Goal: Task Accomplishment & Management: Manage account settings

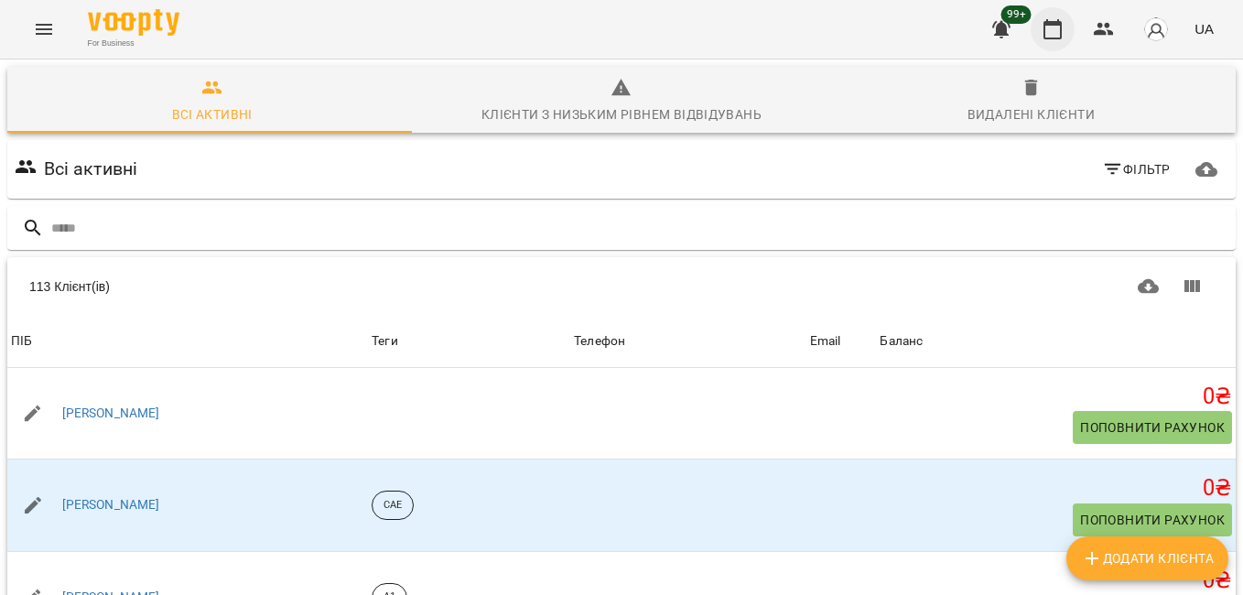
click at [1049, 14] on button "button" at bounding box center [1053, 29] width 44 height 44
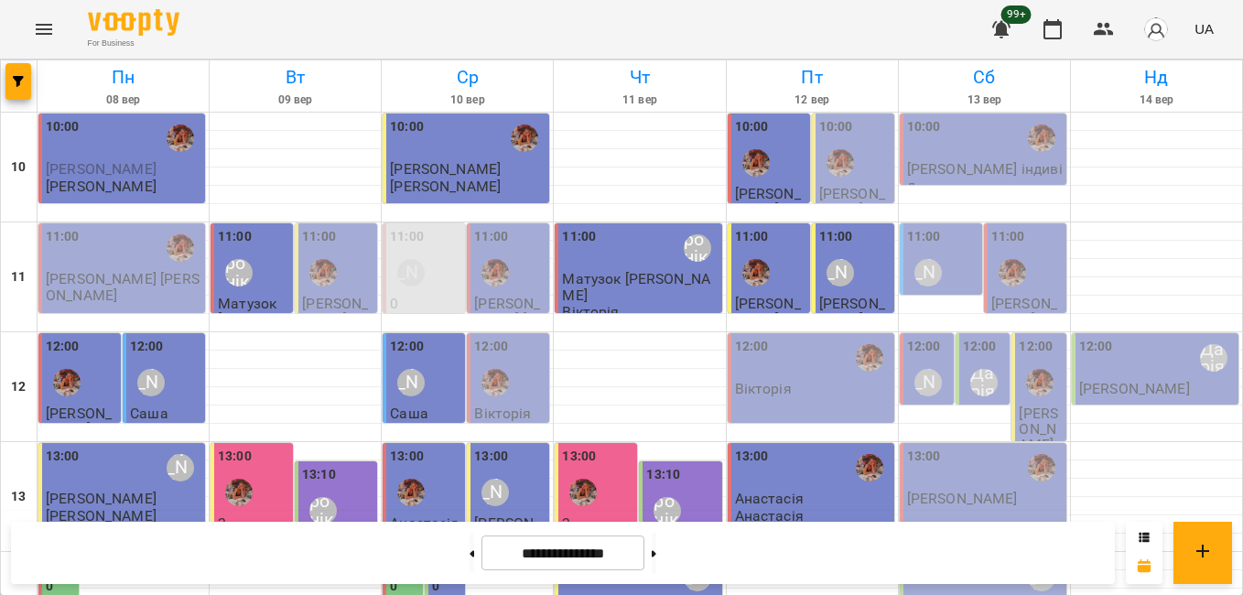
scroll to position [808, 0]
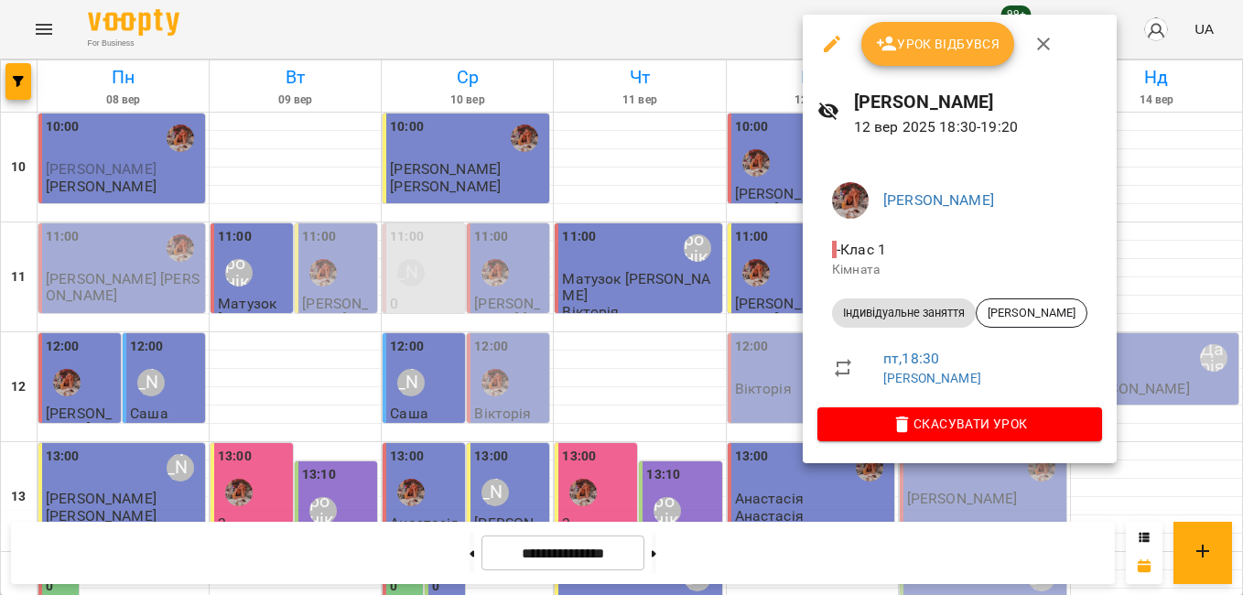
click at [770, 324] on div at bounding box center [621, 297] width 1243 height 595
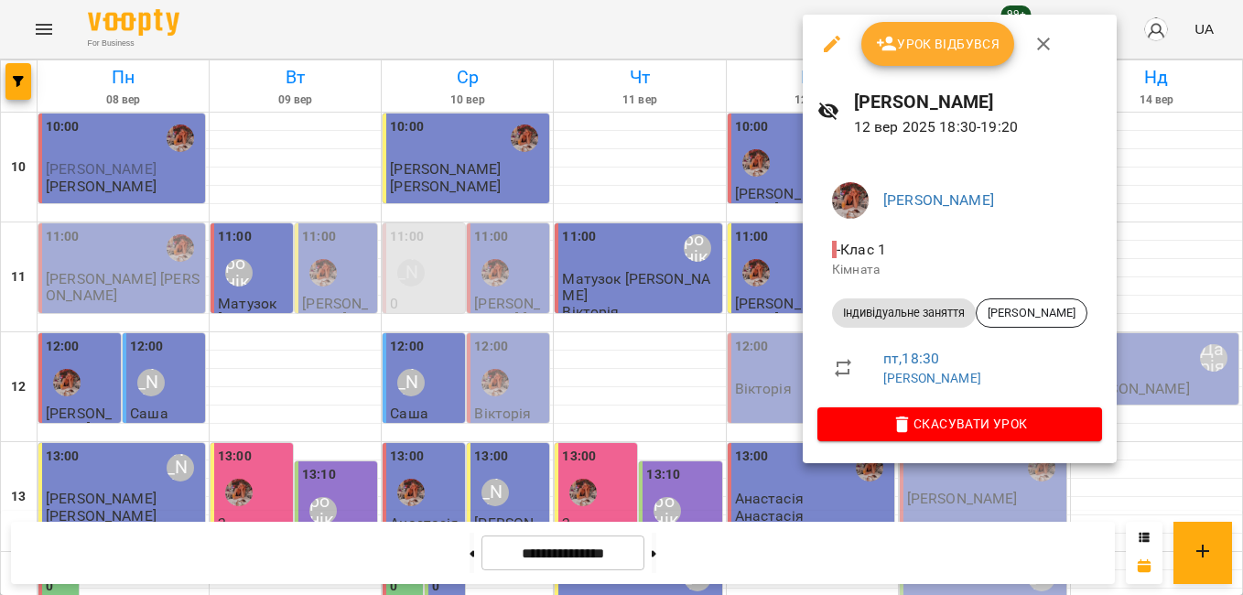
click at [928, 45] on span "Урок відбувся" at bounding box center [938, 44] width 124 height 22
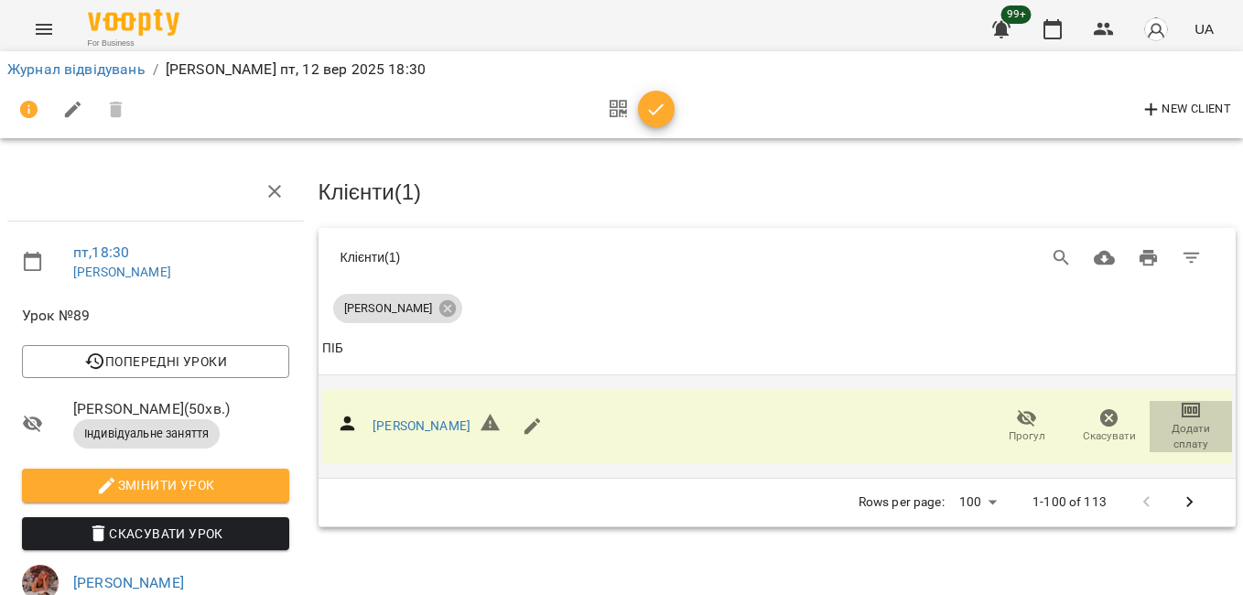
click at [1173, 422] on span "Додати сплату" at bounding box center [1190, 436] width 60 height 31
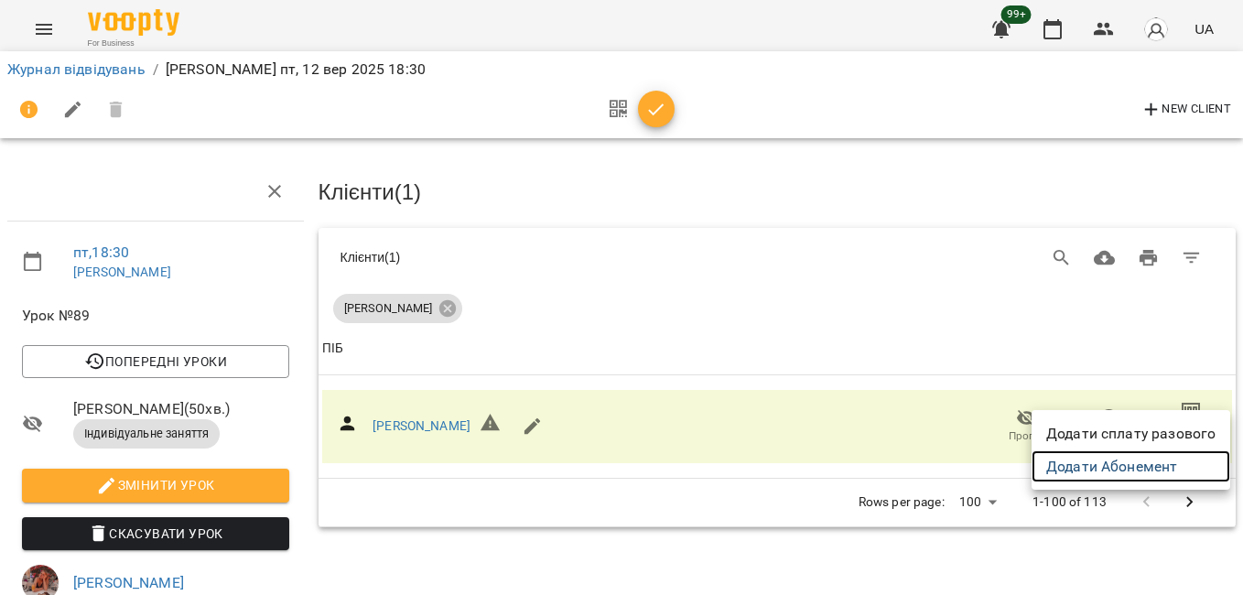
click at [1112, 465] on link "Додати Абонемент" at bounding box center [1130, 466] width 199 height 33
click at [661, 123] on div at bounding box center [621, 297] width 1243 height 595
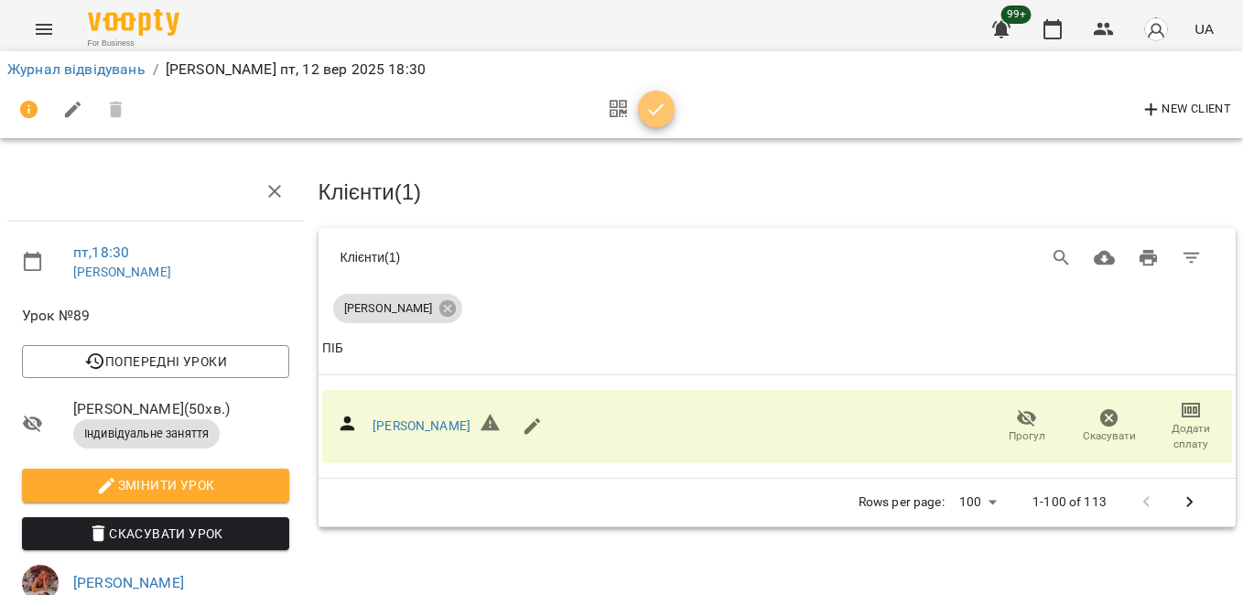
click at [661, 123] on button "button" at bounding box center [656, 109] width 37 height 37
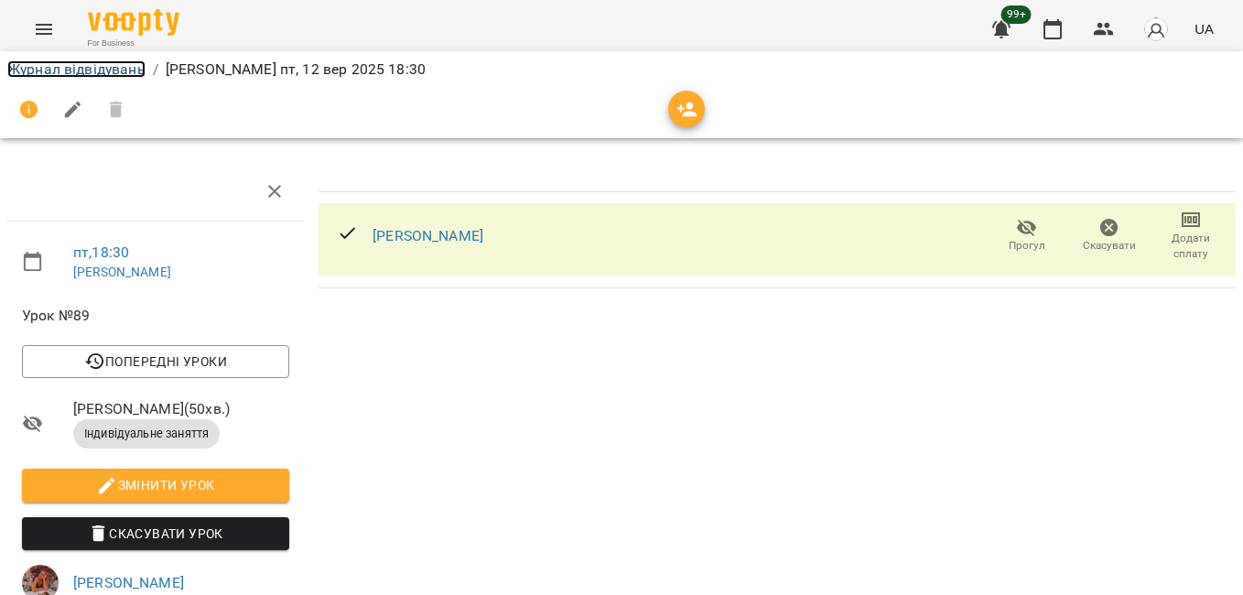
click at [43, 68] on link "Журнал відвідувань" at bounding box center [76, 68] width 138 height 17
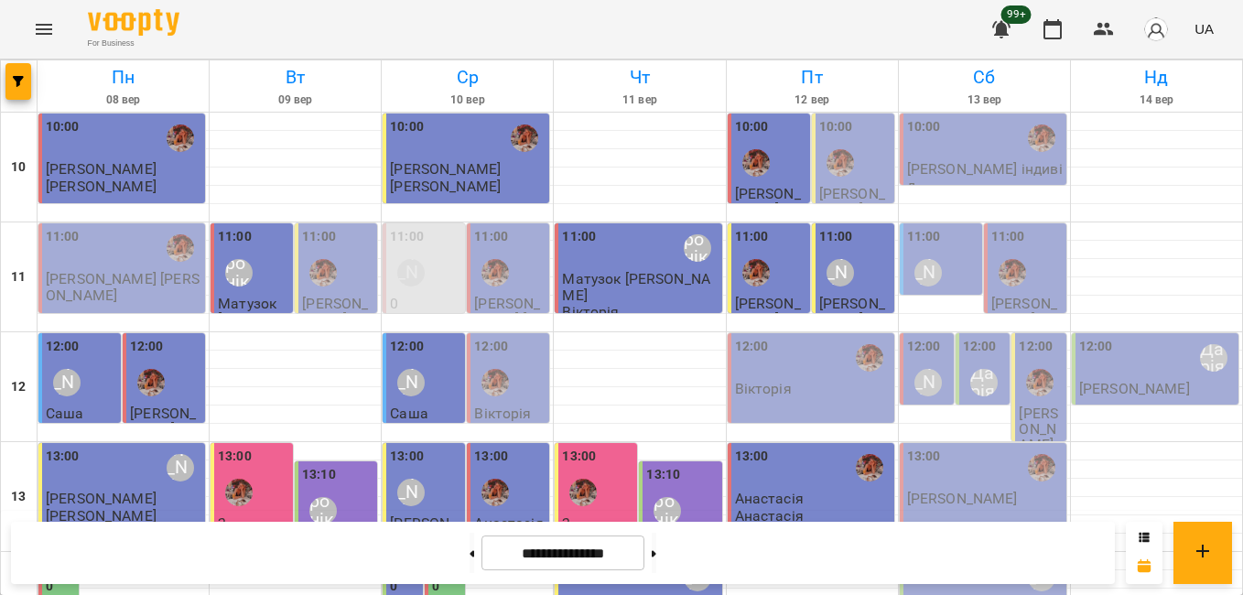
click at [944, 163] on p "Данило індивід" at bounding box center [985, 177] width 156 height 32
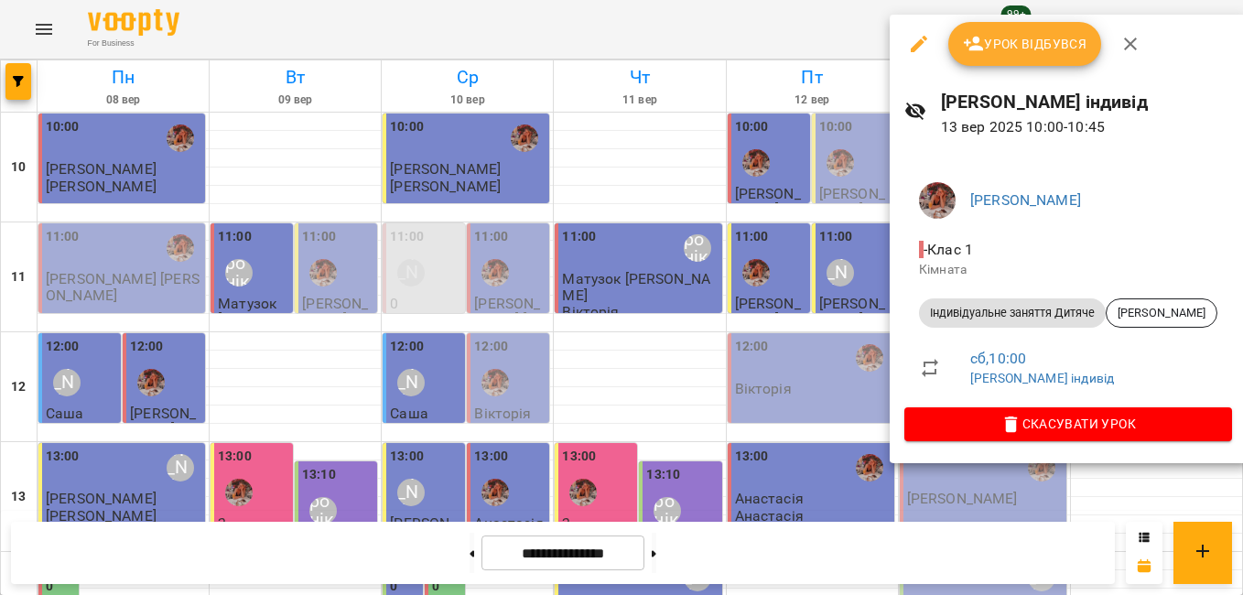
click at [1012, 48] on span "Урок відбувся" at bounding box center [1025, 44] width 124 height 22
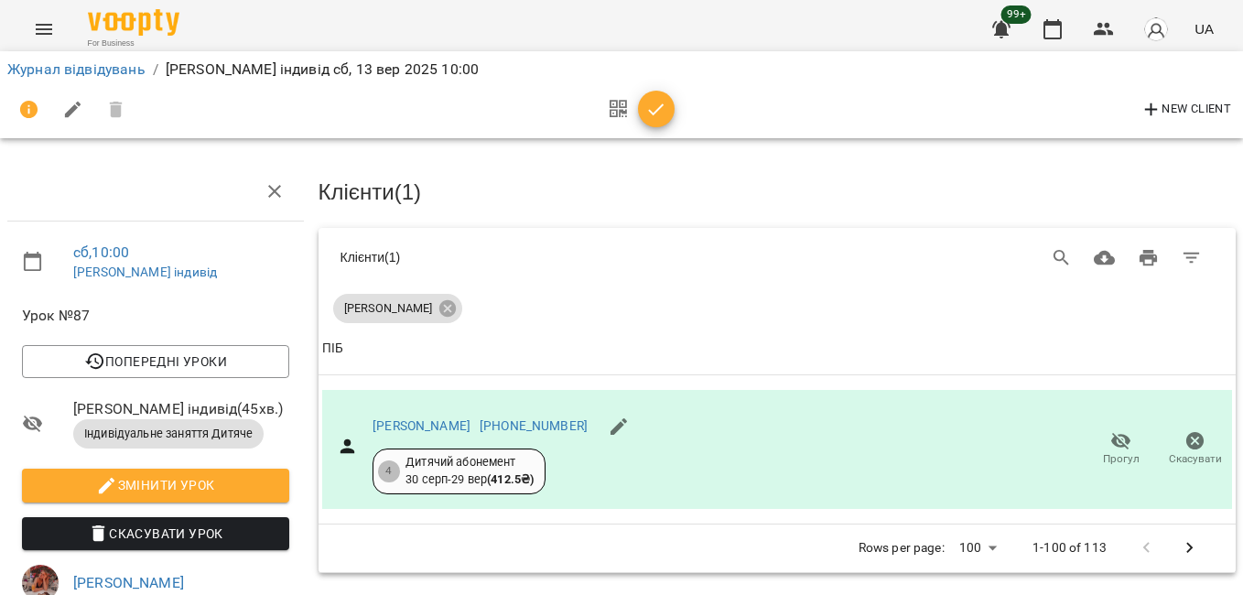
click at [653, 102] on icon "button" at bounding box center [656, 110] width 22 height 22
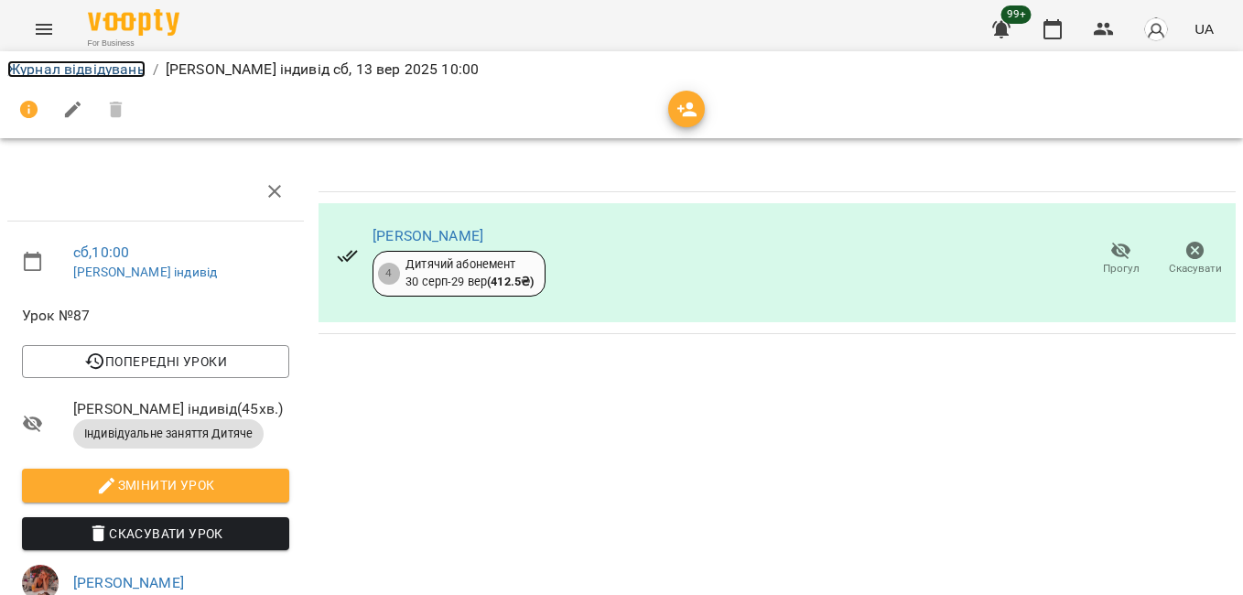
click at [49, 71] on link "Журнал відвідувань" at bounding box center [76, 68] width 138 height 17
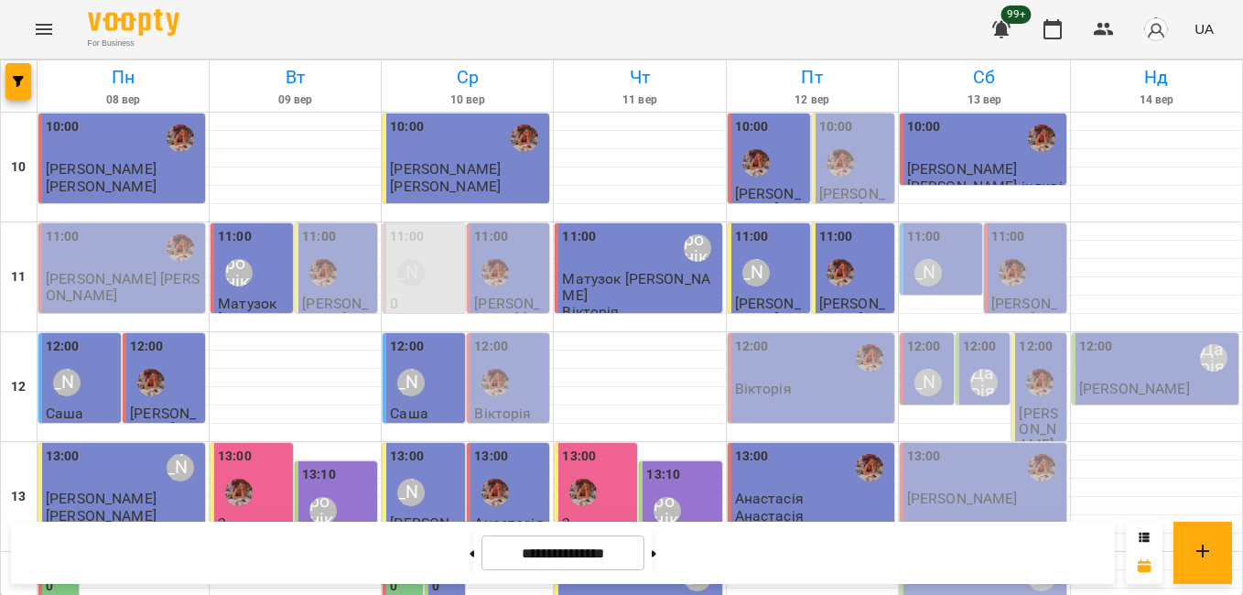
scroll to position [625, 0]
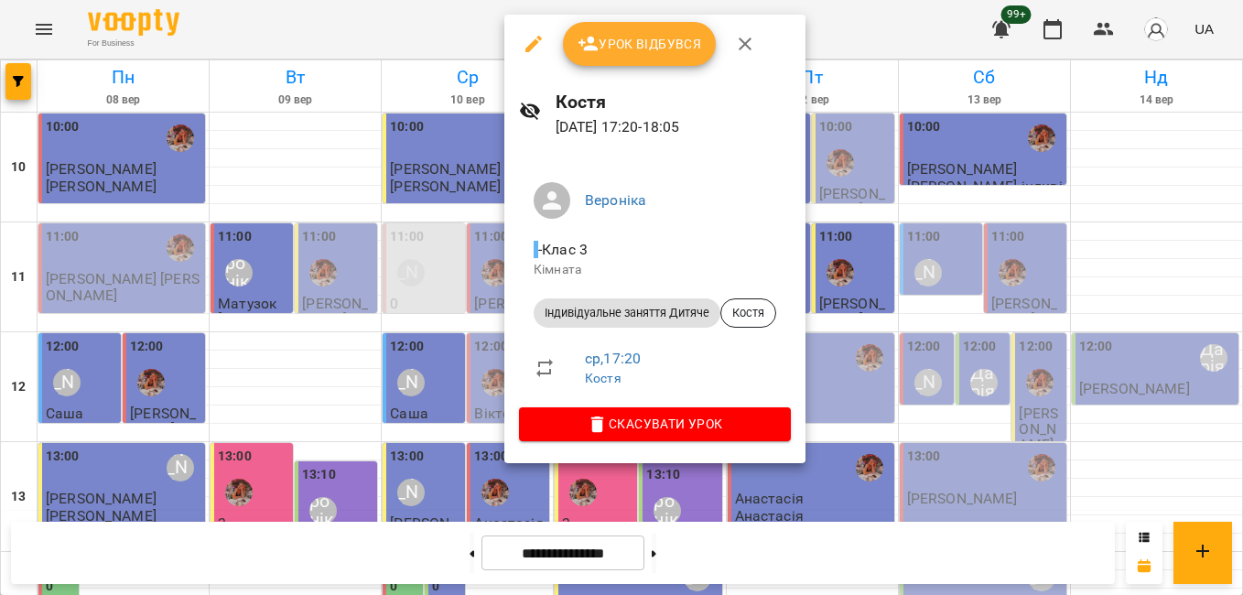
click at [510, 318] on div "Вероніка - Клас 3 Кімната Індивідуальне заняття Дитяче Костя ср , 17:20 Костя С…" at bounding box center [654, 308] width 301 height 310
drag, startPoint x: 458, startPoint y: 372, endPoint x: 471, endPoint y: 362, distance: 17.0
click at [459, 373] on div at bounding box center [621, 297] width 1243 height 595
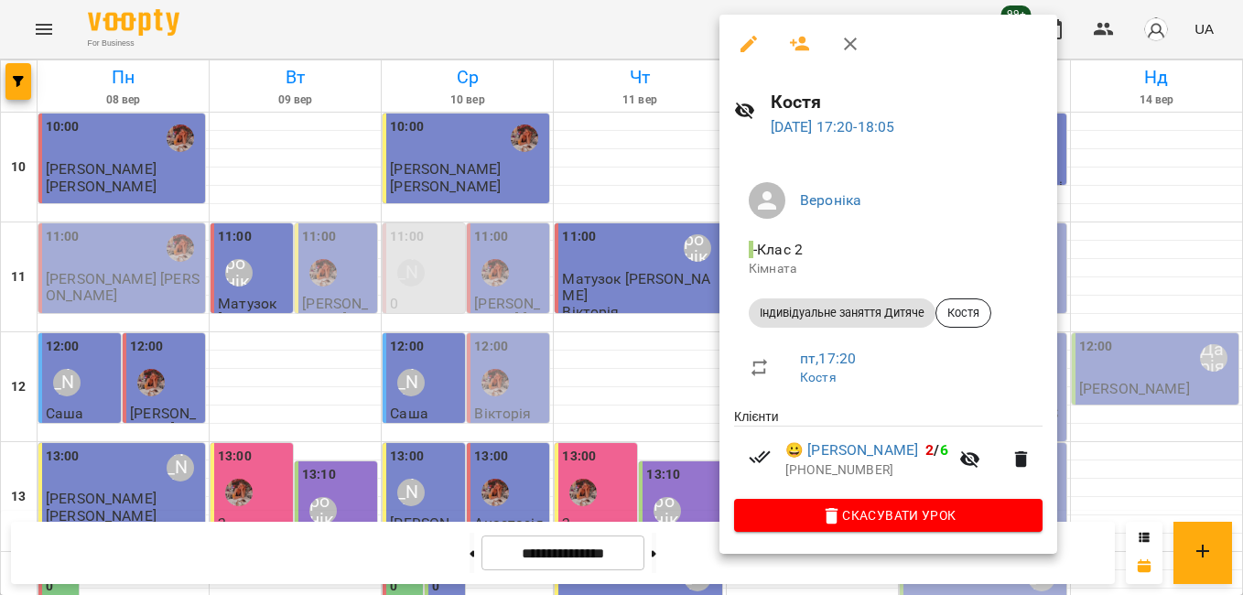
click at [673, 332] on div at bounding box center [621, 297] width 1243 height 595
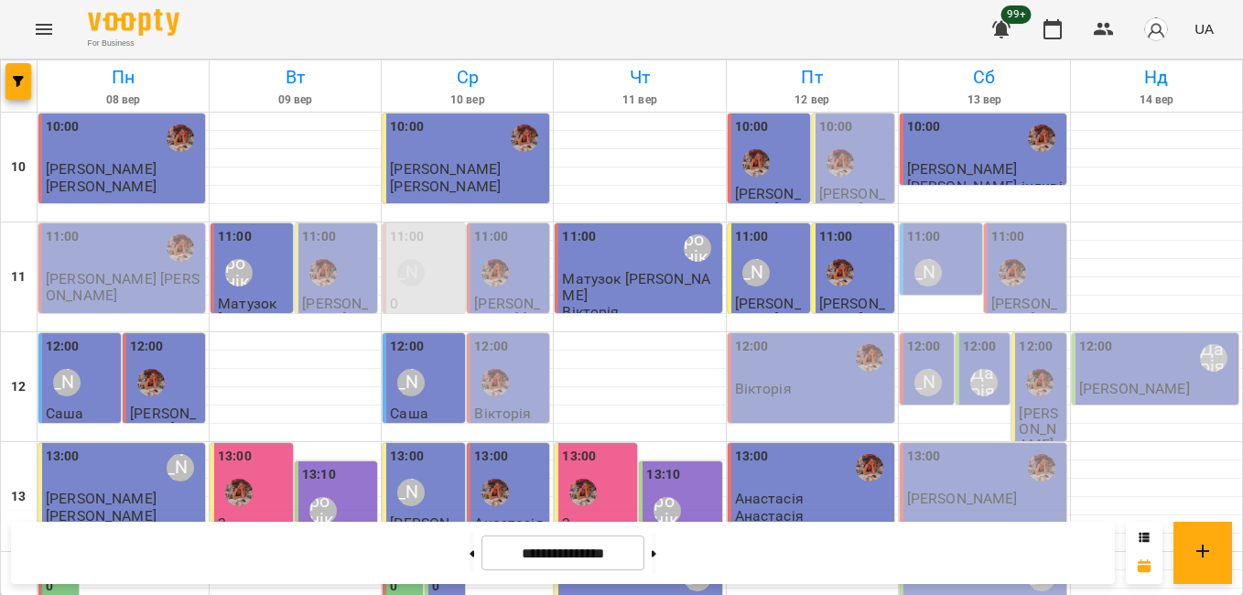
scroll to position [534, 0]
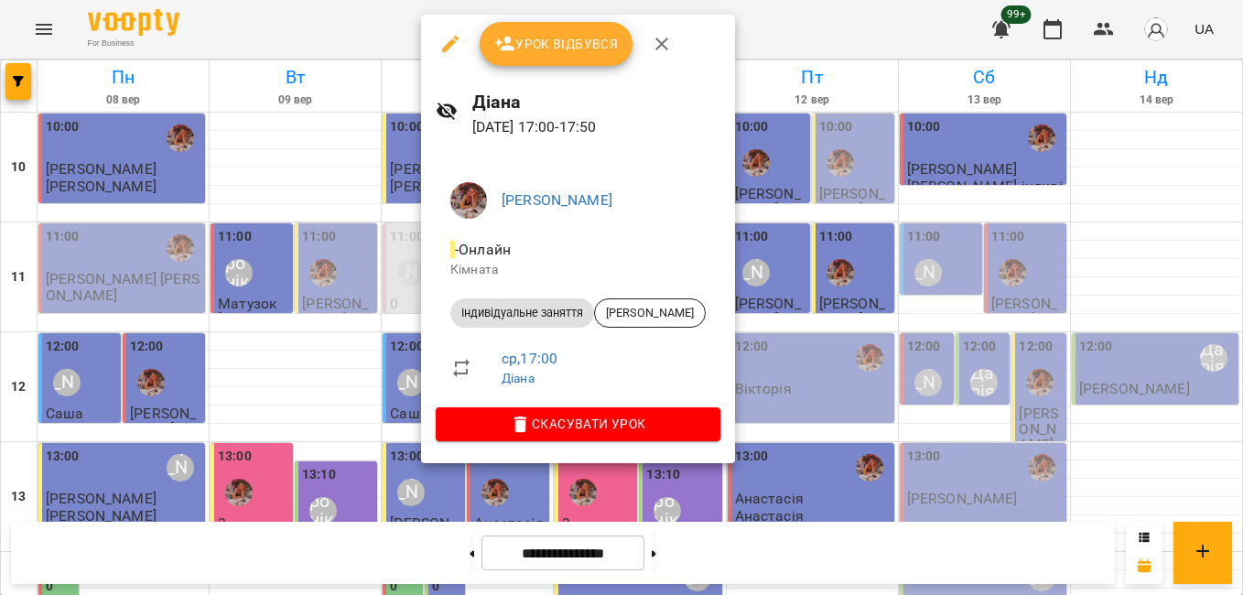
click at [405, 328] on div at bounding box center [621, 297] width 1243 height 595
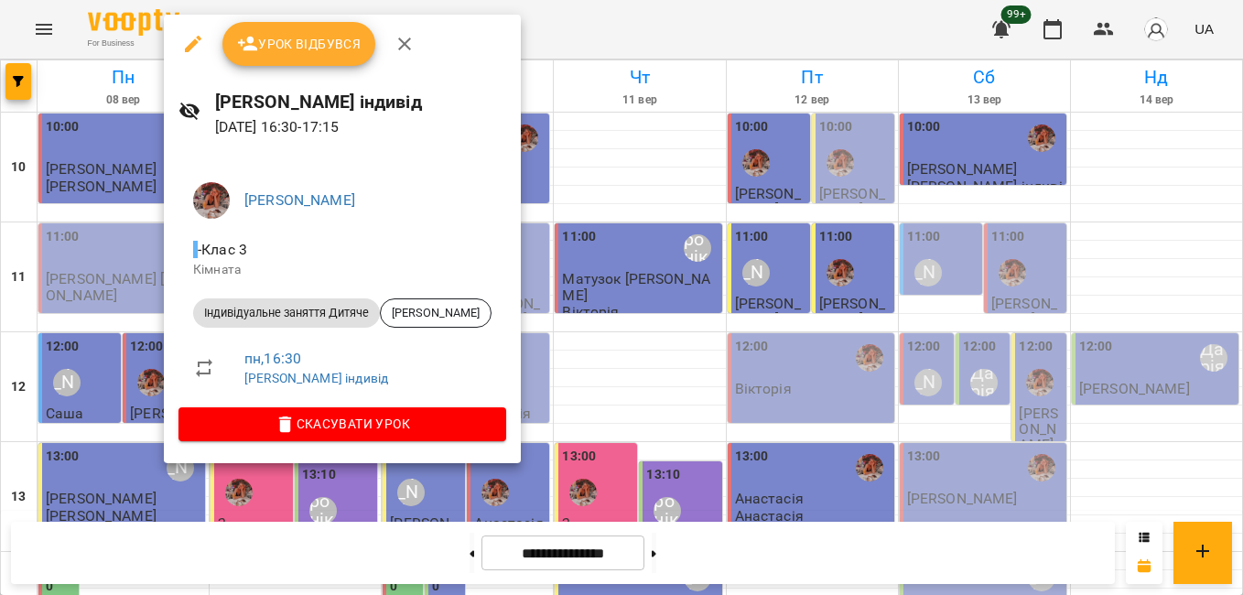
click at [137, 298] on div at bounding box center [621, 297] width 1243 height 595
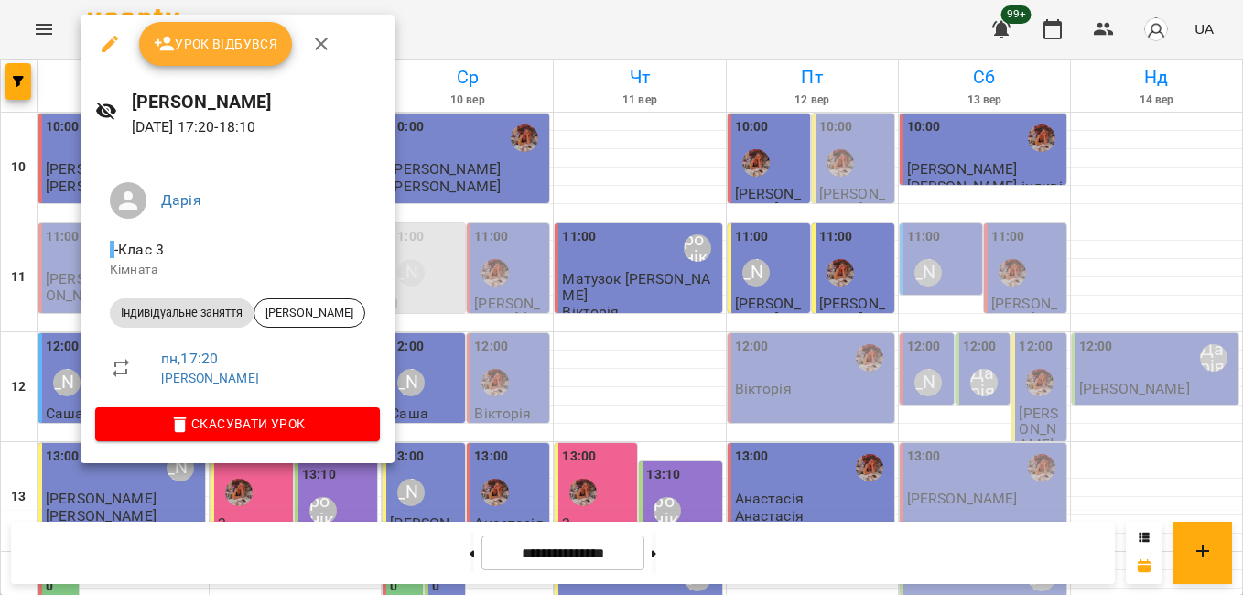
click at [64, 348] on div at bounding box center [621, 297] width 1243 height 595
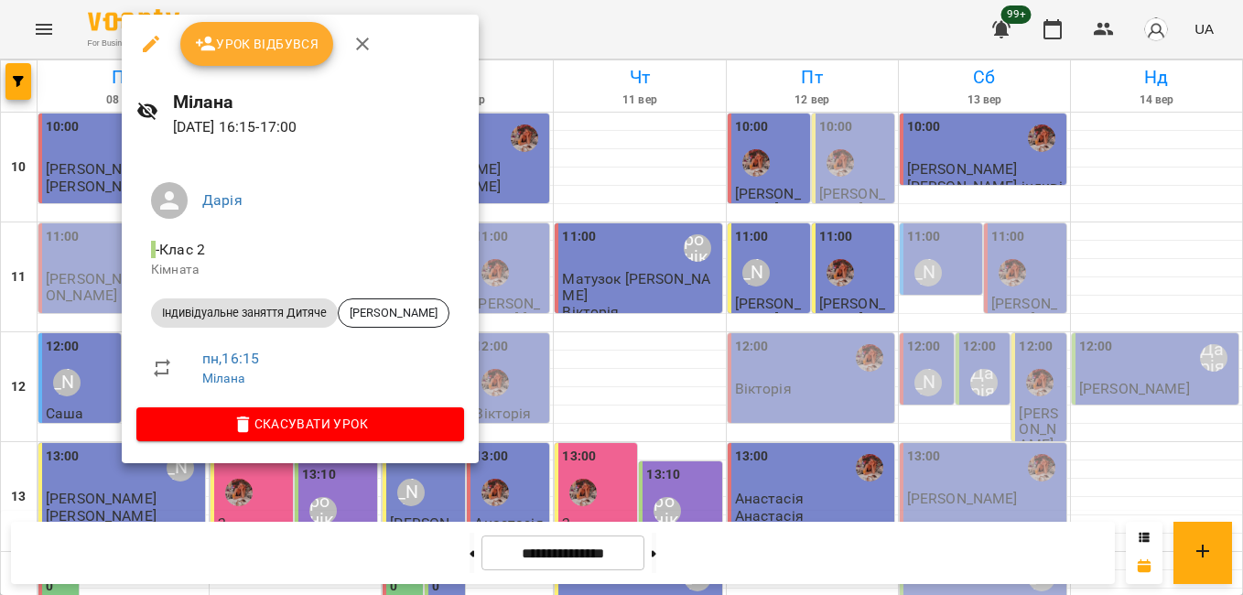
click at [64, 275] on div at bounding box center [621, 297] width 1243 height 595
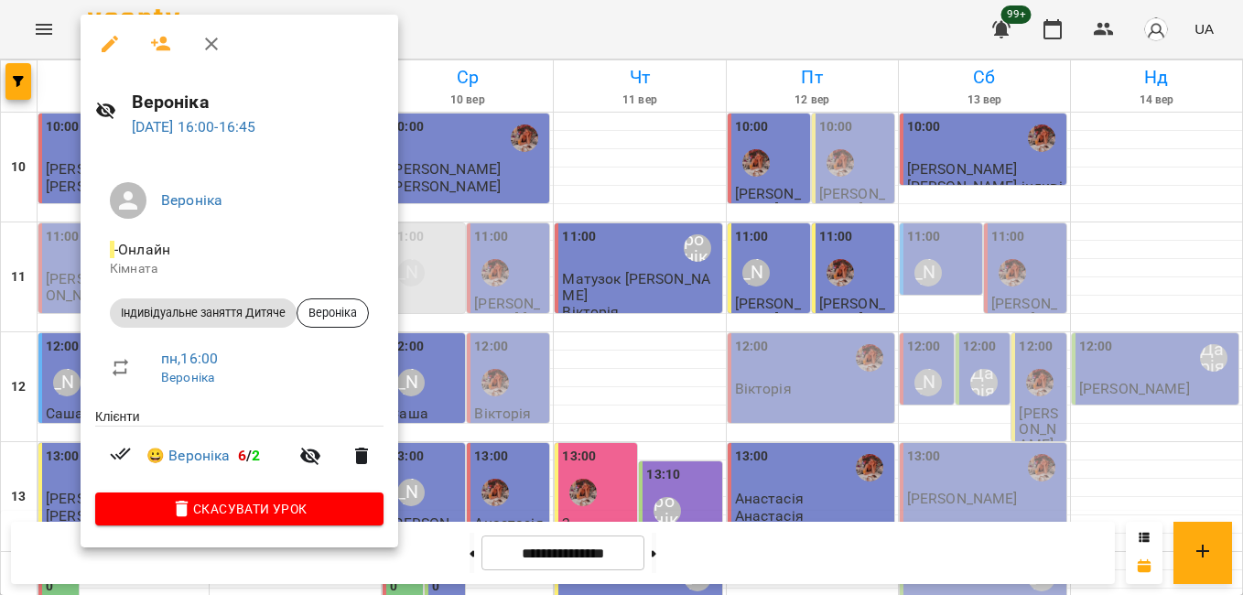
click at [48, 275] on div at bounding box center [621, 297] width 1243 height 595
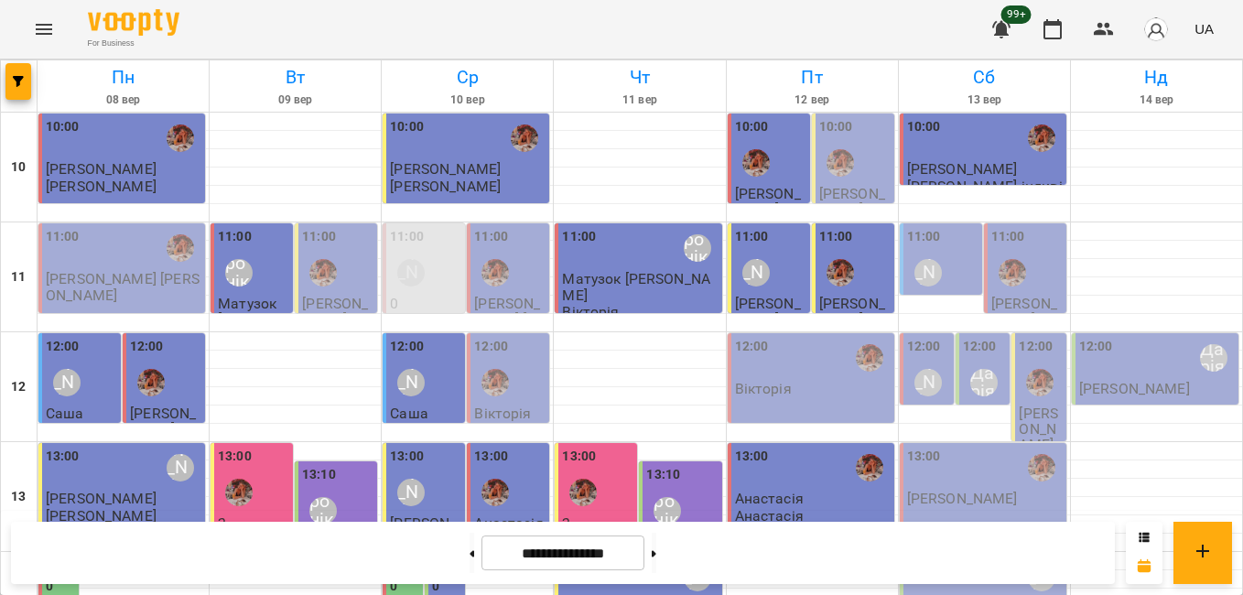
scroll to position [717, 0]
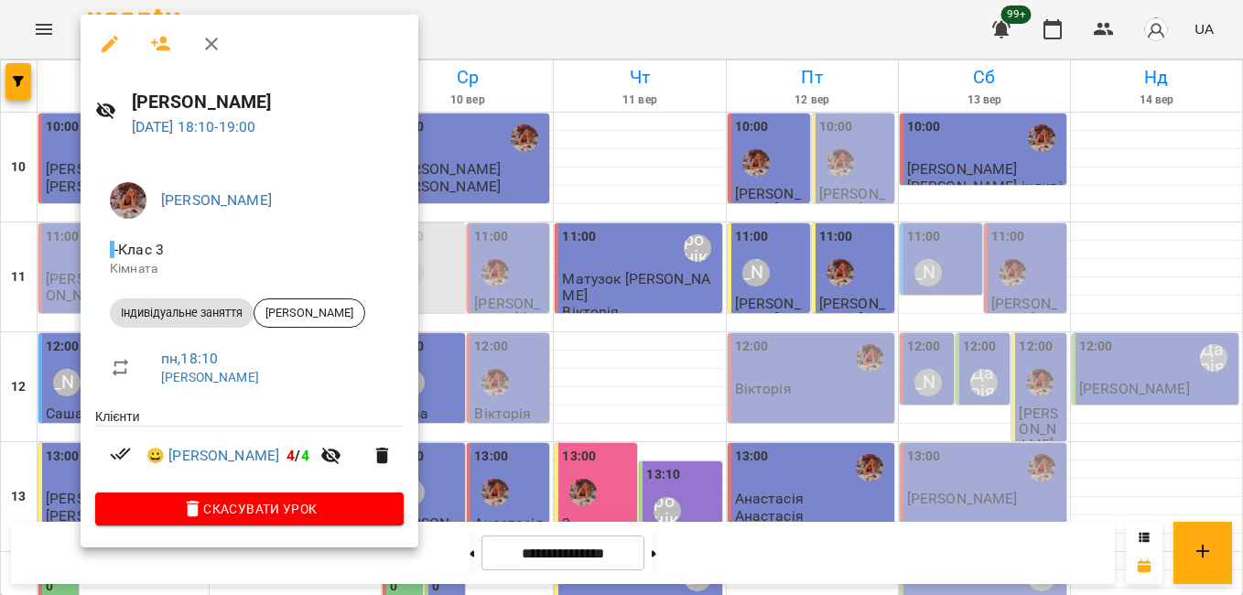
click at [71, 321] on div at bounding box center [621, 297] width 1243 height 595
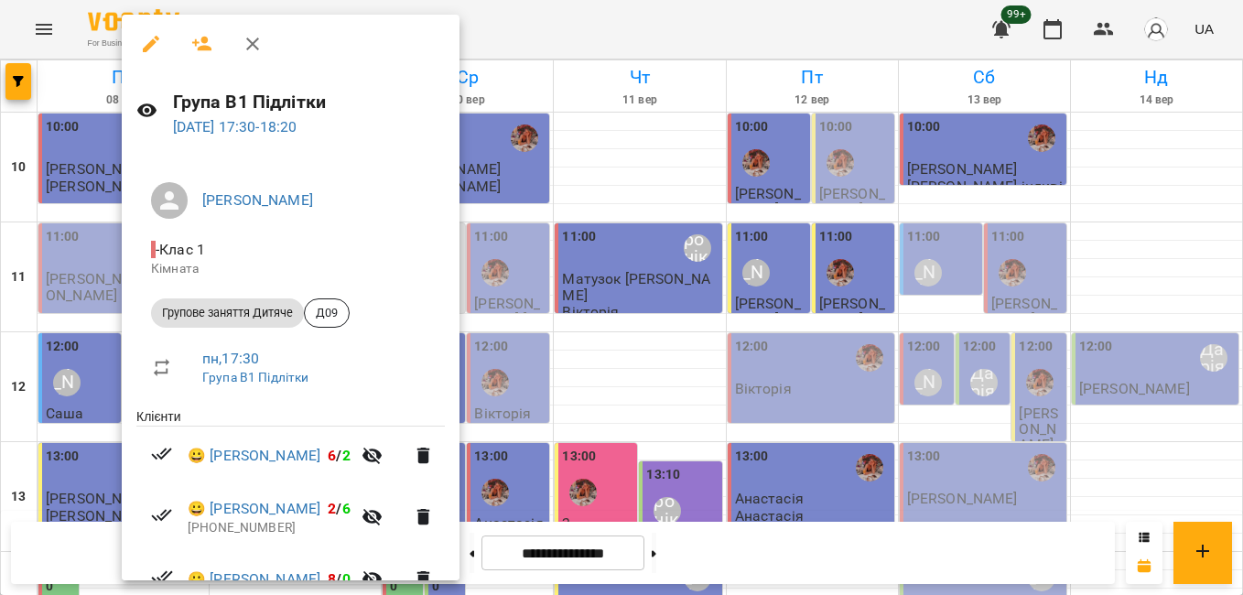
click at [78, 280] on div at bounding box center [621, 297] width 1243 height 595
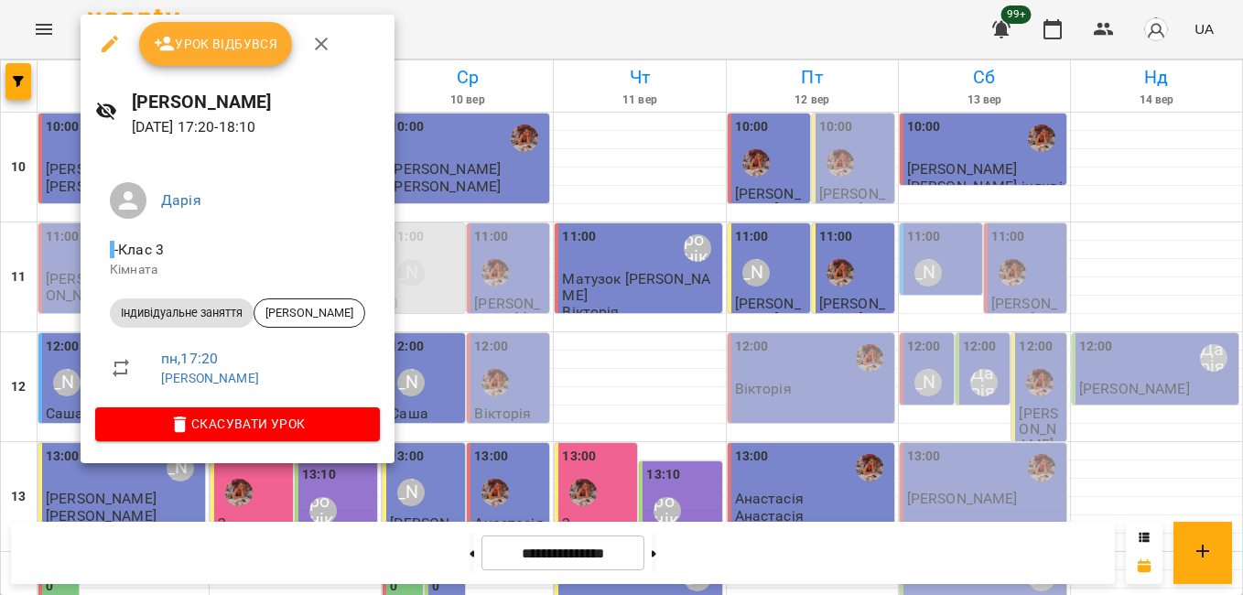
click at [60, 254] on div at bounding box center [621, 297] width 1243 height 595
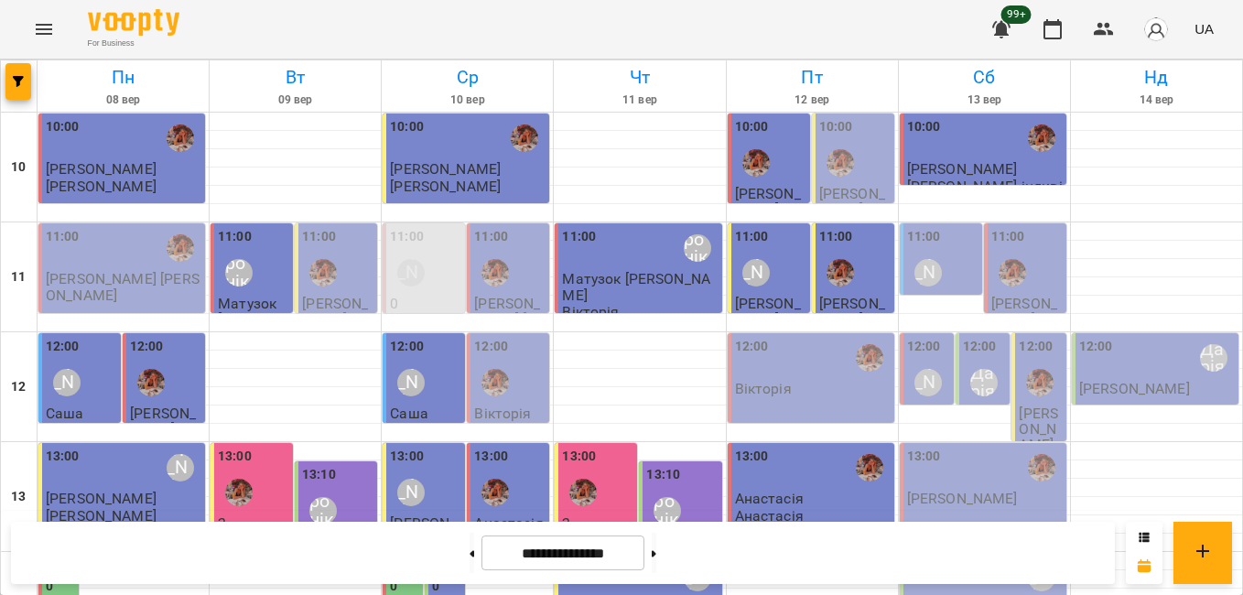
scroll to position [534, 0]
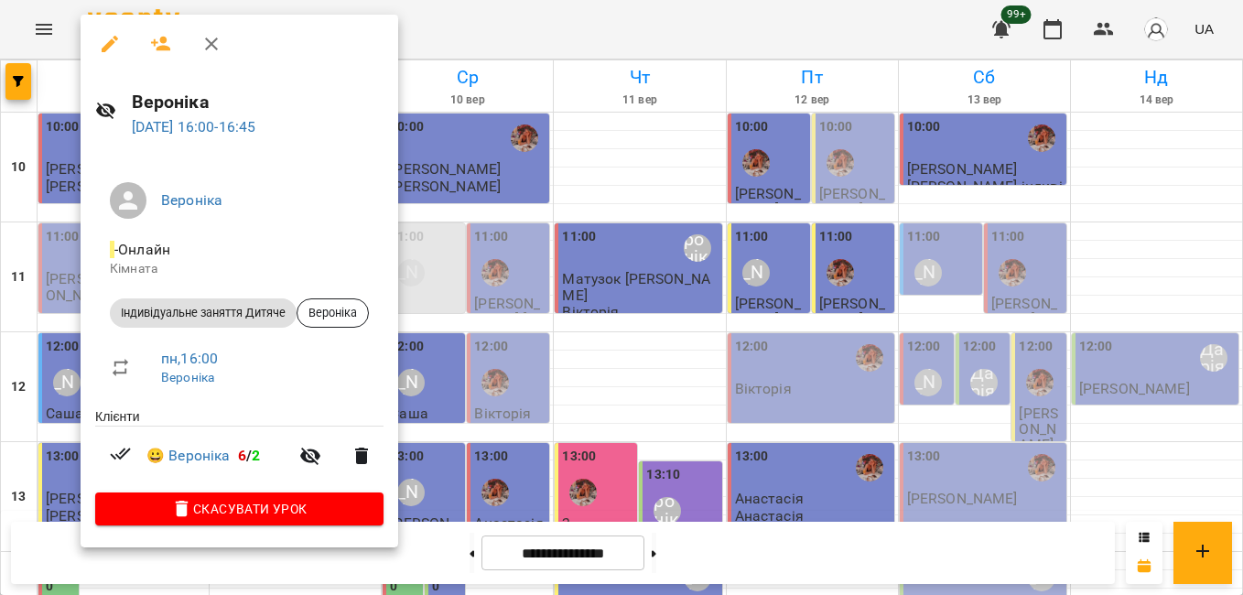
click at [59, 285] on div at bounding box center [621, 297] width 1243 height 595
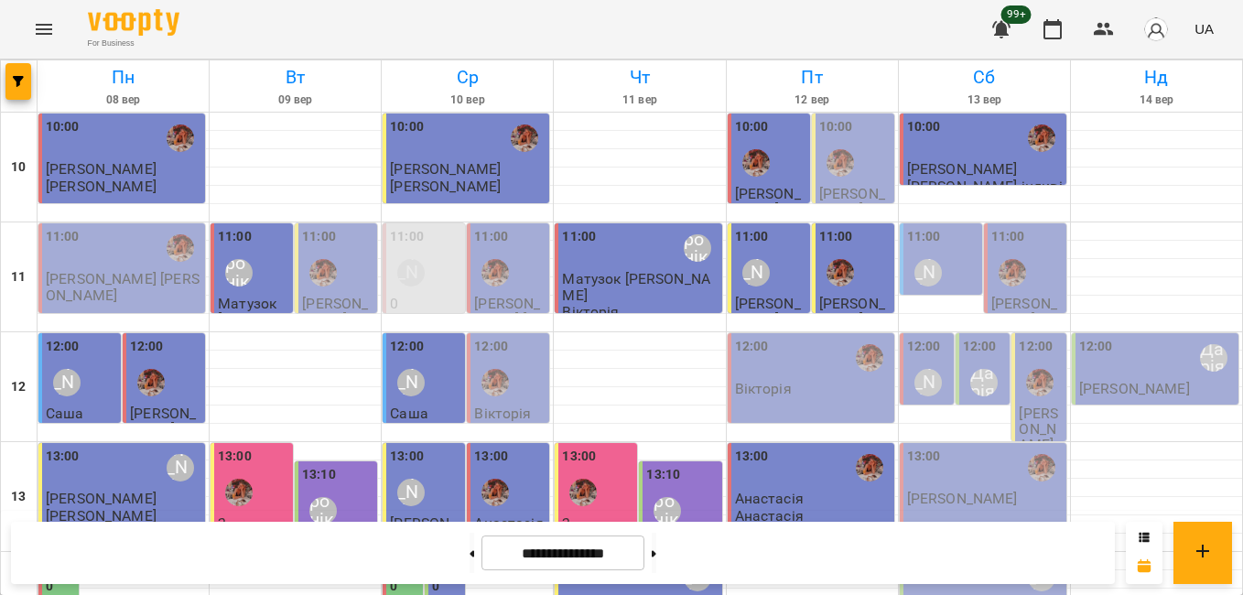
scroll to position [442, 0]
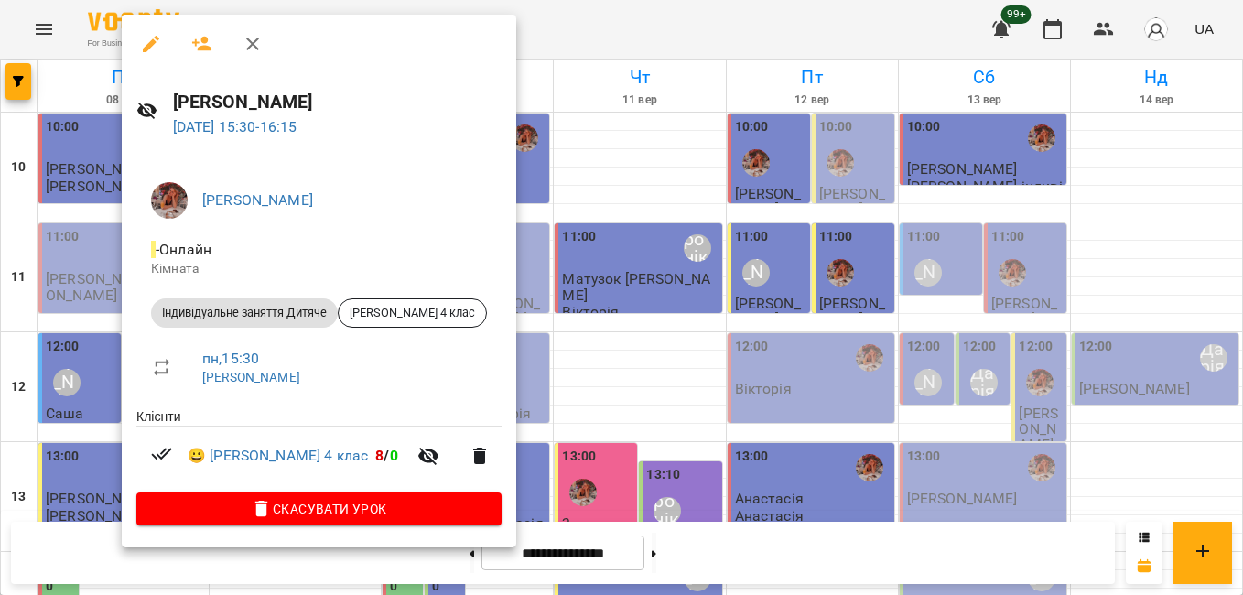
click at [131, 300] on div "Анна Клочаник - Онлайн Кімната Індивідуальне заняття Дитяче Владислав 4 клас пн…" at bounding box center [319, 350] width 394 height 394
click at [90, 320] on div at bounding box center [621, 297] width 1243 height 595
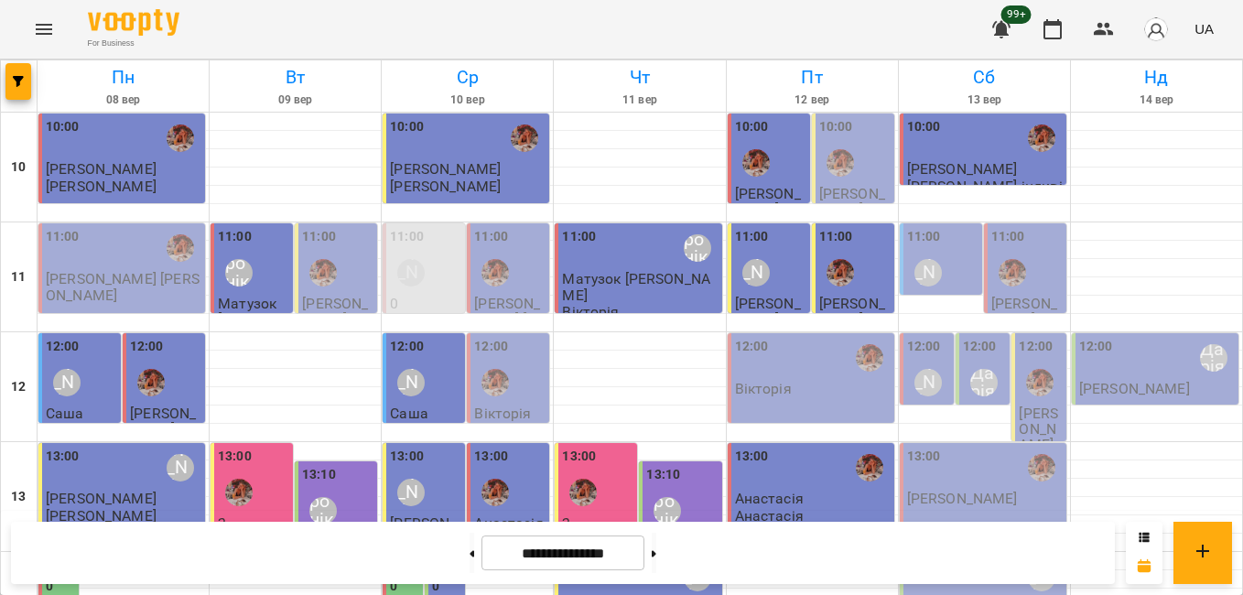
scroll to position [625, 0]
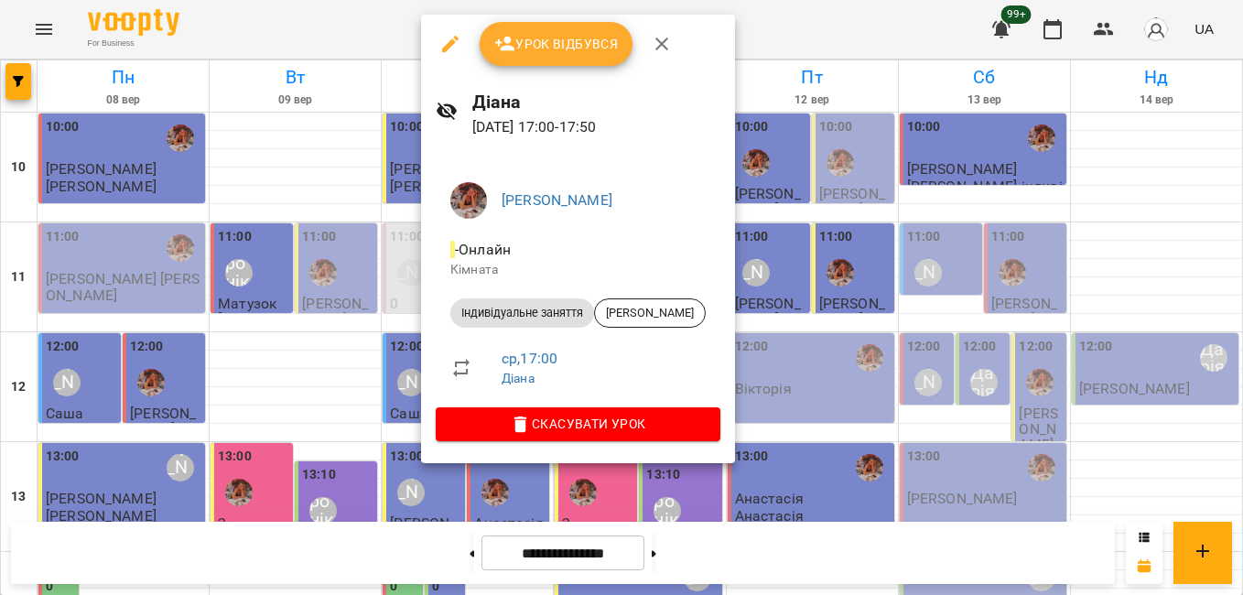
click at [581, 47] on span "Урок відбувся" at bounding box center [556, 44] width 124 height 22
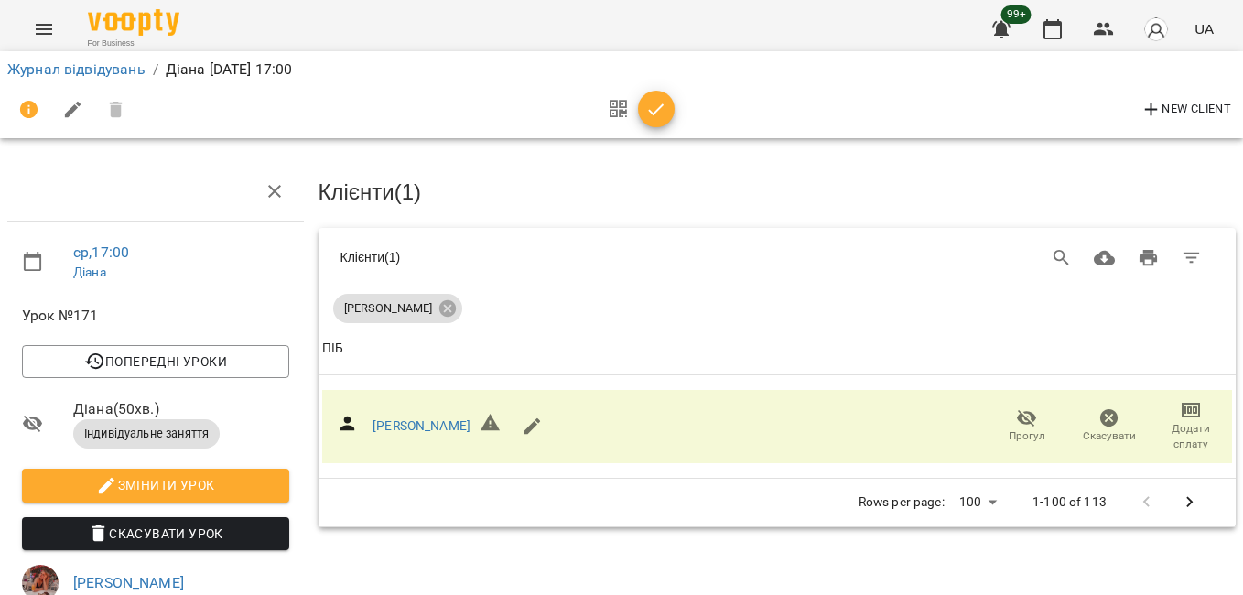
click at [665, 107] on icon "button" at bounding box center [656, 110] width 22 height 22
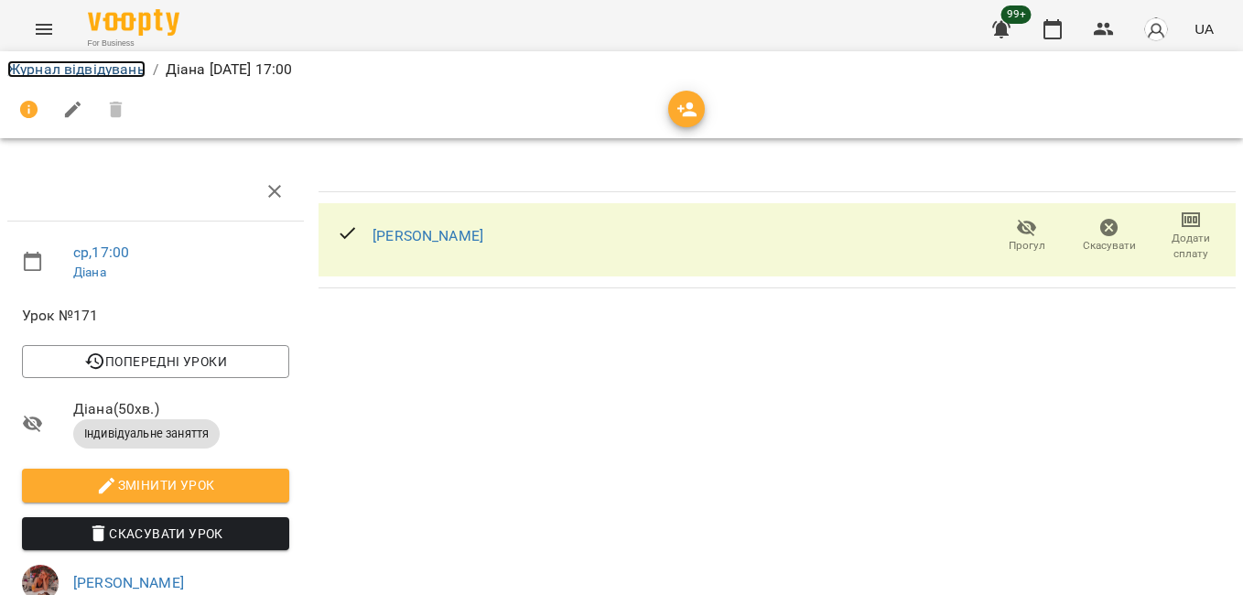
click at [102, 65] on link "Журнал відвідувань" at bounding box center [76, 68] width 138 height 17
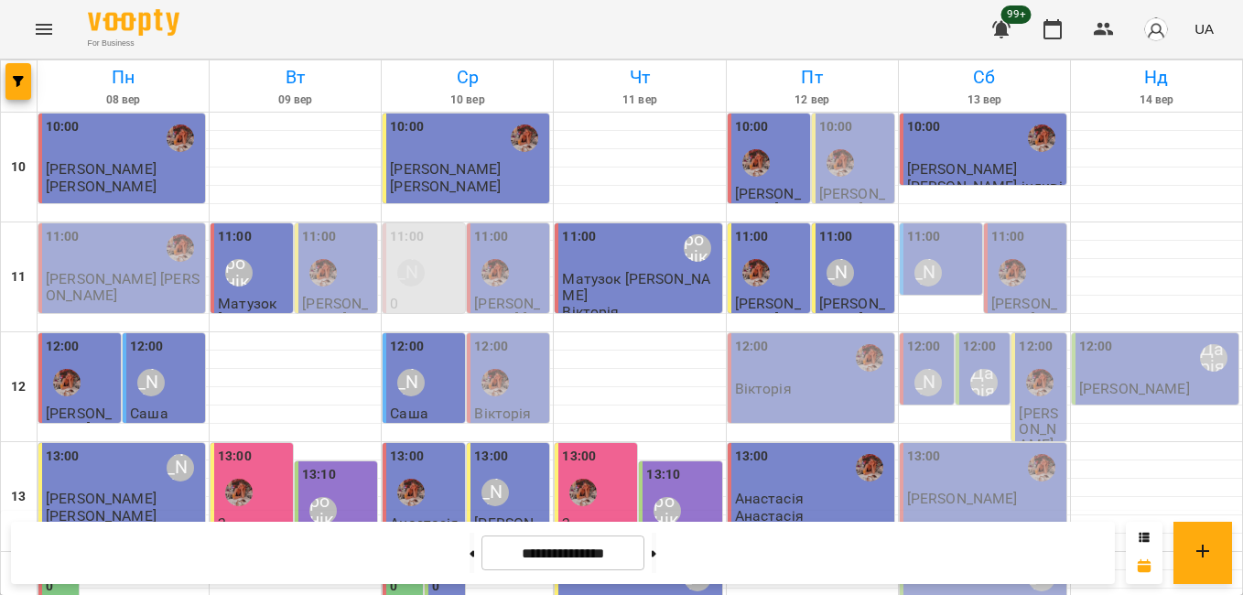
scroll to position [732, 0]
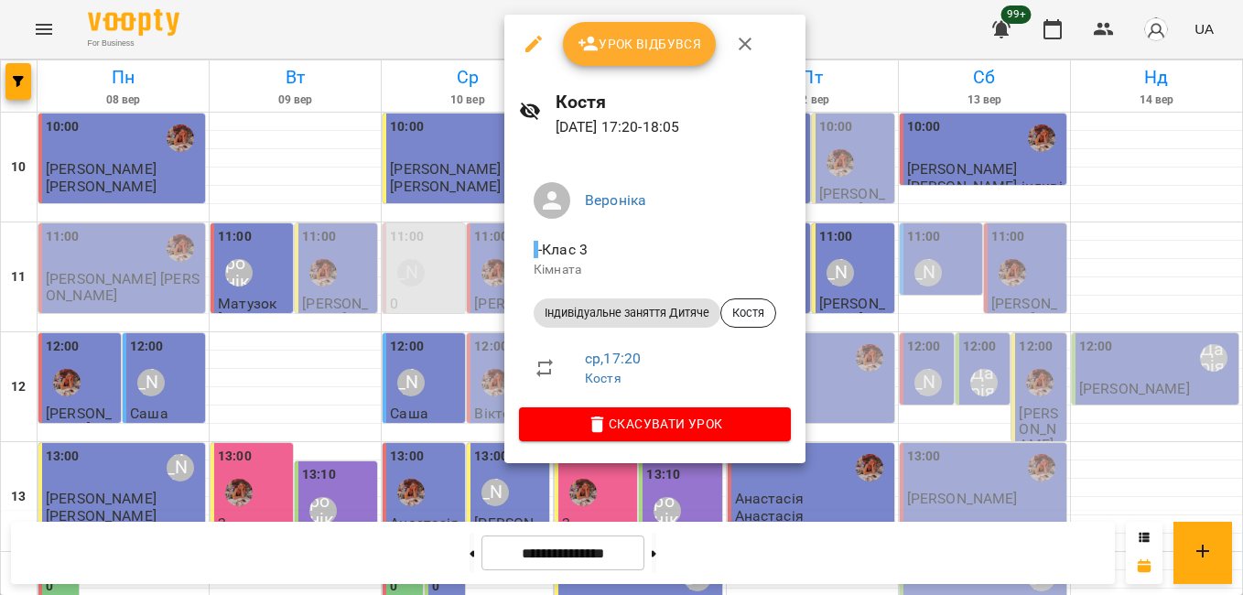
click at [474, 225] on div at bounding box center [621, 297] width 1243 height 595
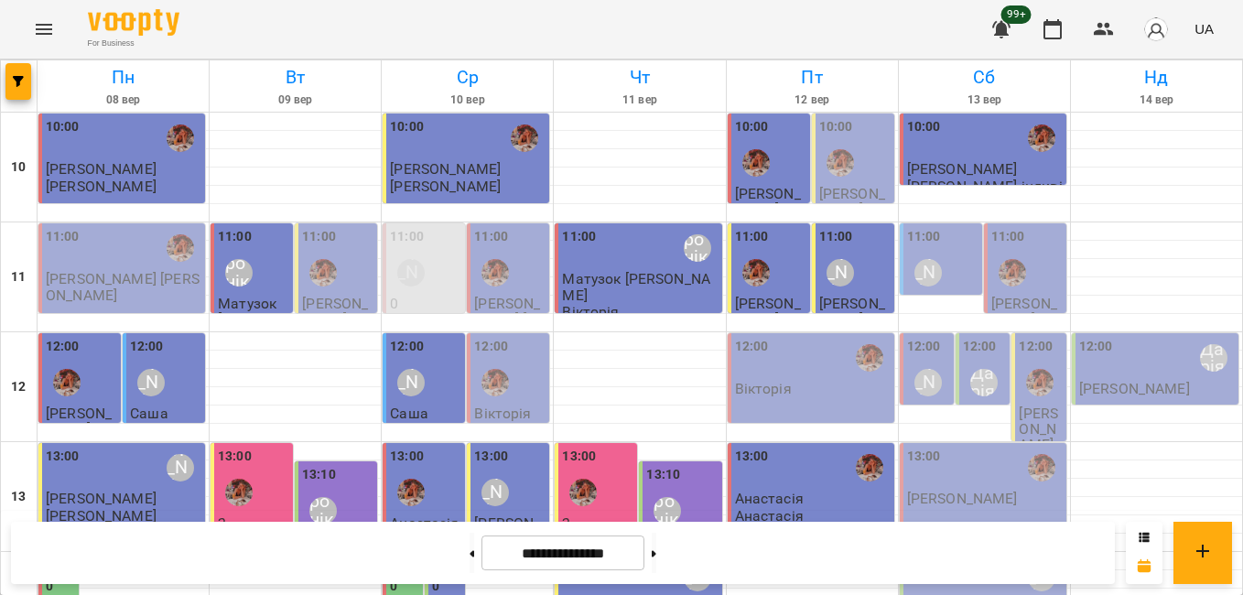
scroll to position [641, 0]
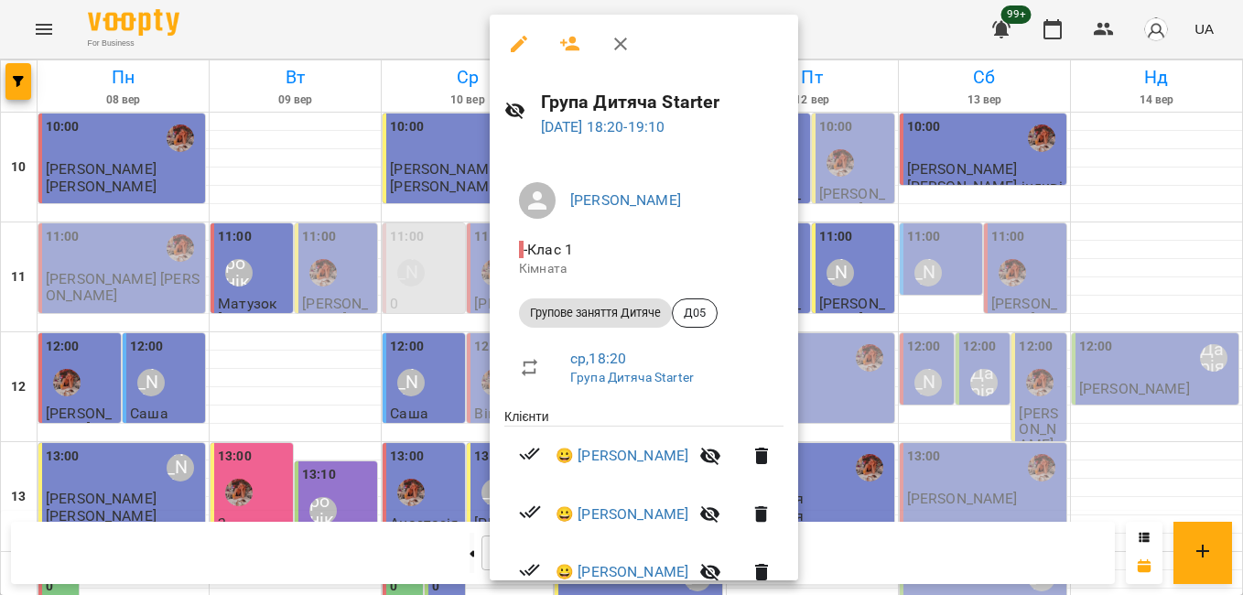
click at [456, 394] on div at bounding box center [621, 297] width 1243 height 595
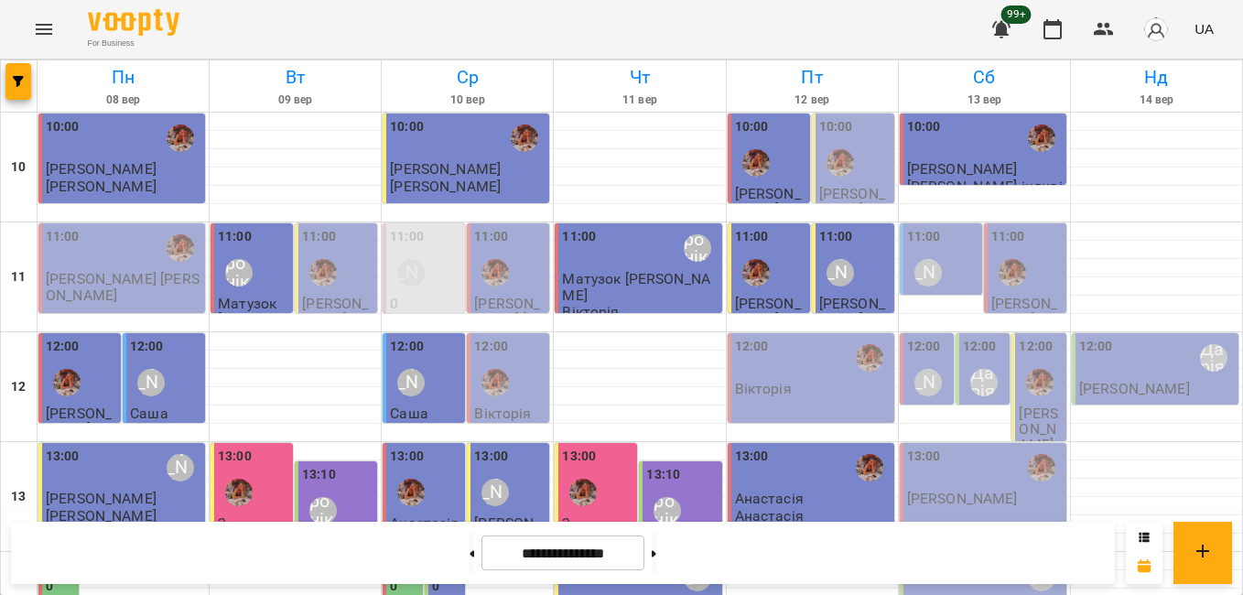
scroll to position [0, 0]
click at [1099, 257] on div at bounding box center [1156, 250] width 171 height 18
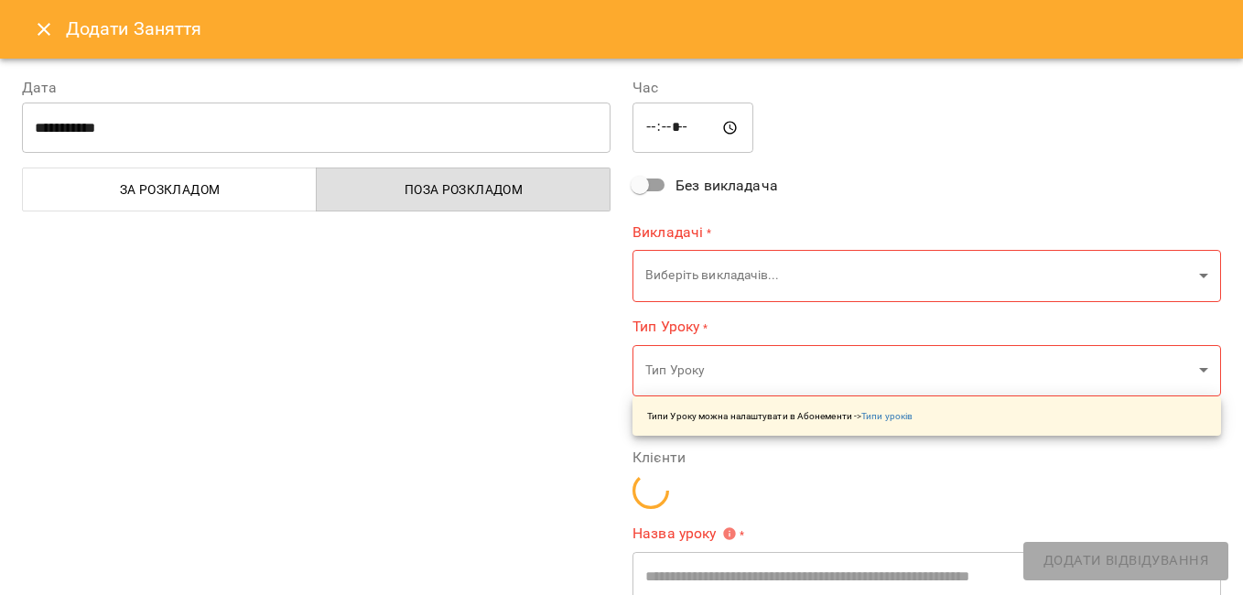
type input "**********"
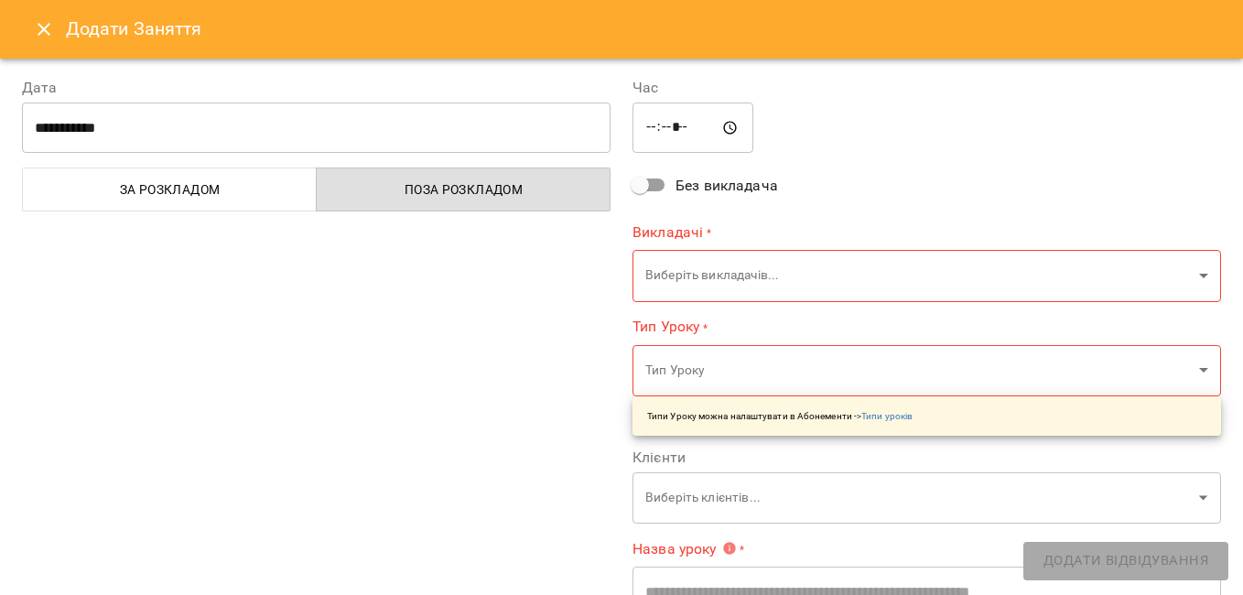
click at [672, 129] on input "*****" at bounding box center [692, 128] width 121 height 51
type input "*****"
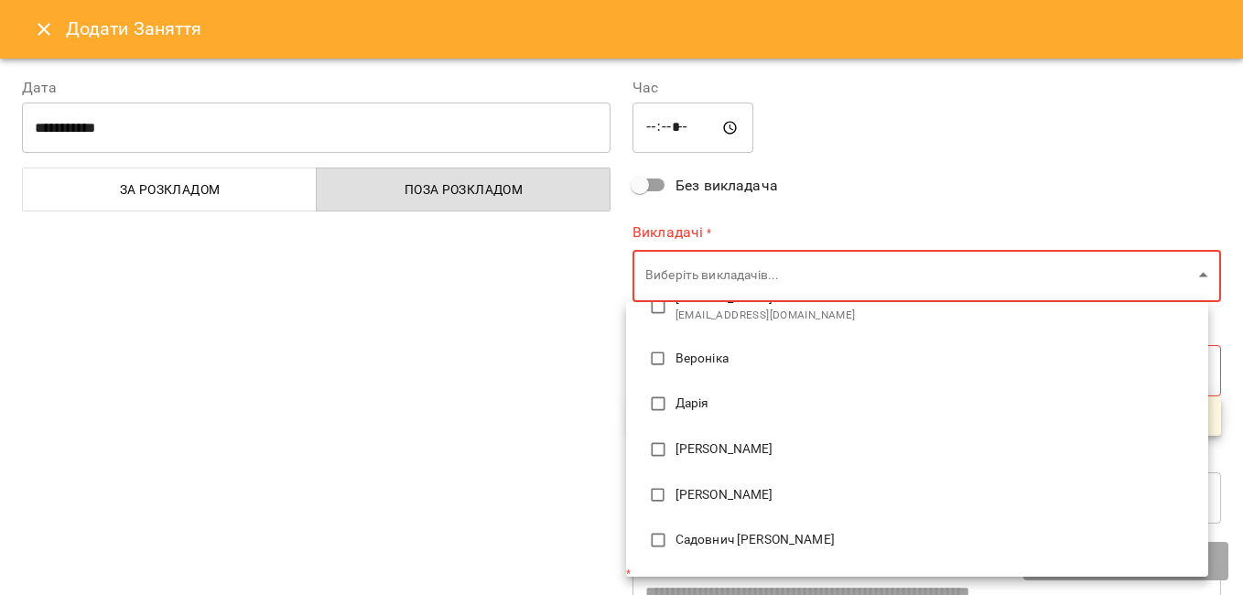
scroll to position [135, 0]
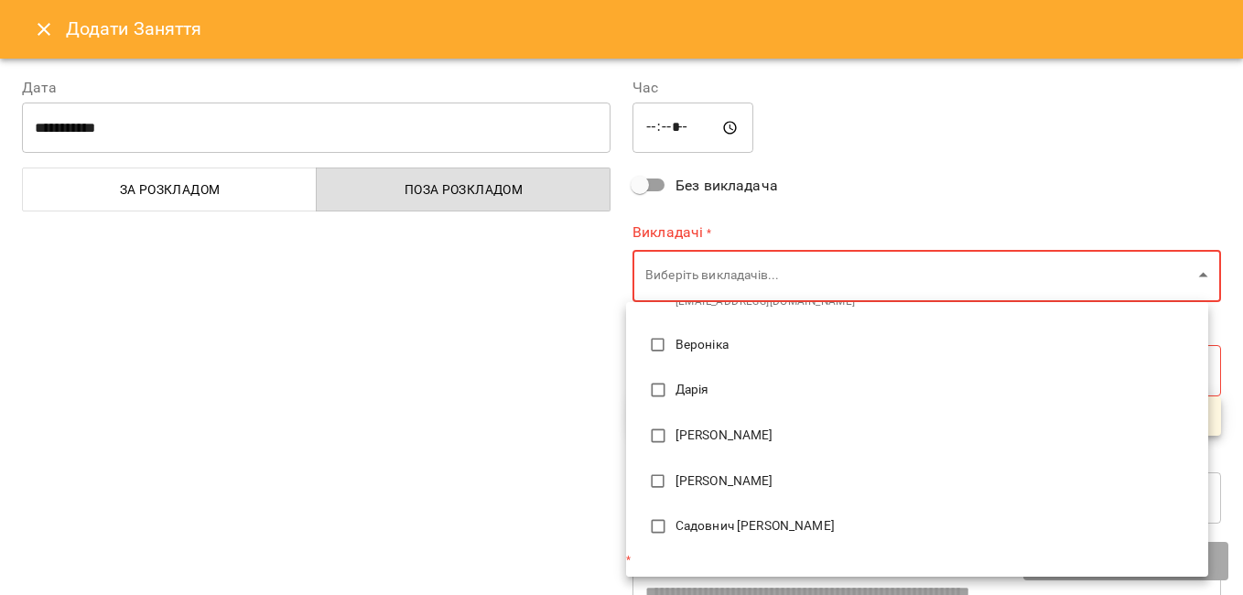
click at [719, 476] on span "Литвак Анна" at bounding box center [934, 481] width 518 height 18
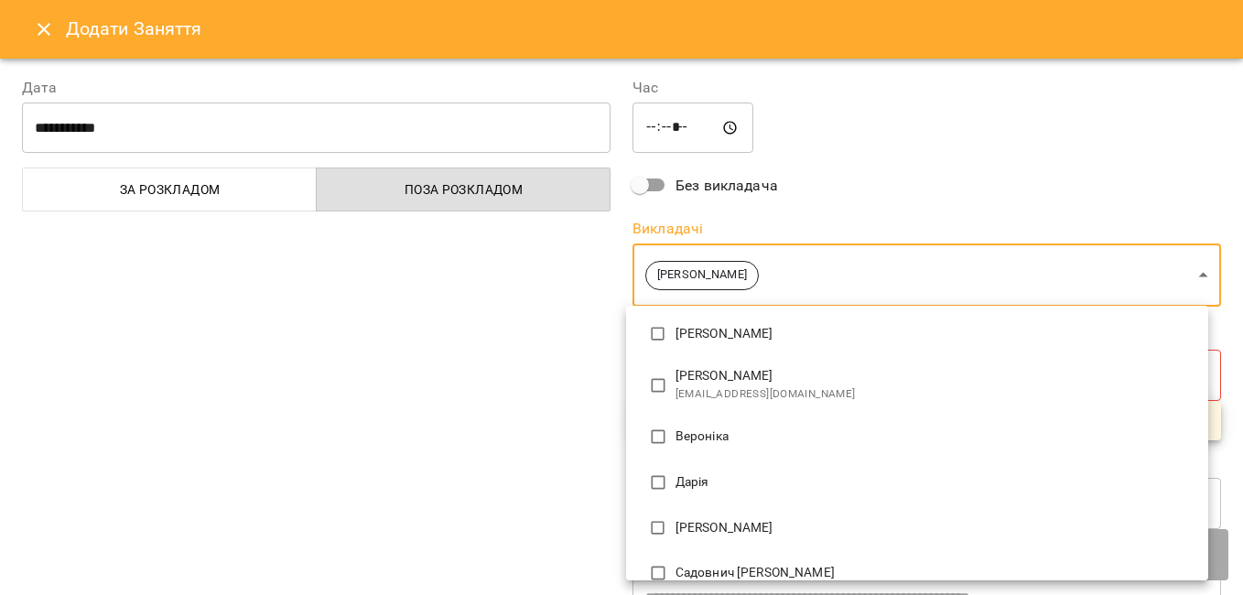
type input "**********"
click at [485, 415] on div at bounding box center [621, 297] width 1243 height 595
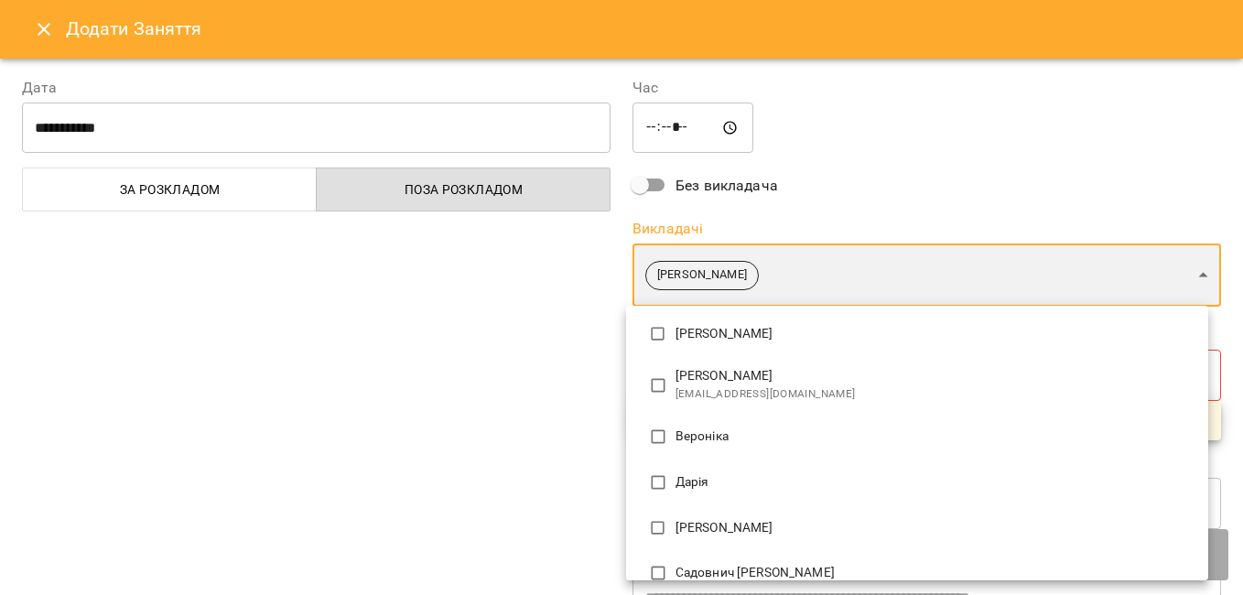
scroll to position [0, 0]
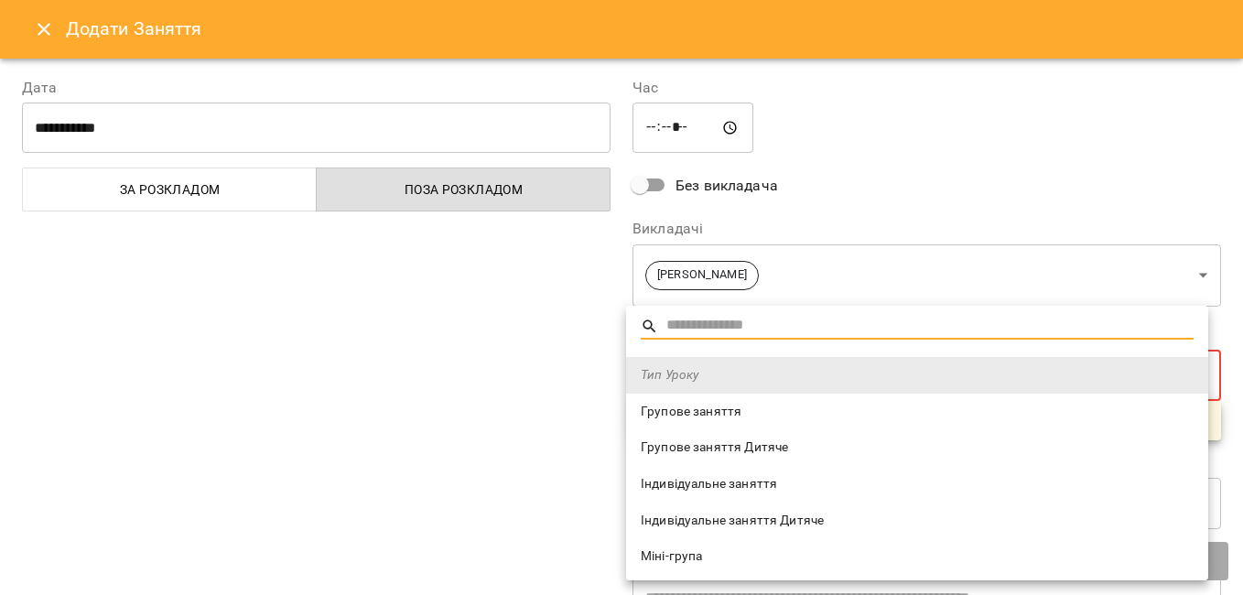
click at [728, 518] on span "Індивідуальне заняття Дитяче" at bounding box center [917, 521] width 553 height 18
type input "**********"
type input "**"
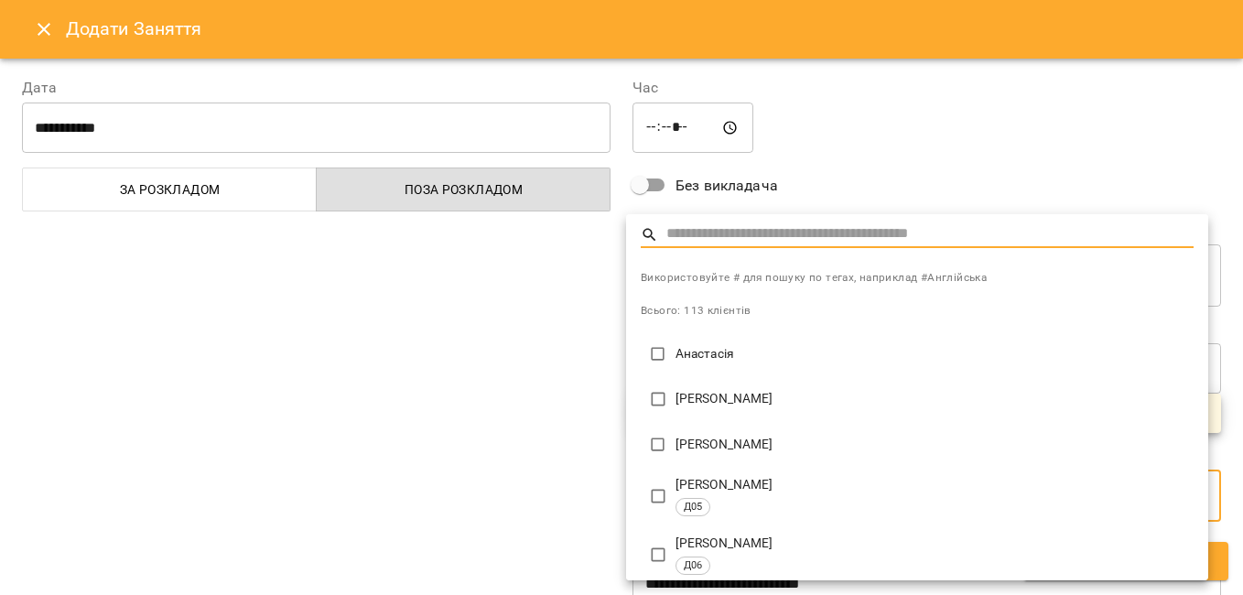
type input "*"
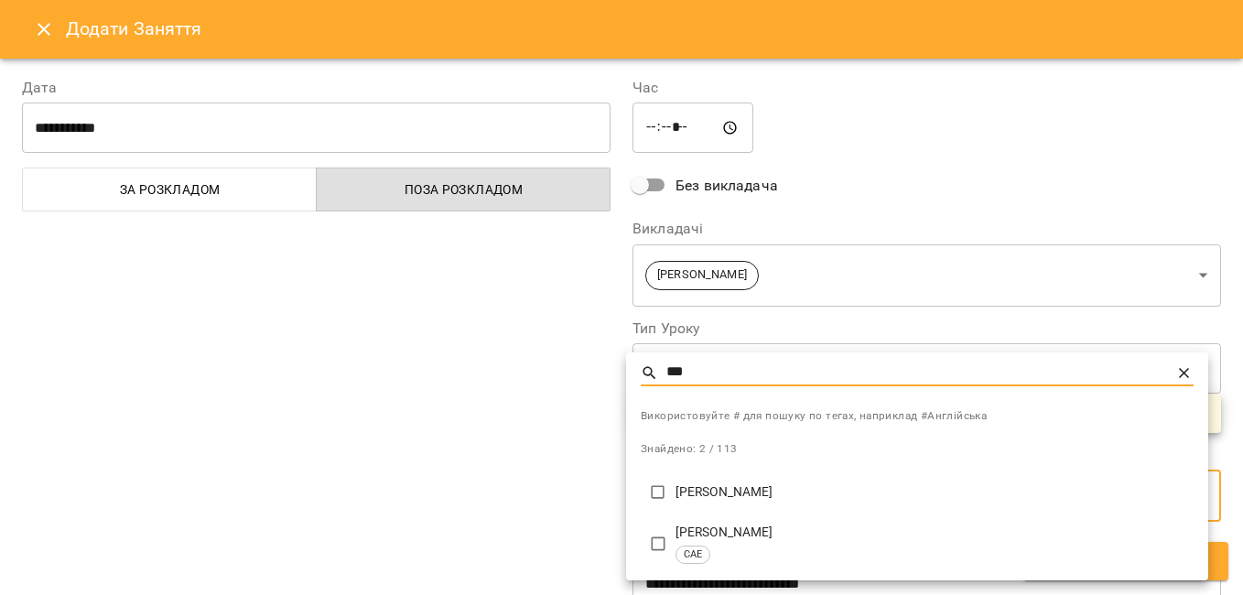
type input "***"
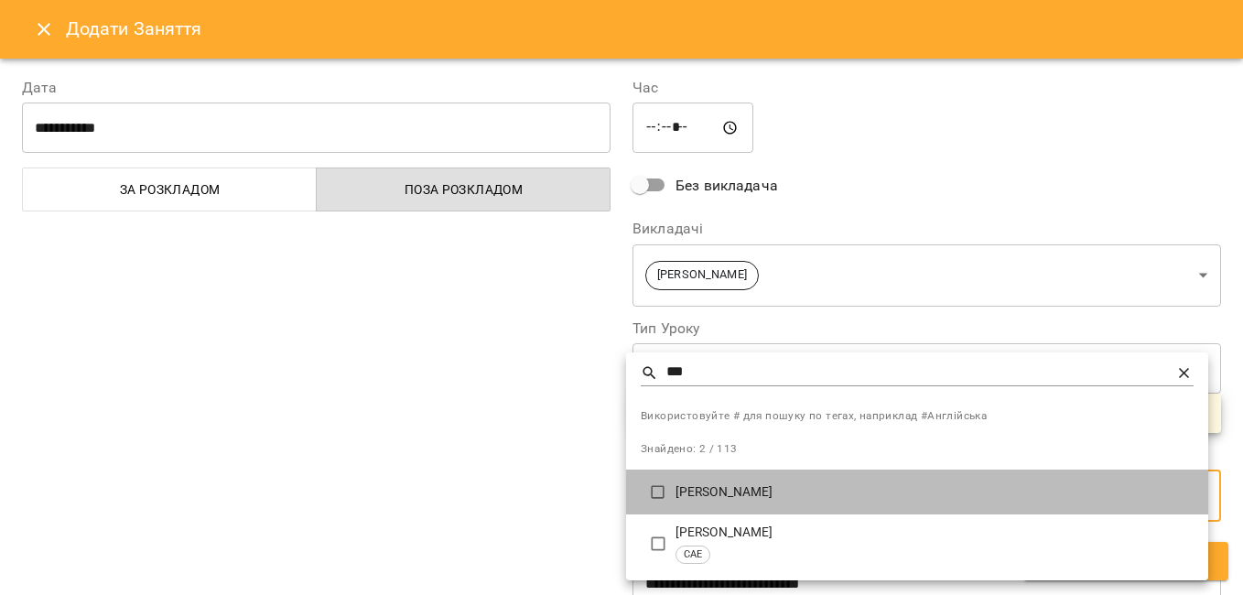
click at [715, 495] on p "Єва Мельник" at bounding box center [934, 492] width 518 height 18
type input "**********"
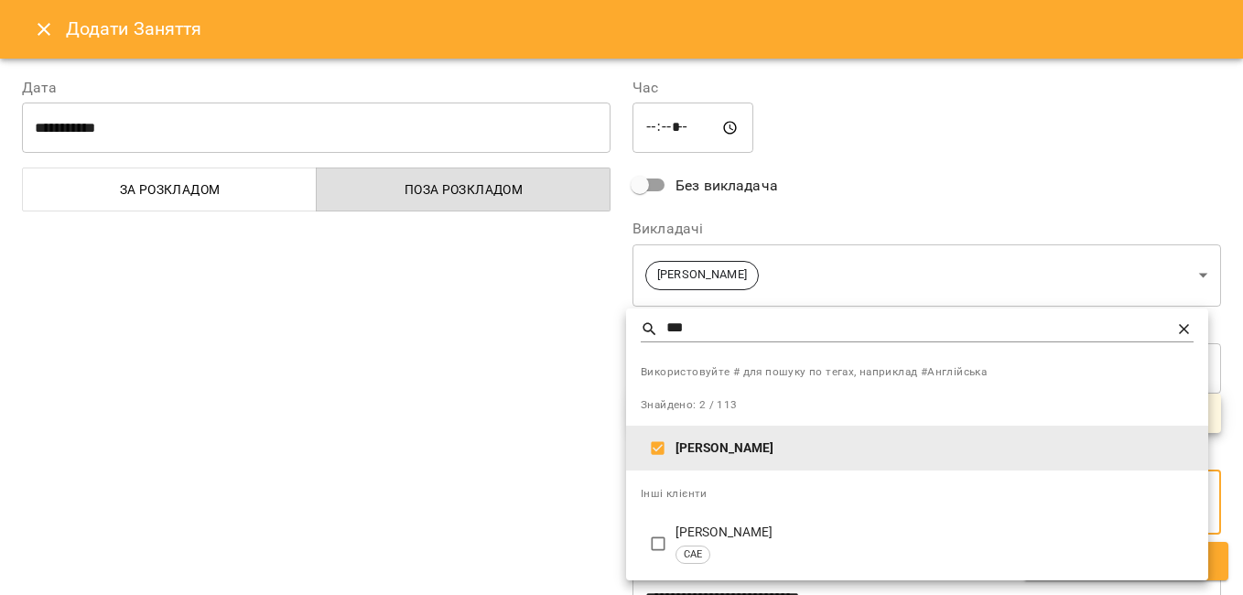
click at [414, 428] on div at bounding box center [621, 297] width 1243 height 595
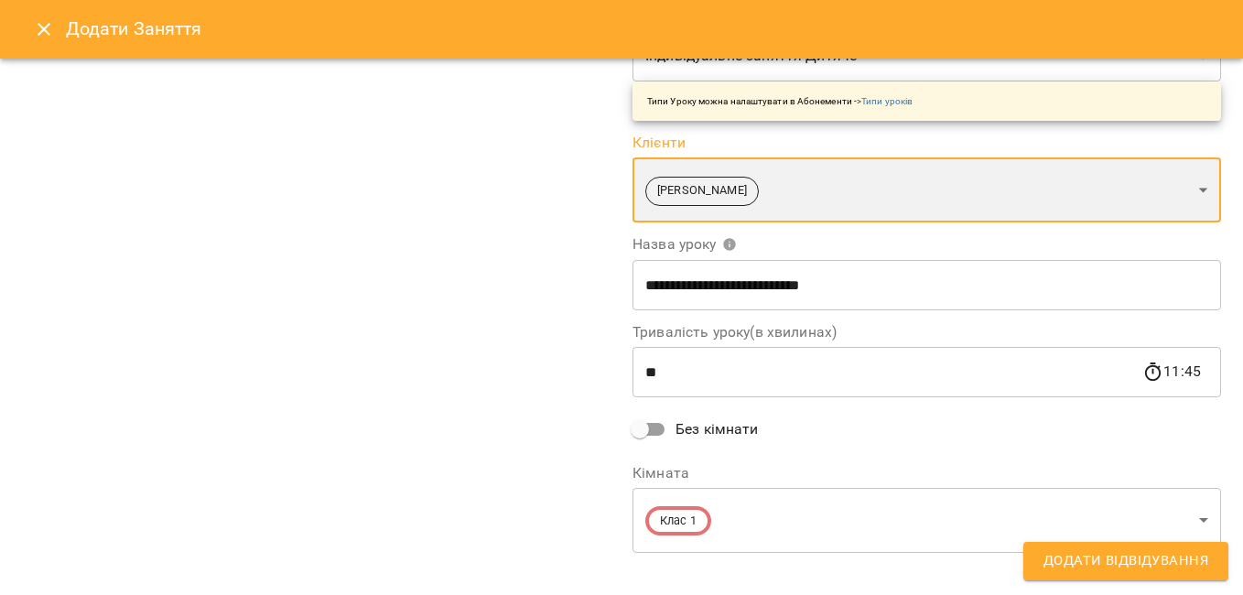
scroll to position [332, 0]
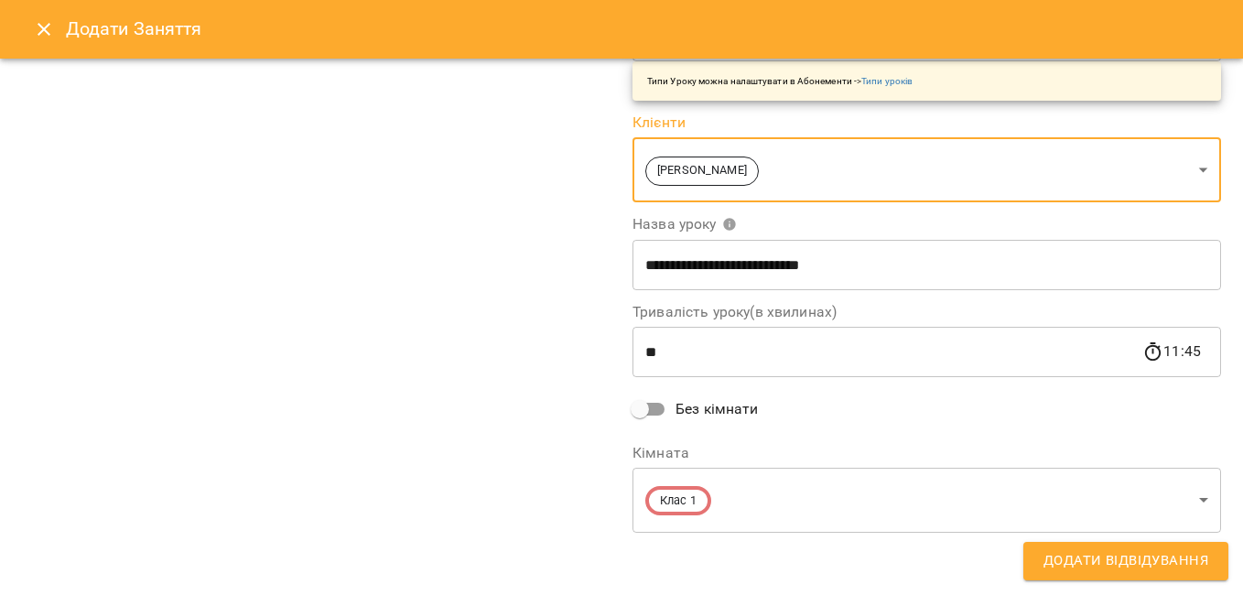
click at [1096, 560] on span "Додати Відвідування" at bounding box center [1125, 561] width 165 height 24
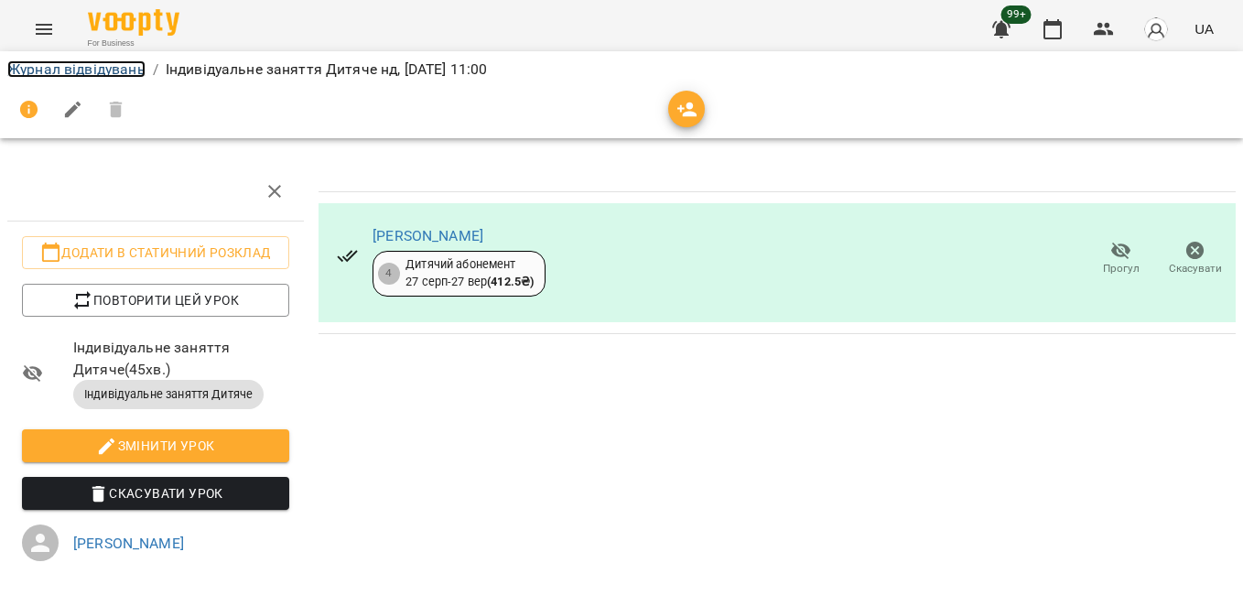
click at [99, 66] on link "Журнал відвідувань" at bounding box center [76, 68] width 138 height 17
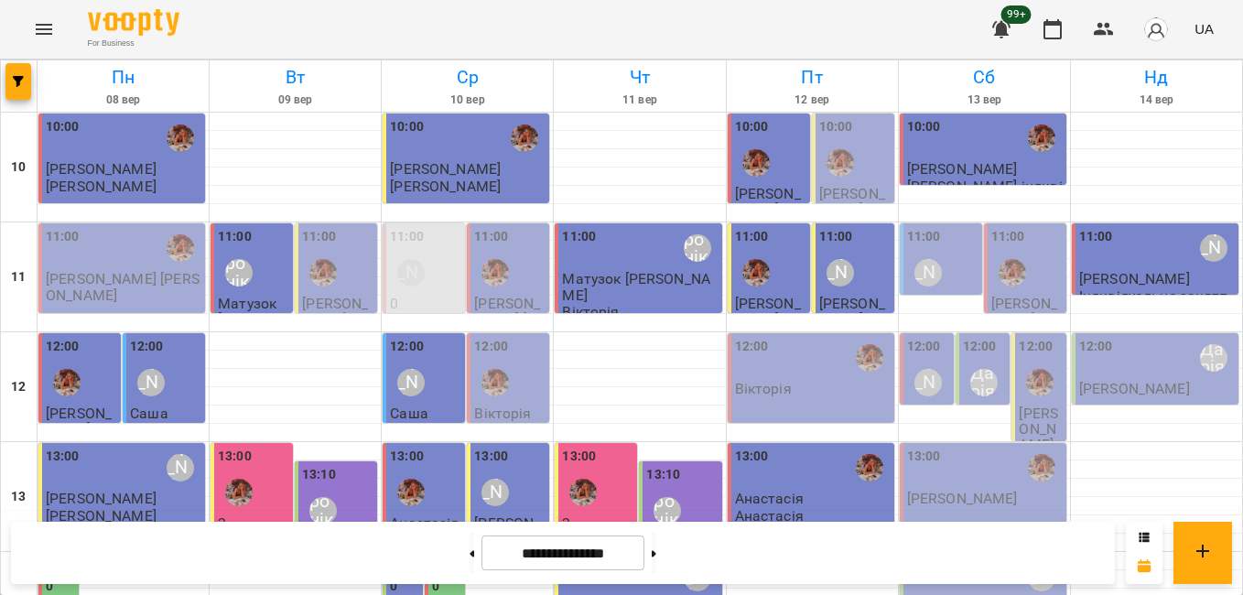
scroll to position [534, 0]
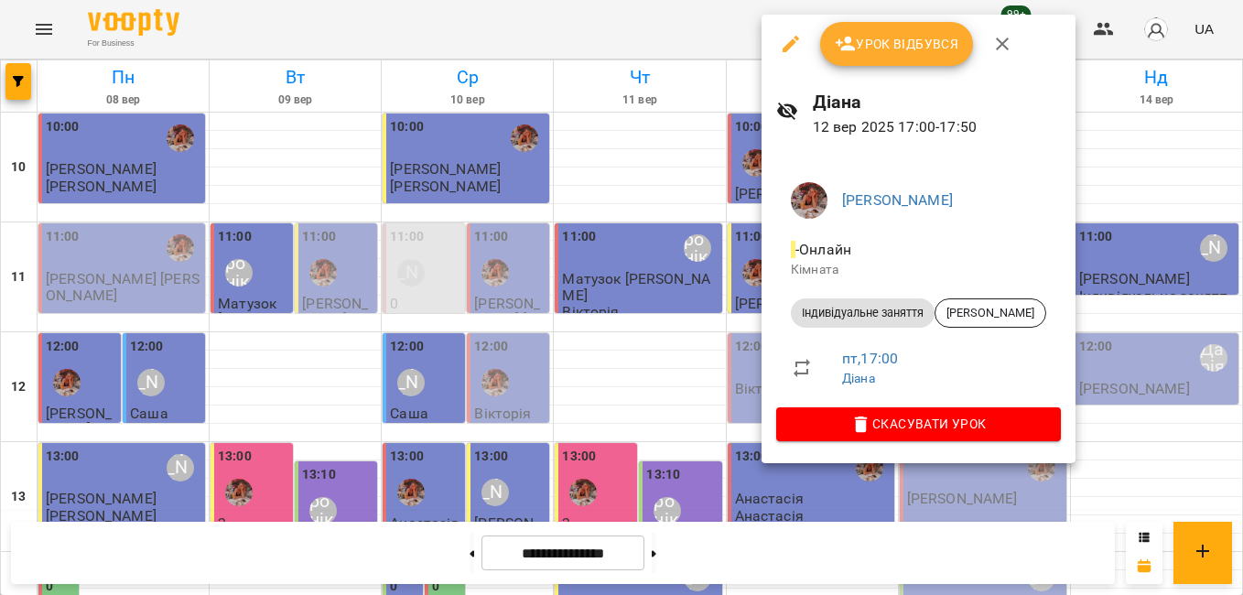
click at [681, 338] on div at bounding box center [621, 297] width 1243 height 595
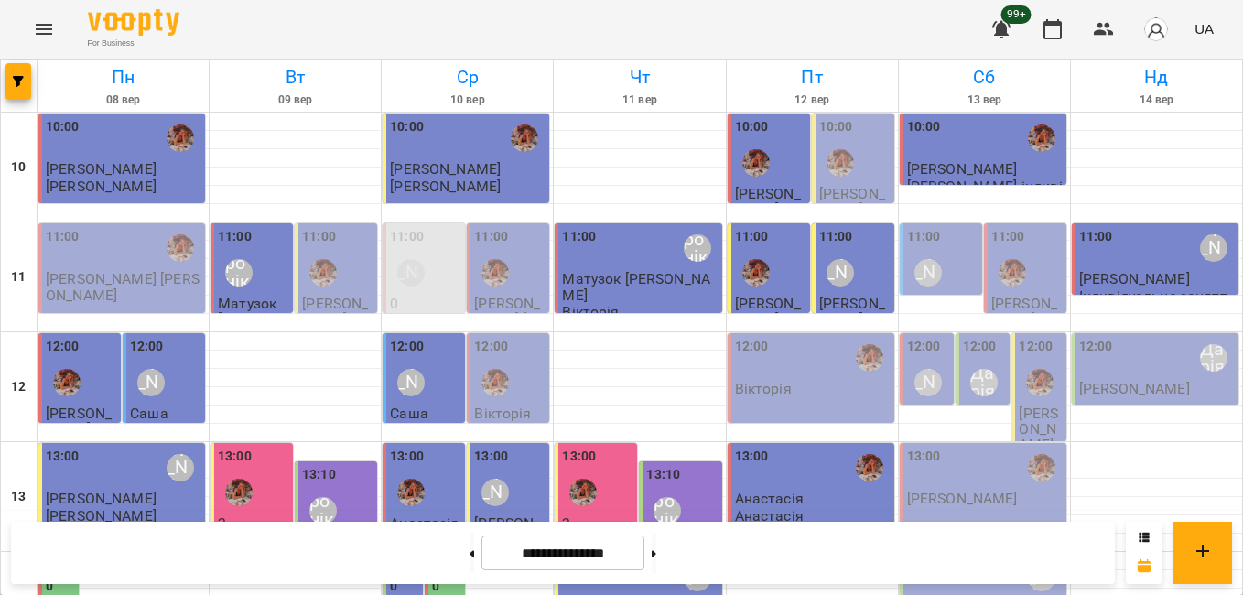
scroll to position [0, 0]
click at [950, 250] on div "11:00 Литвак Анна" at bounding box center [942, 260] width 71 height 67
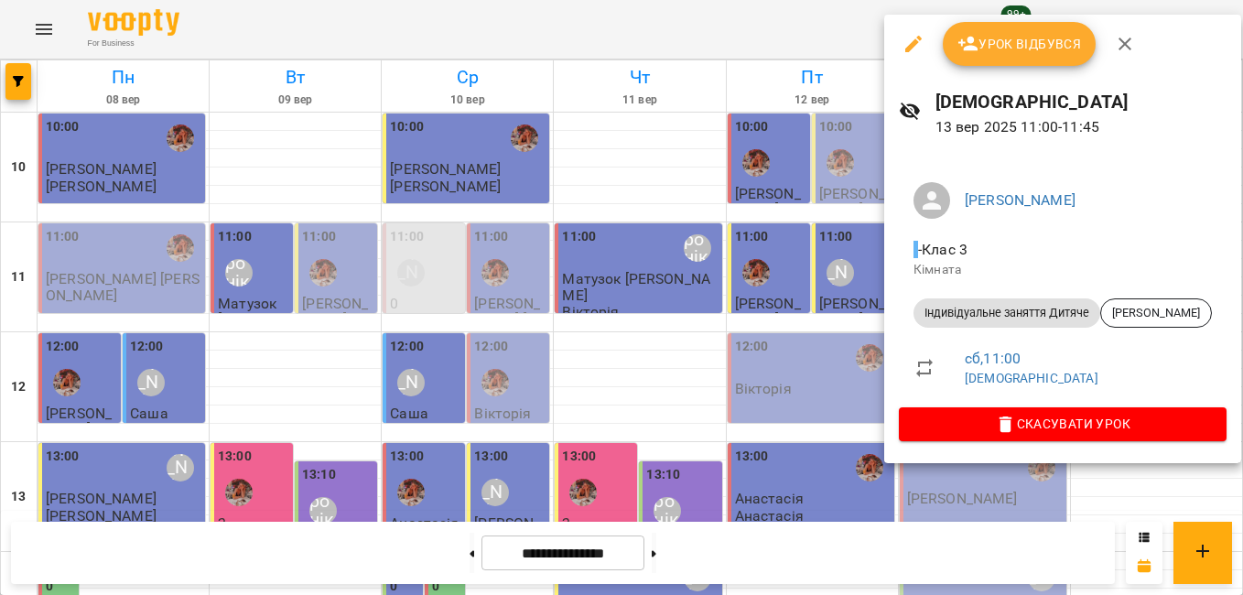
click at [998, 49] on span "Урок відбувся" at bounding box center [1019, 44] width 124 height 22
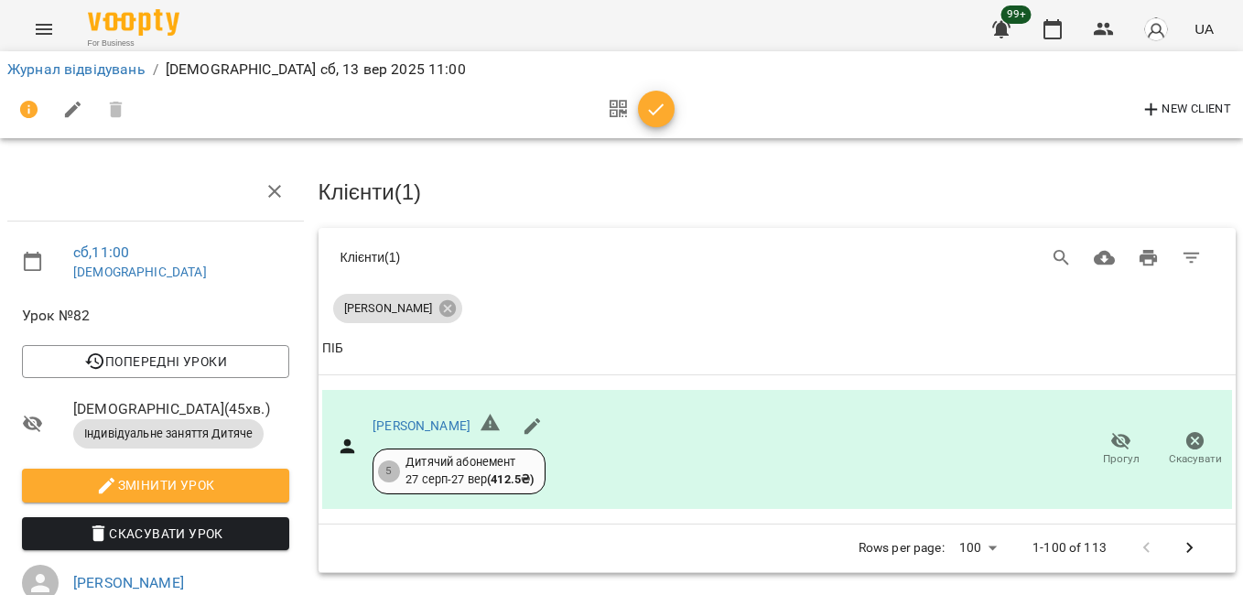
click at [660, 113] on icon "button" at bounding box center [656, 110] width 22 height 22
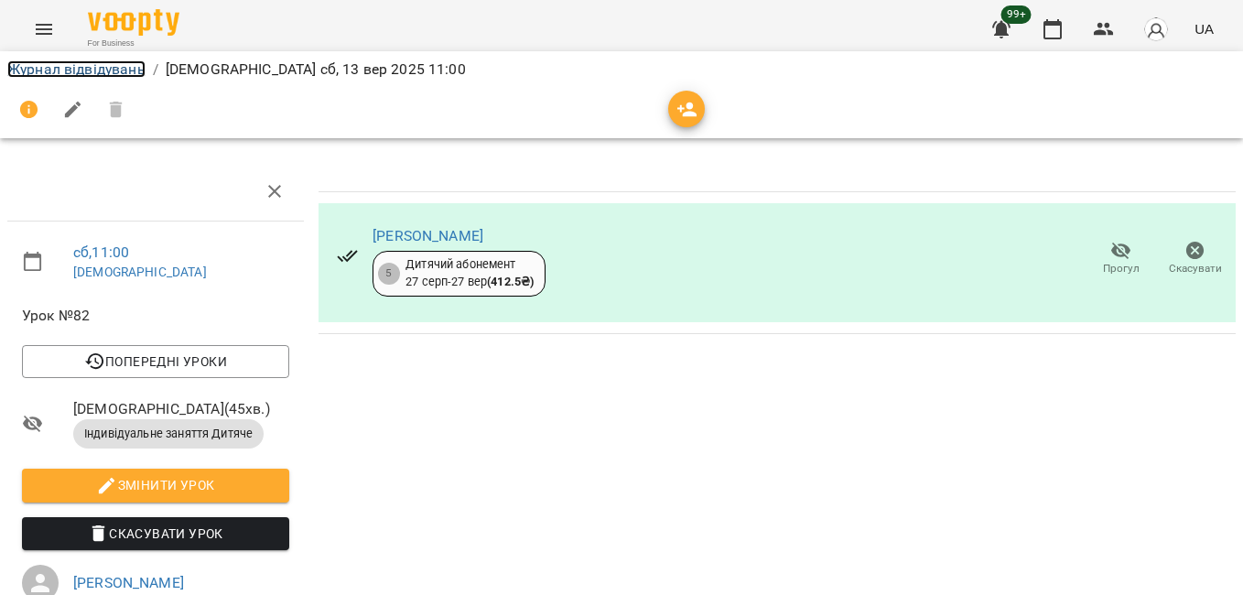
click at [107, 68] on link "Журнал відвідувань" at bounding box center [76, 68] width 138 height 17
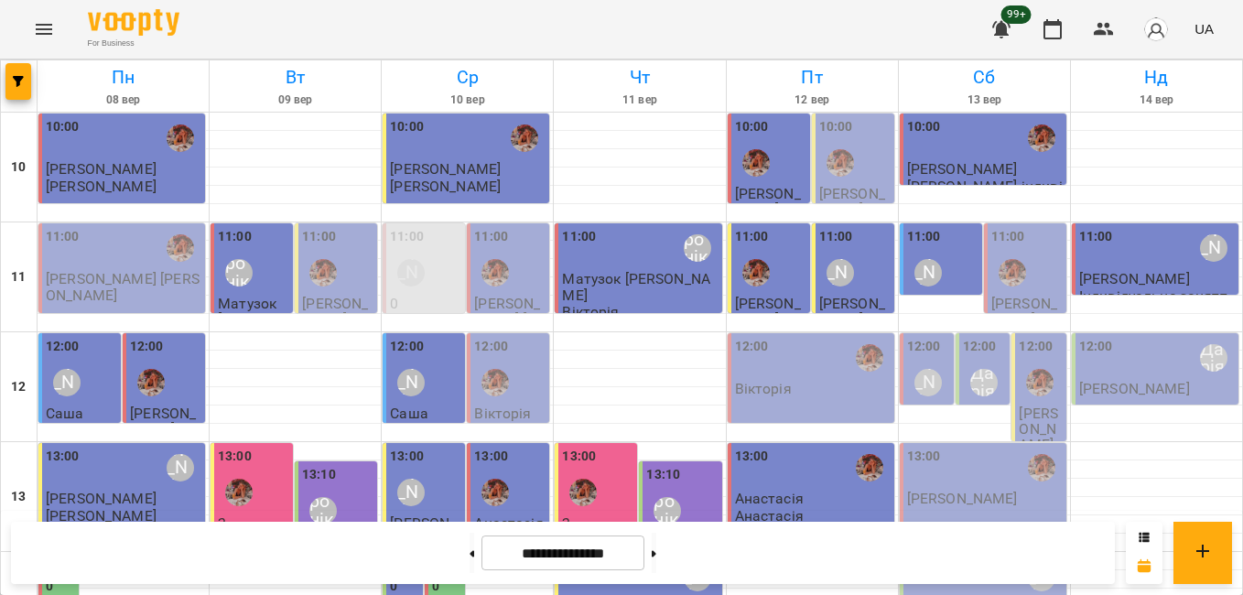
click at [1015, 237] on div "11:00" at bounding box center [1026, 260] width 71 height 67
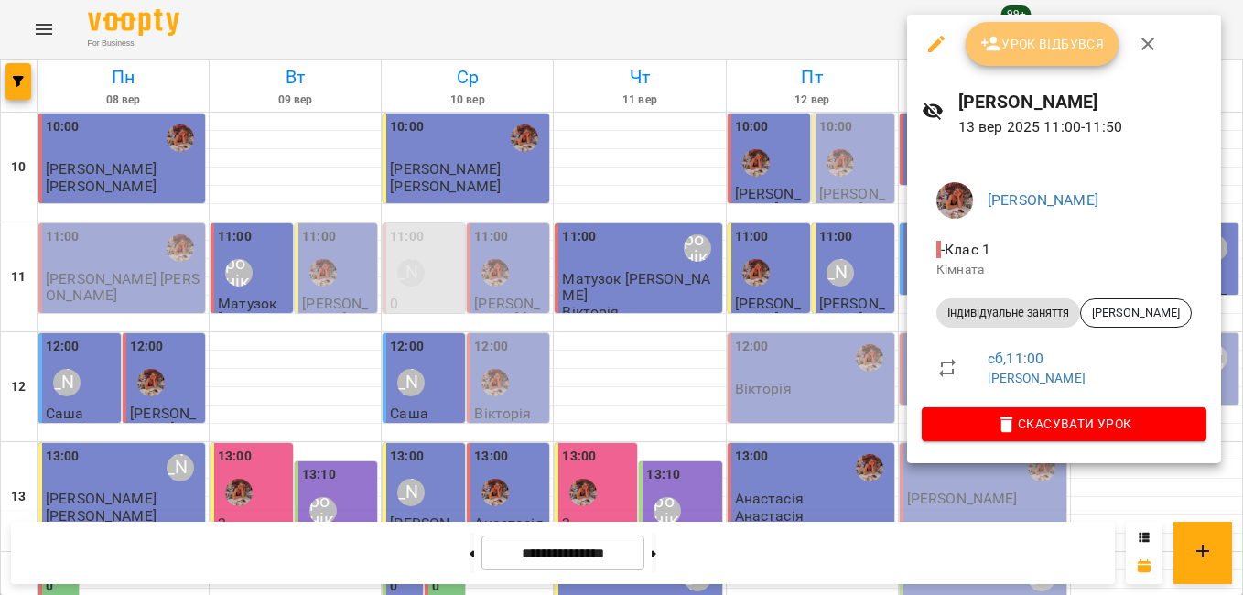
click at [1017, 56] on button "Урок відбувся" at bounding box center [1043, 44] width 154 height 44
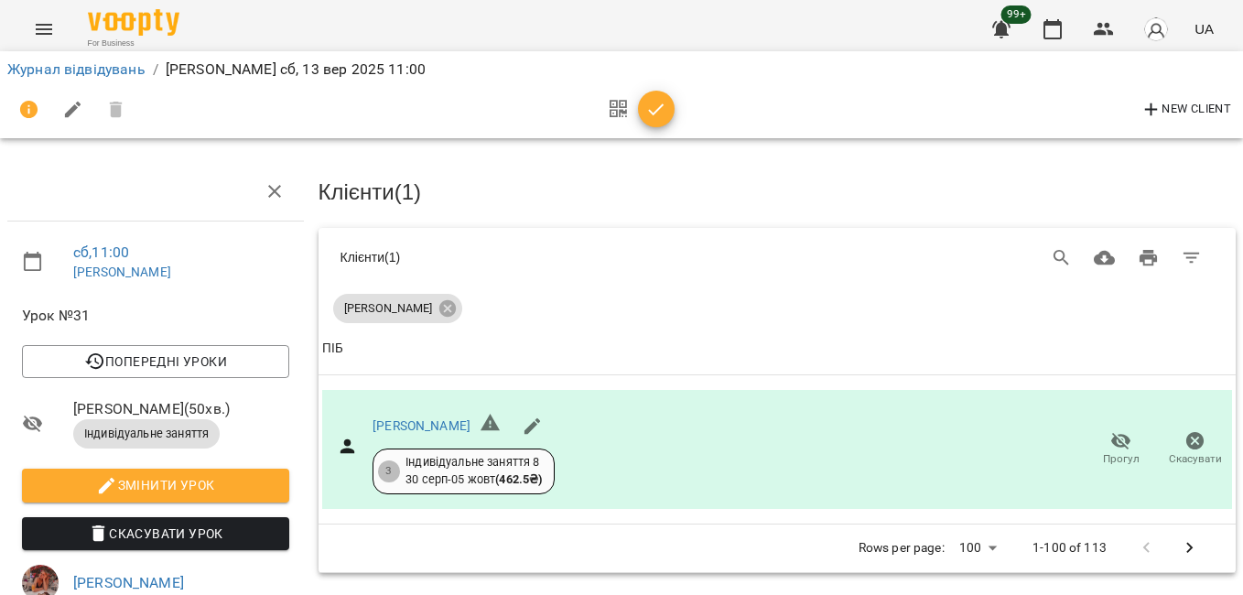
click at [663, 105] on icon "button" at bounding box center [657, 109] width 16 height 12
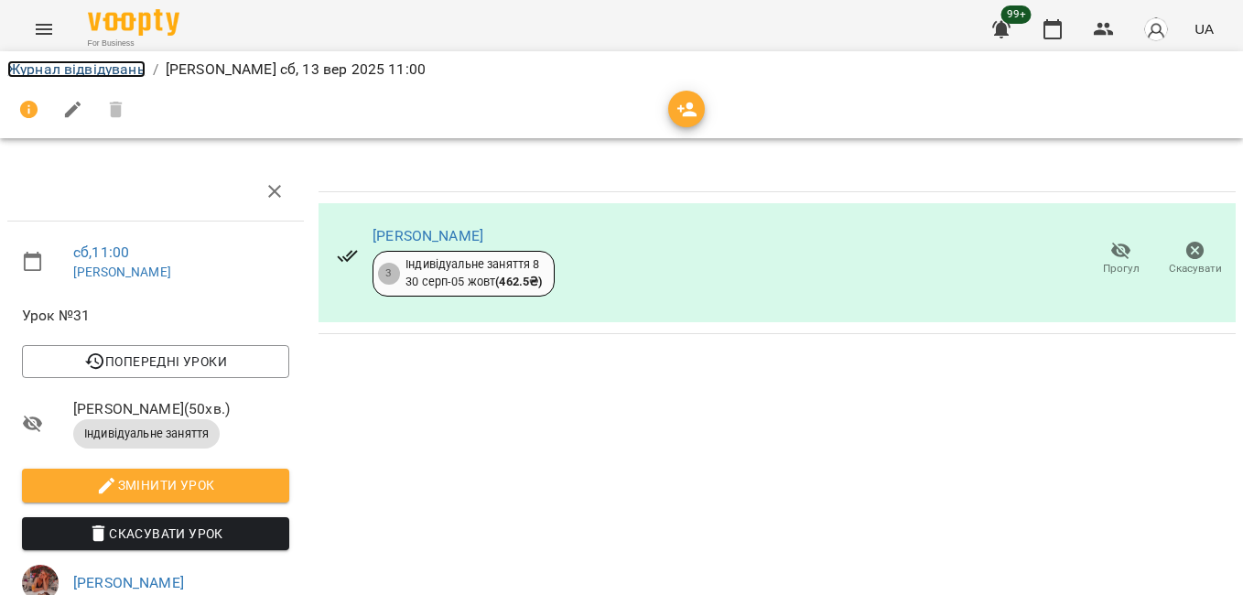
click at [84, 73] on link "Журнал відвідувань" at bounding box center [76, 68] width 138 height 17
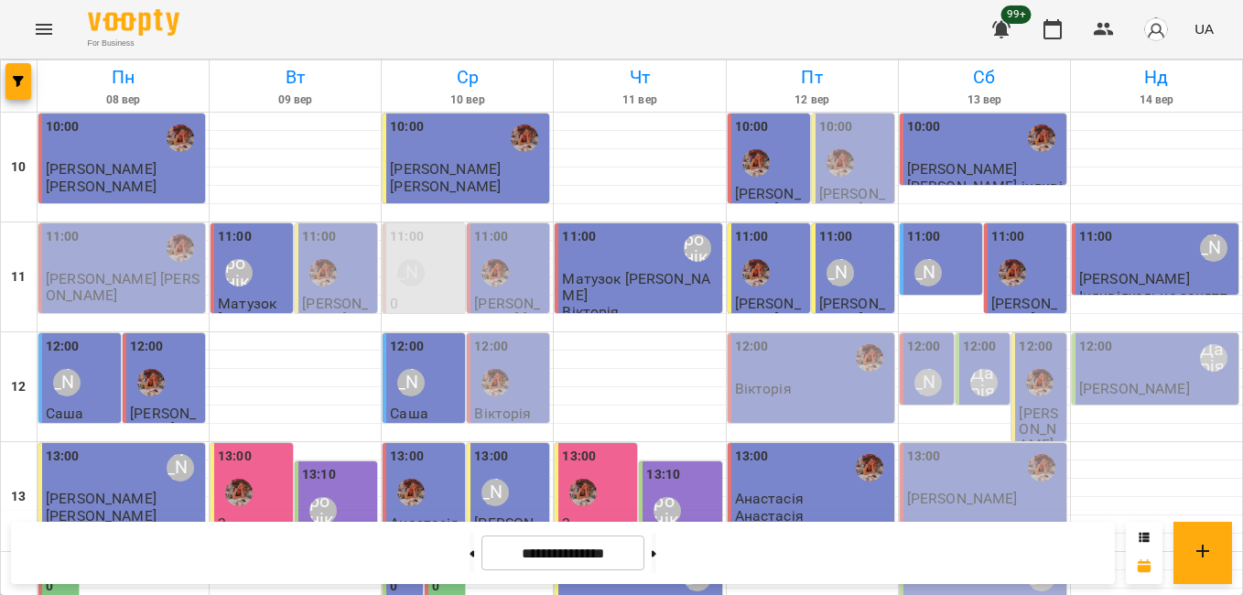
scroll to position [183, 0]
click at [1021, 337] on label "12:00" at bounding box center [1036, 347] width 34 height 20
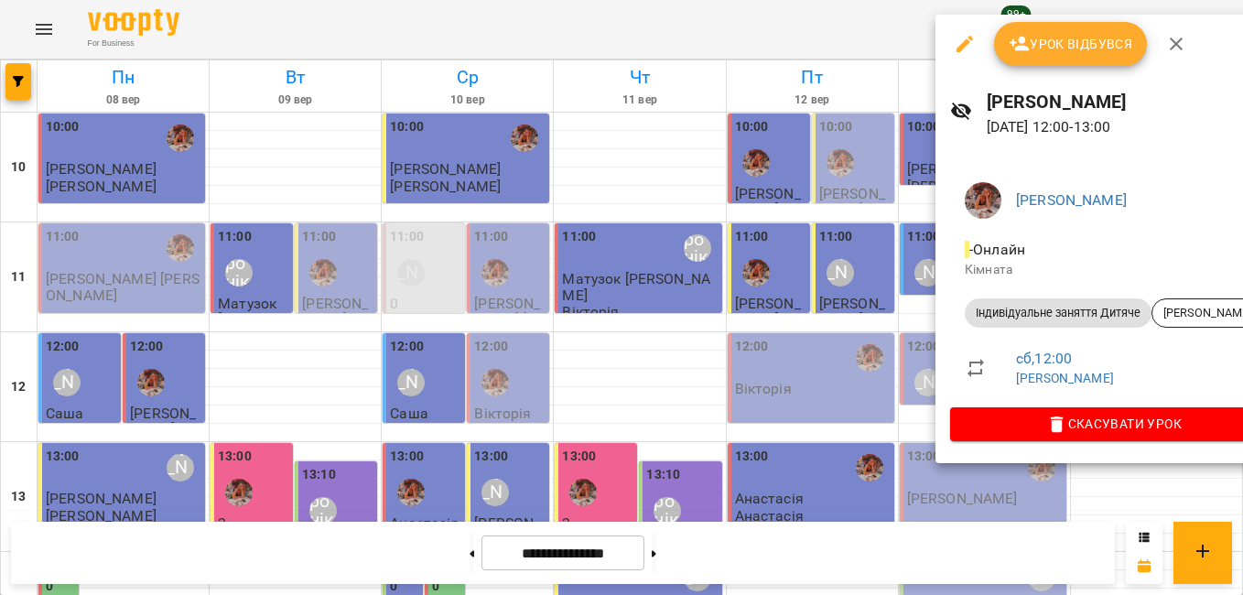
click at [1046, 52] on span "Урок відбувся" at bounding box center [1071, 44] width 124 height 22
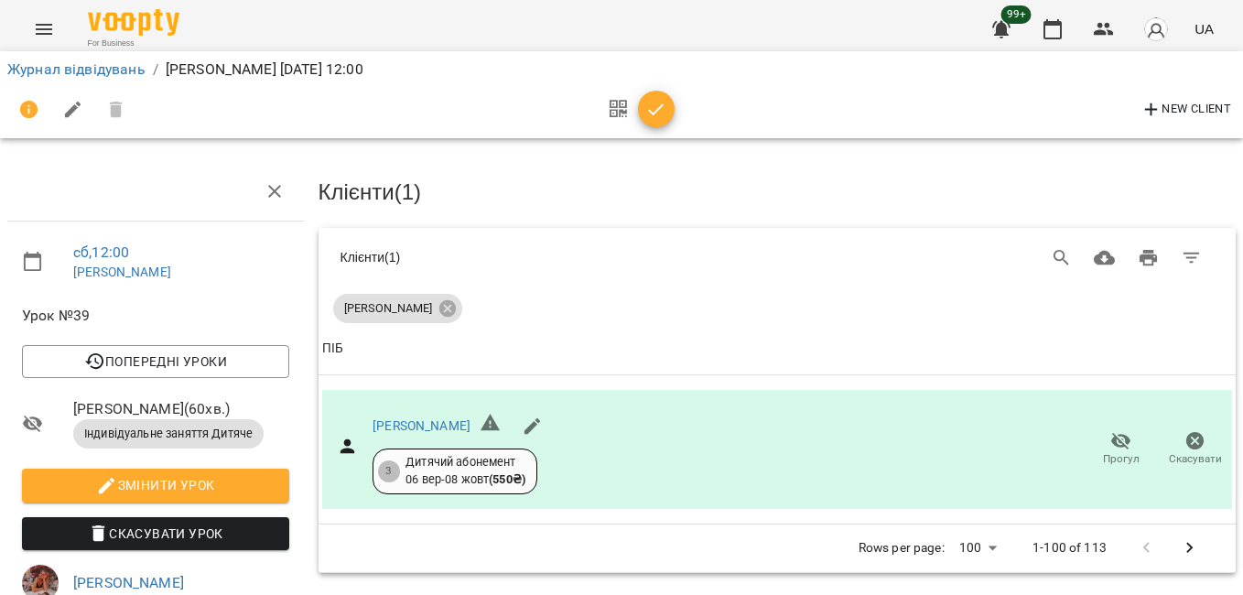
click at [653, 111] on icon "button" at bounding box center [656, 110] width 22 height 22
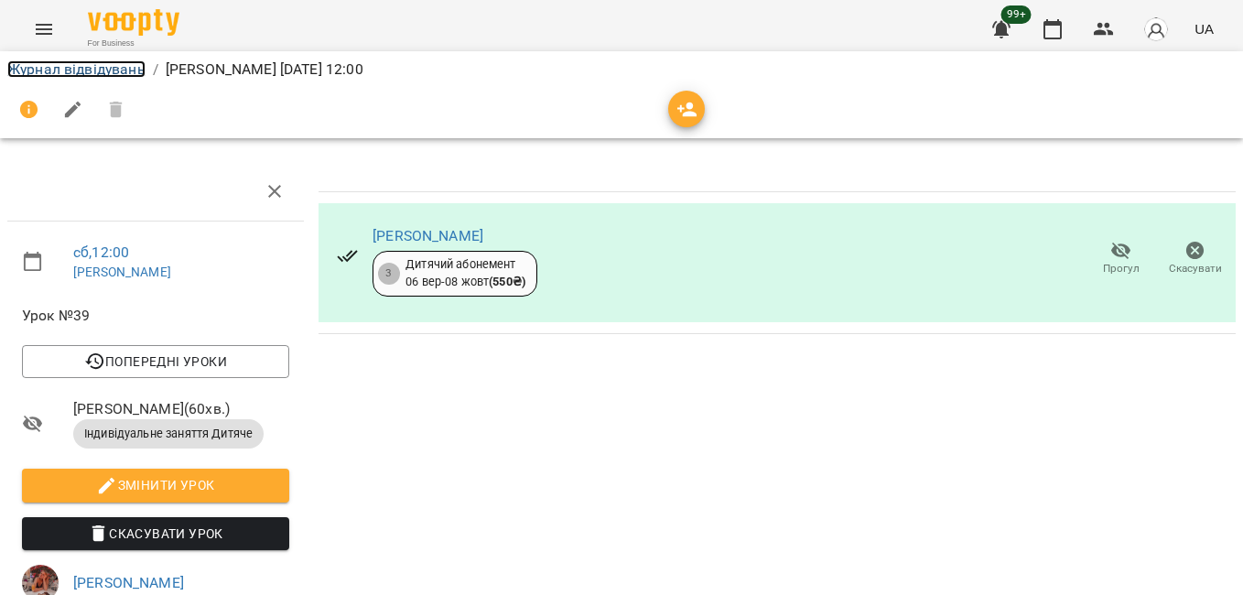
click at [116, 77] on link "Журнал відвідувань" at bounding box center [76, 68] width 138 height 17
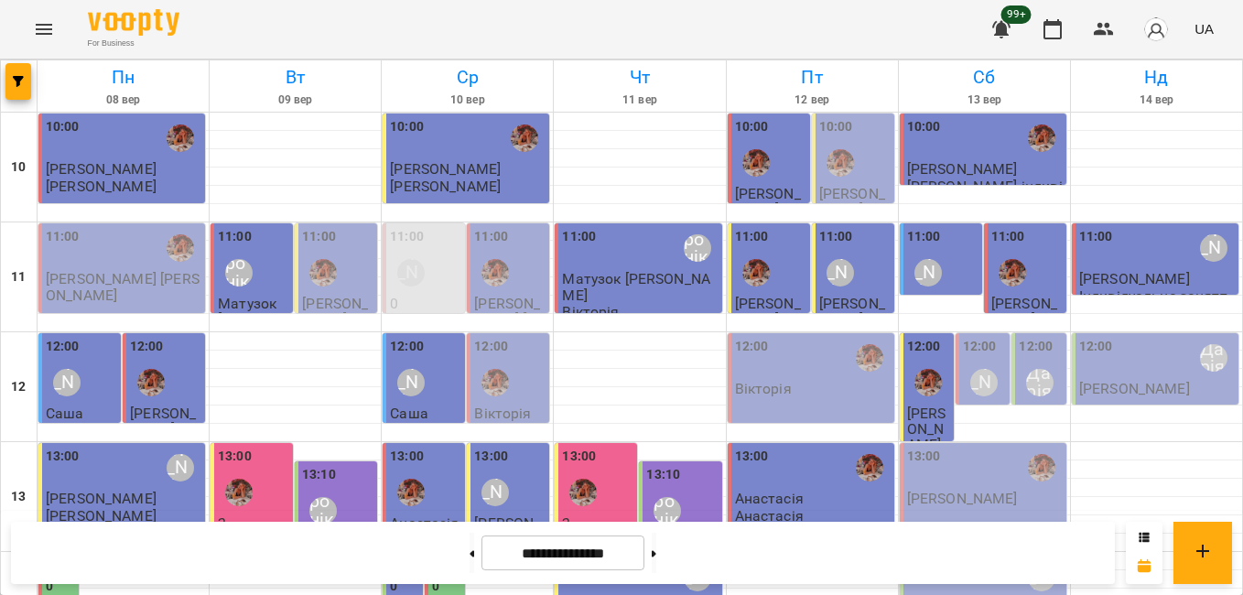
scroll to position [625, 0]
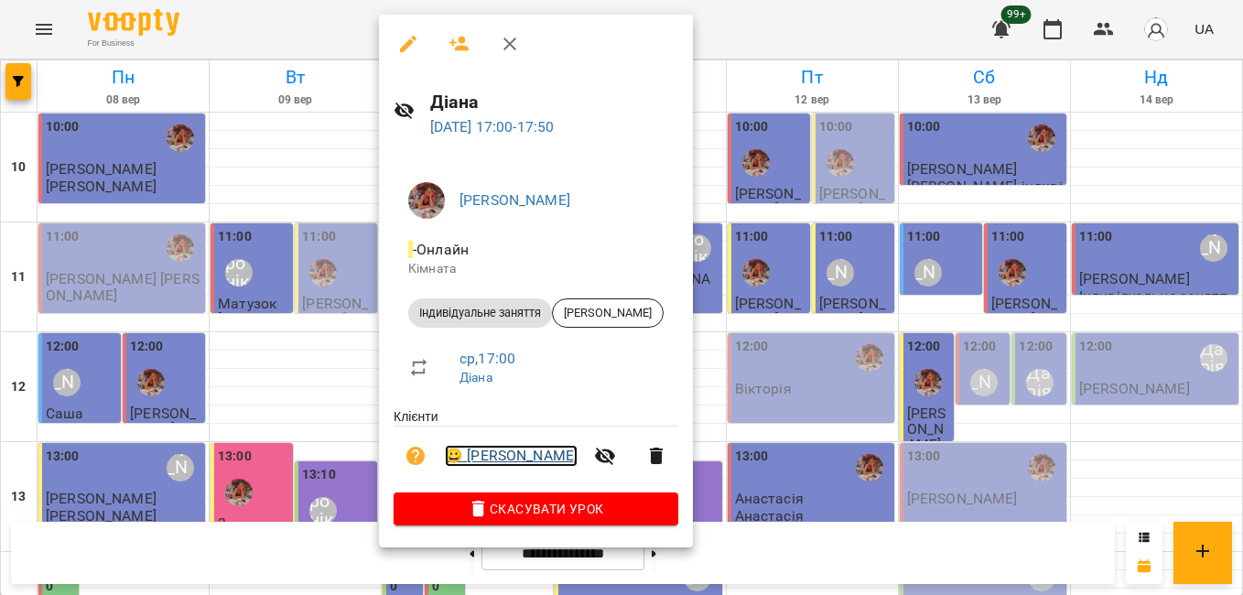
click at [506, 458] on link "😀 Дмитренко Діана" at bounding box center [511, 456] width 133 height 22
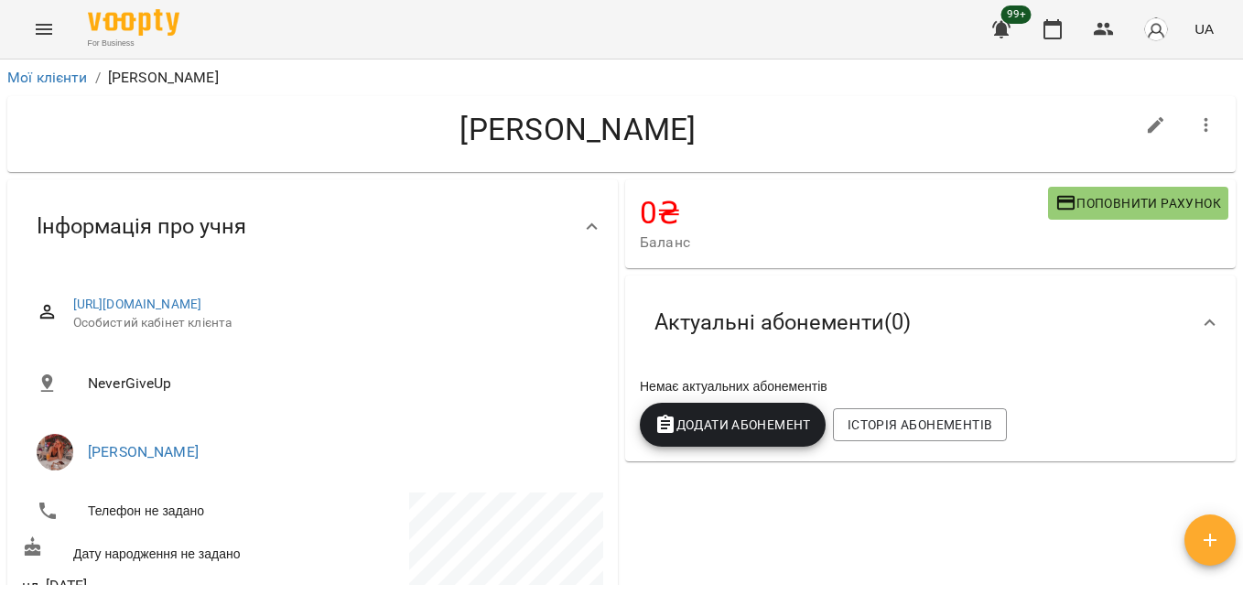
click at [743, 427] on span "Додати Абонемент" at bounding box center [732, 425] width 156 height 22
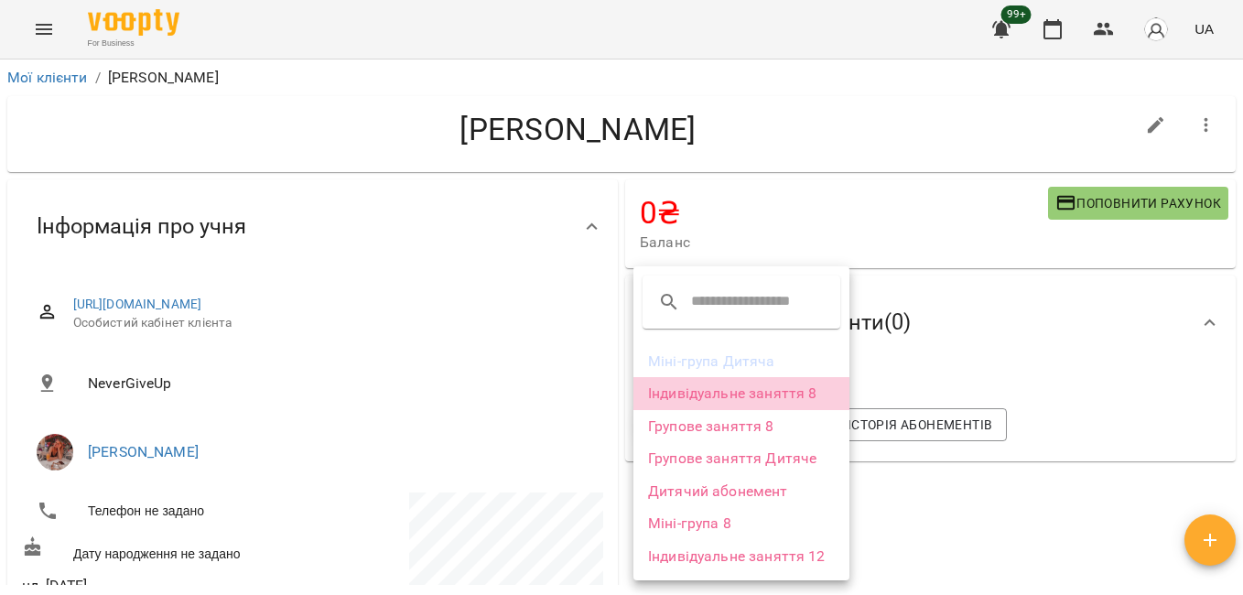
click at [704, 395] on li "Індивідуальне заняття 8" at bounding box center [741, 393] width 216 height 33
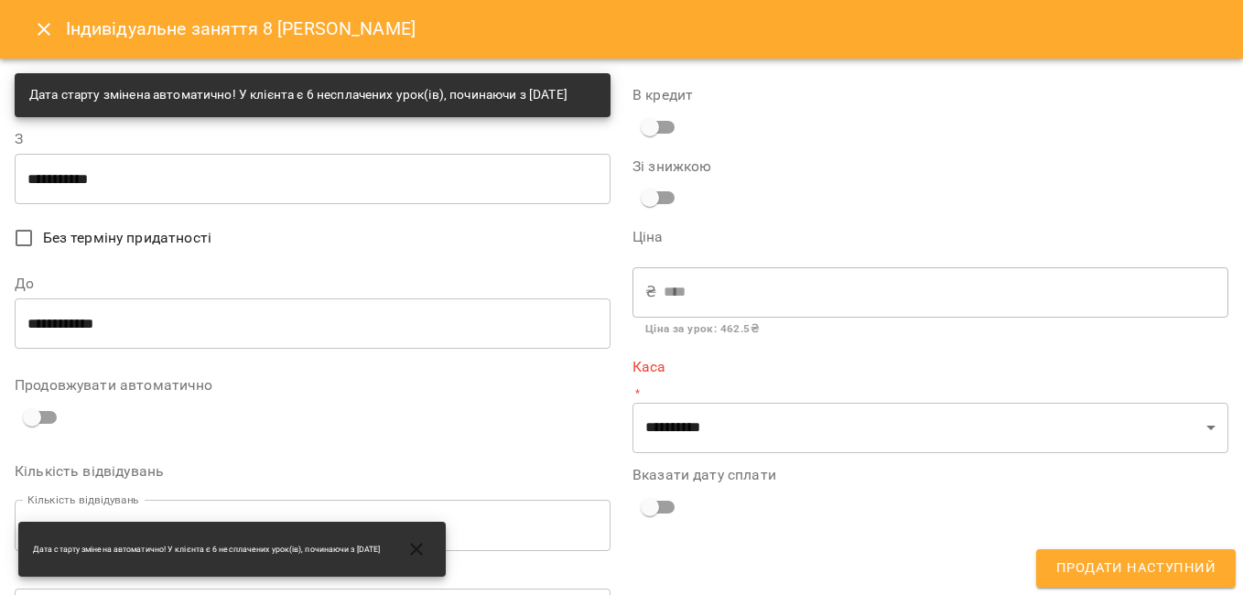
click at [81, 194] on input "**********" at bounding box center [313, 178] width 596 height 51
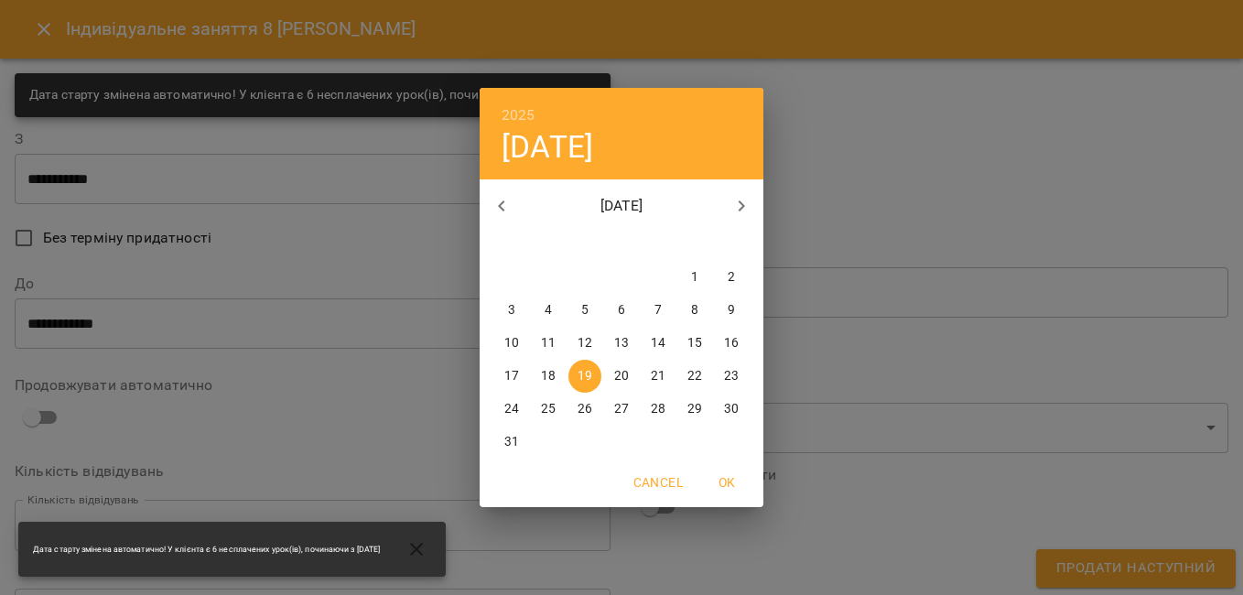
click at [766, 202] on div "2025 ср, бер 19 березень 2025 пн вт ср чт пт сб нд 24 25 26 27 28 1 2 3 4 5 6 7…" at bounding box center [621, 297] width 1243 height 595
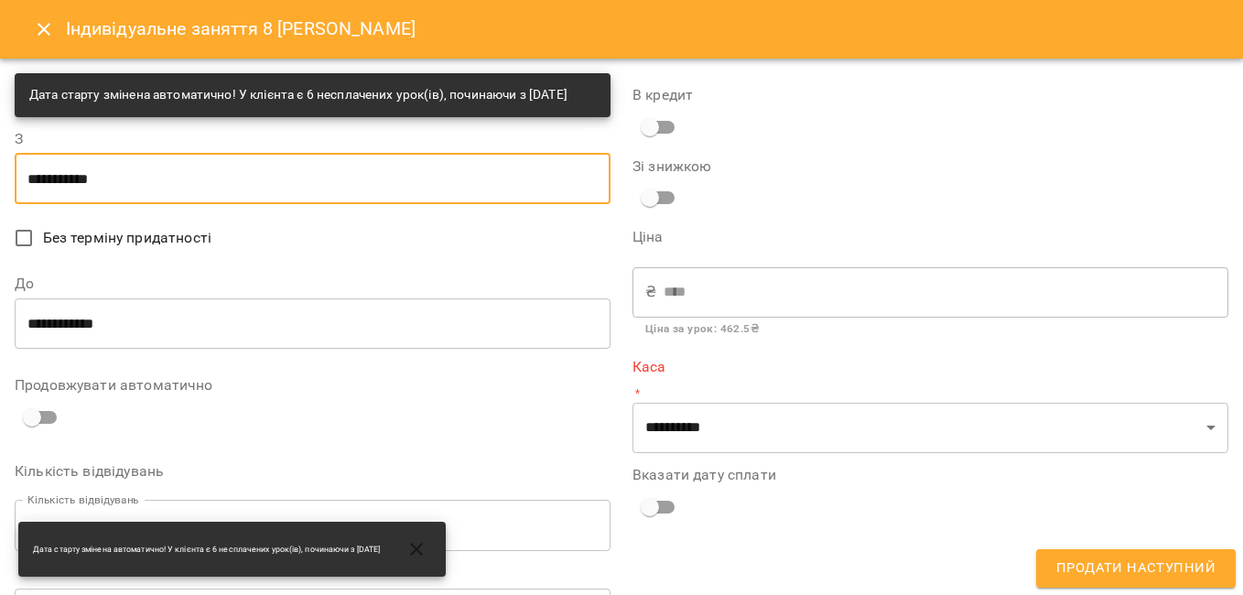
click at [232, 202] on input "**********" at bounding box center [313, 178] width 596 height 51
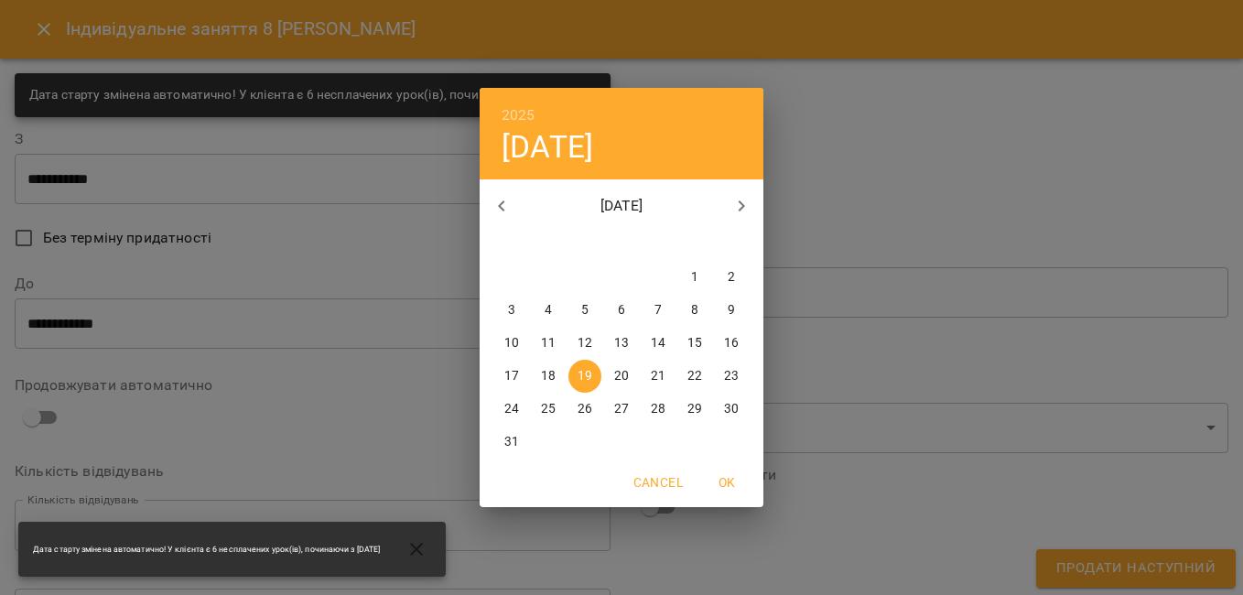
click at [732, 203] on icon "button" at bounding box center [741, 206] width 22 height 22
click at [733, 203] on icon "button" at bounding box center [741, 206] width 22 height 22
click at [739, 203] on icon "button" at bounding box center [741, 206] width 22 height 22
click at [740, 201] on icon "button" at bounding box center [742, 205] width 6 height 11
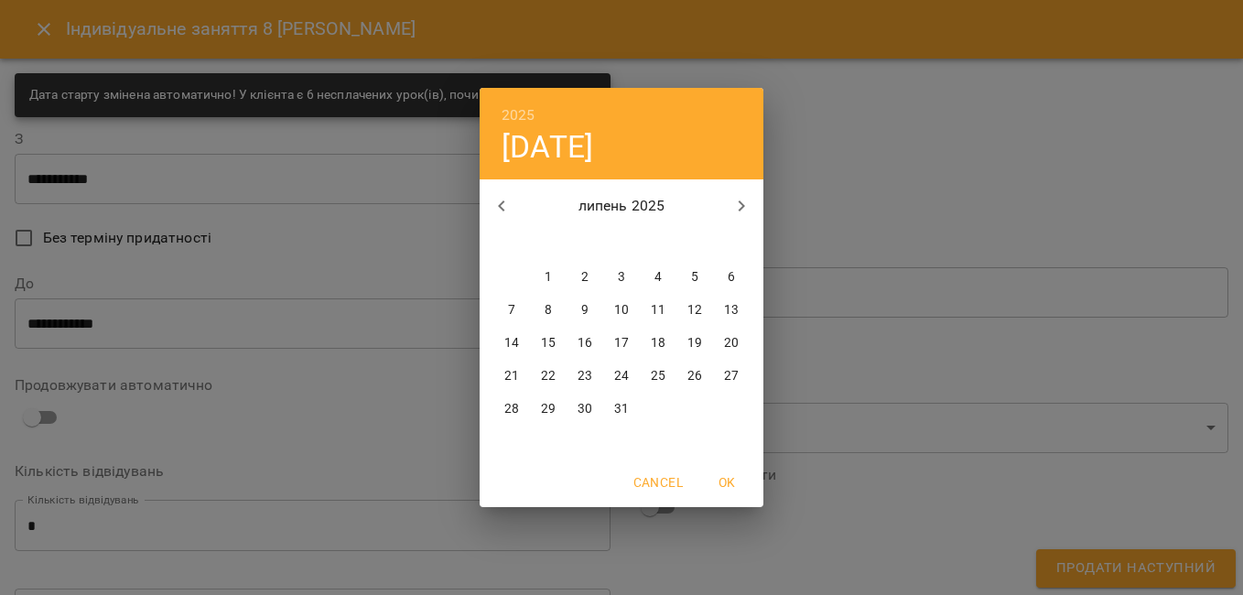
click at [740, 203] on icon "button" at bounding box center [741, 206] width 22 height 22
click at [740, 203] on icon "button" at bounding box center [742, 205] width 6 height 11
click at [513, 276] on p "1" at bounding box center [511, 277] width 7 height 18
type input "**********"
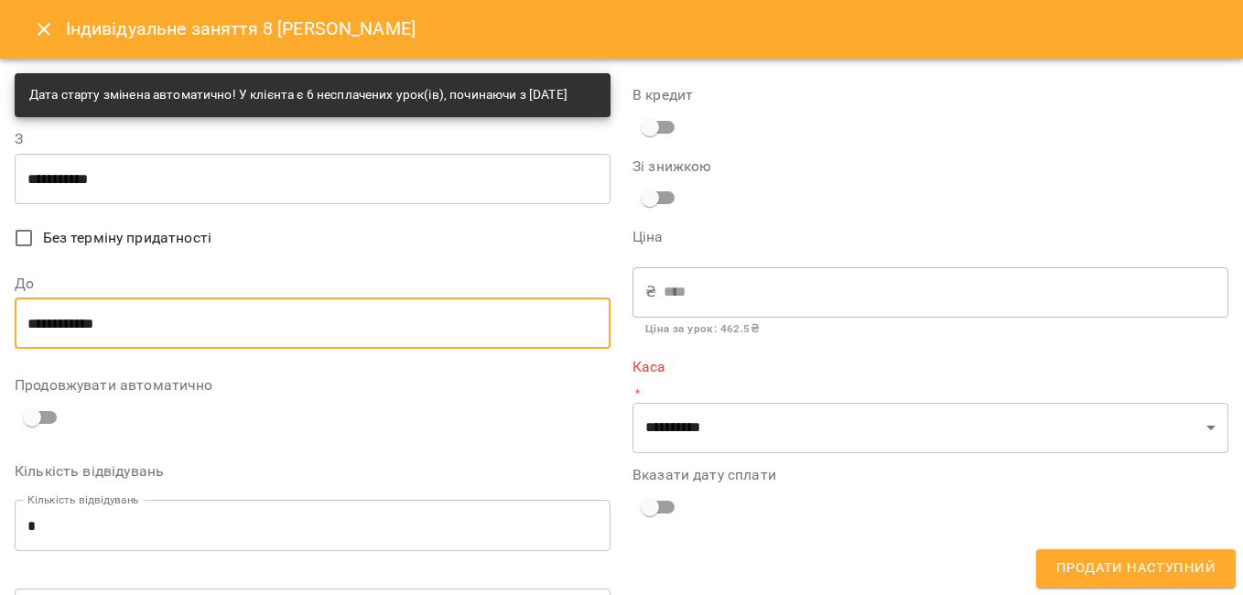
click at [308, 335] on input "**********" at bounding box center [313, 322] width 596 height 51
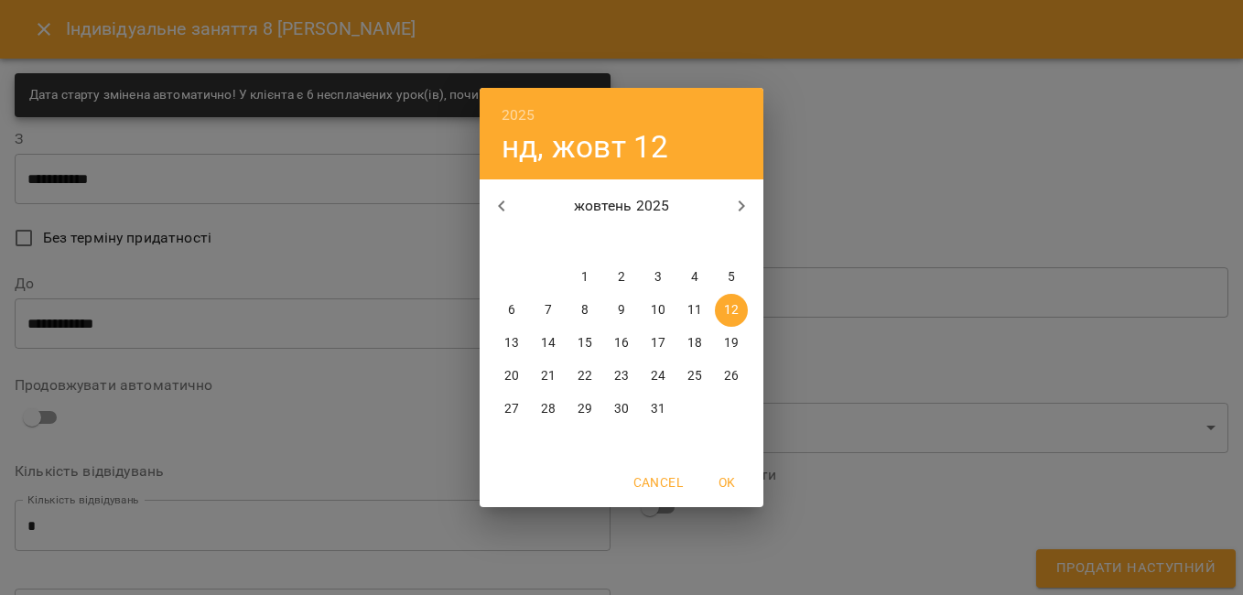
click at [590, 276] on span "1" at bounding box center [584, 277] width 33 height 18
type input "**********"
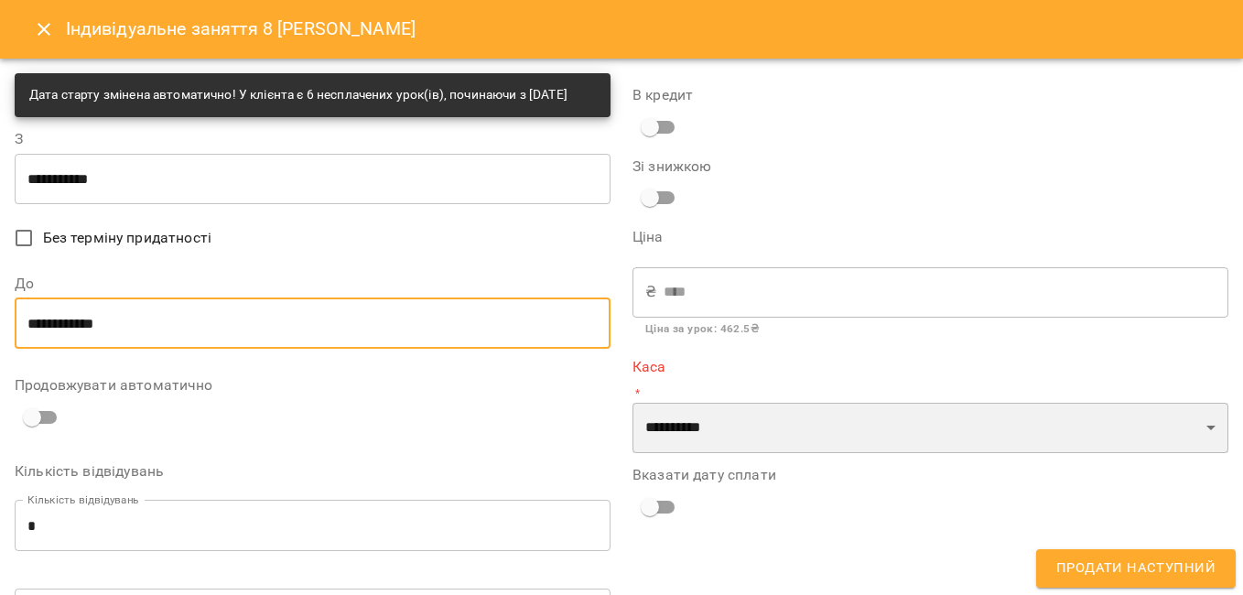
click at [759, 442] on select "**********" at bounding box center [930, 428] width 596 height 51
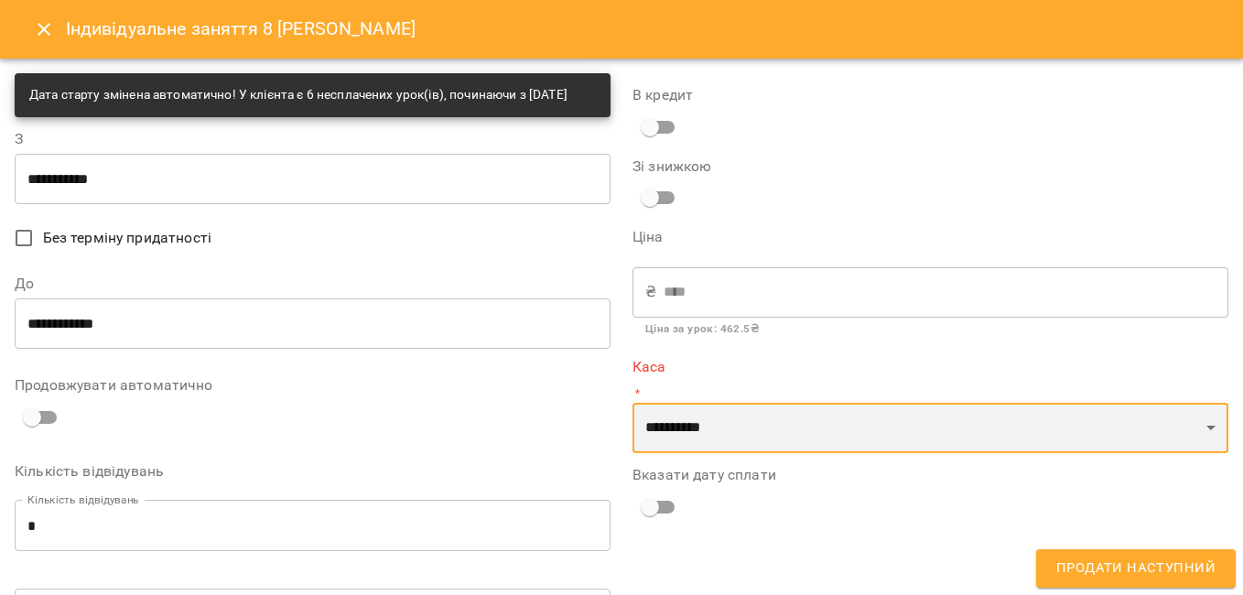
select select "****"
click at [632, 403] on select "**********" at bounding box center [930, 428] width 596 height 51
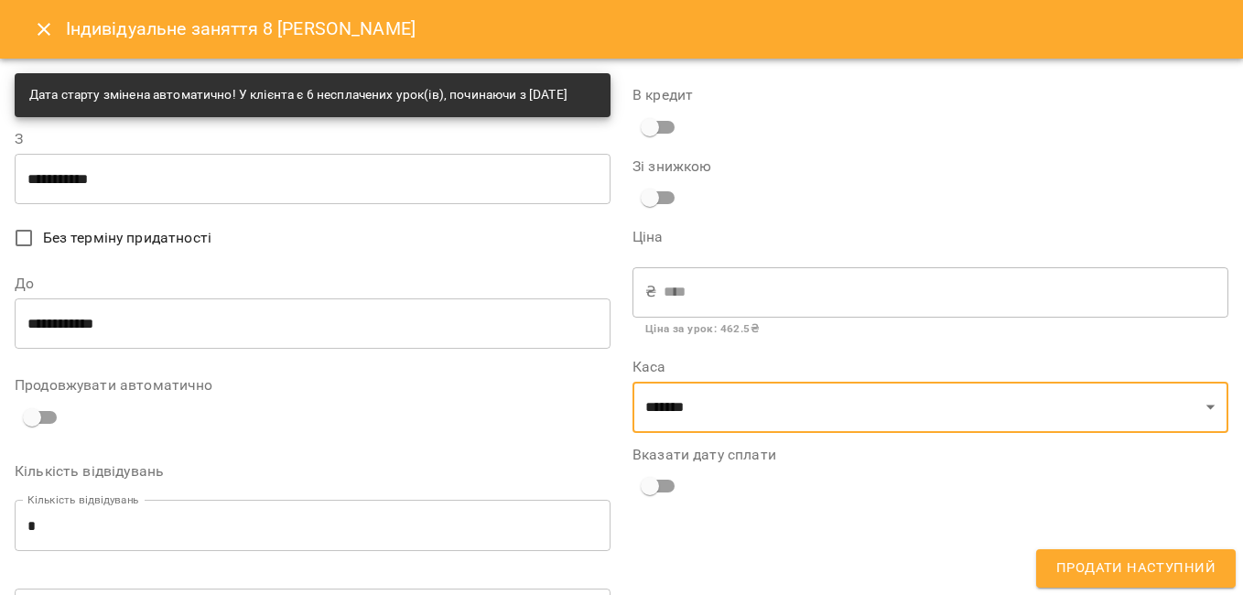
click at [1127, 557] on span "Продати наступний" at bounding box center [1135, 568] width 159 height 24
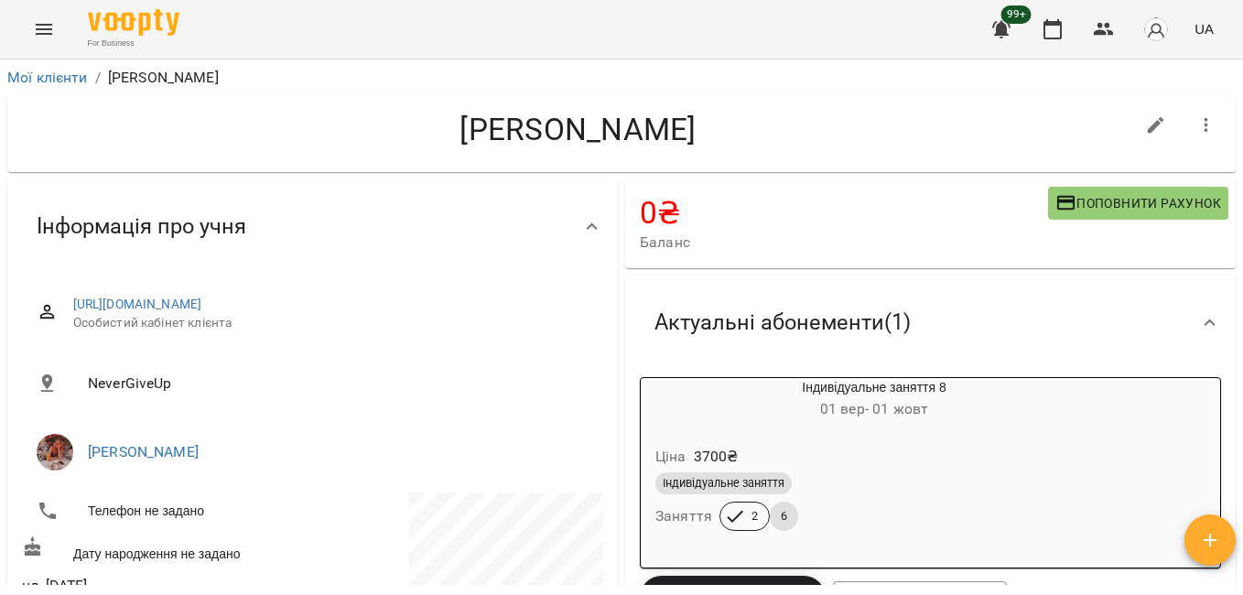
click at [813, 416] on h6 "01 вер - 01 жовт" at bounding box center [874, 409] width 467 height 26
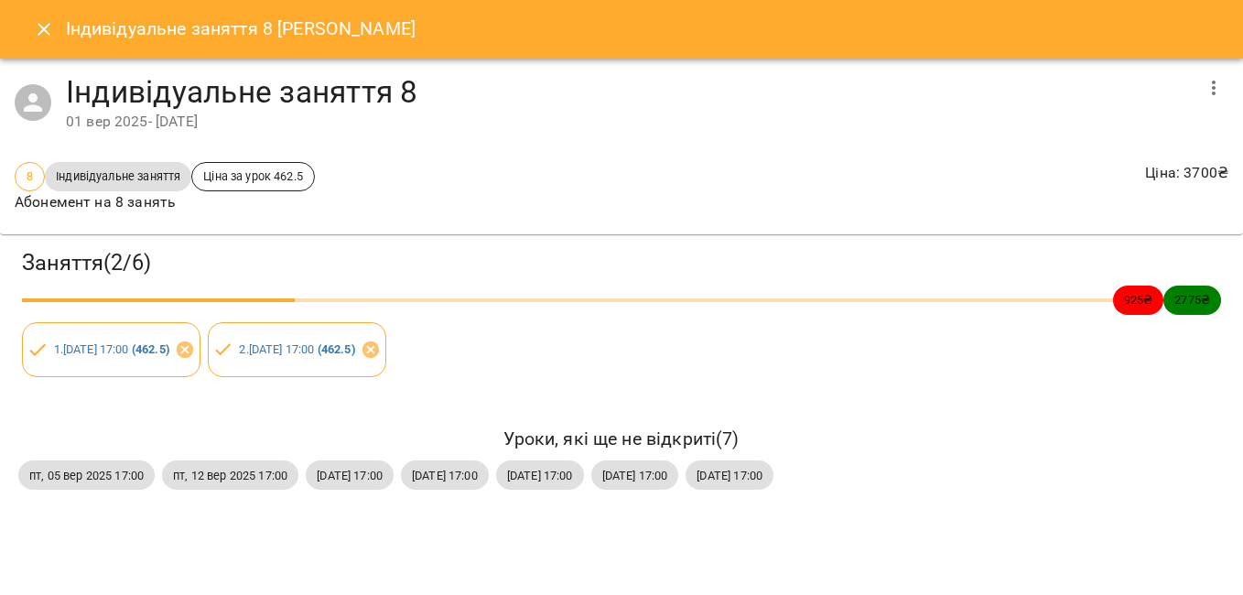
click at [1198, 95] on button "button" at bounding box center [1214, 88] width 44 height 44
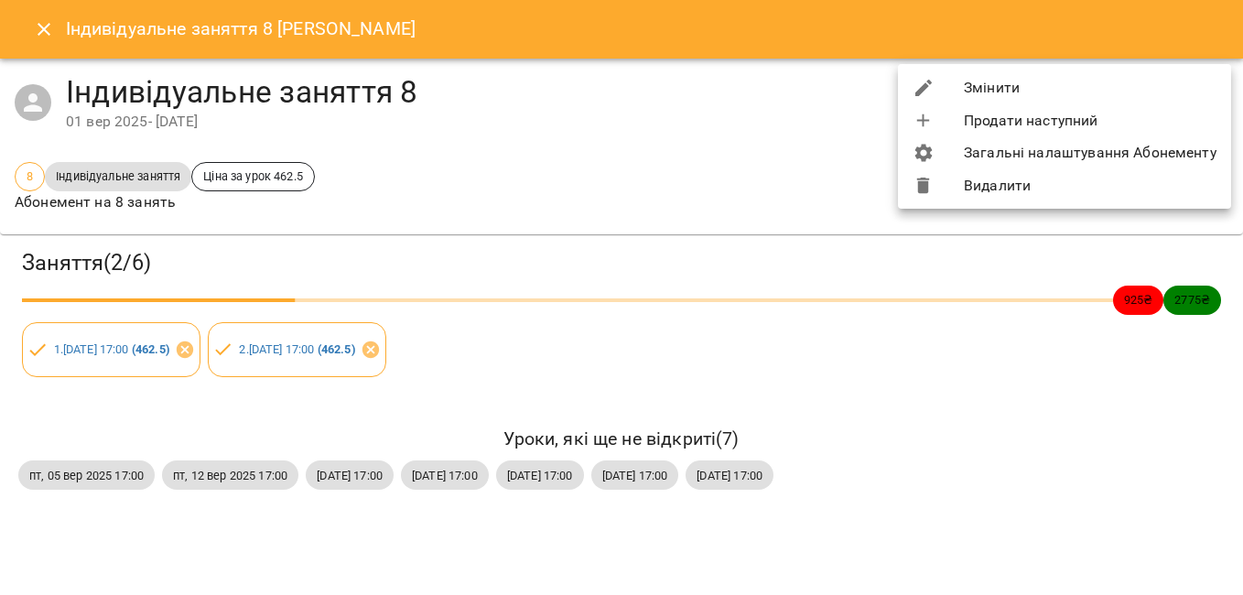
click at [970, 91] on li "Змінити" at bounding box center [1064, 87] width 333 height 33
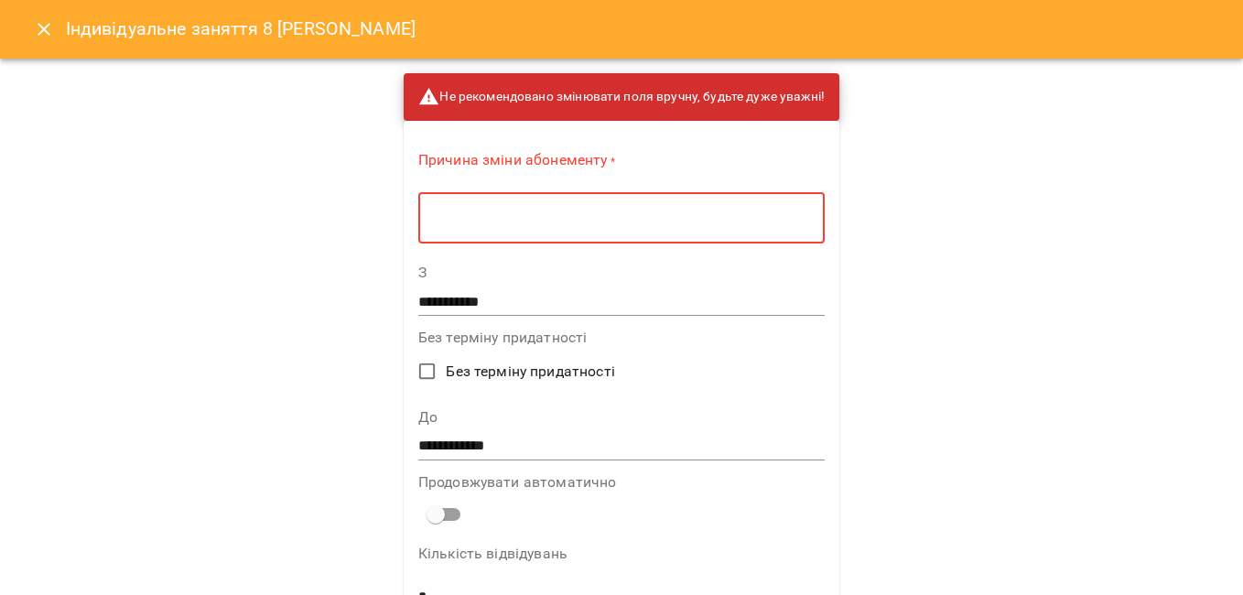
click at [510, 219] on textarea at bounding box center [621, 218] width 381 height 17
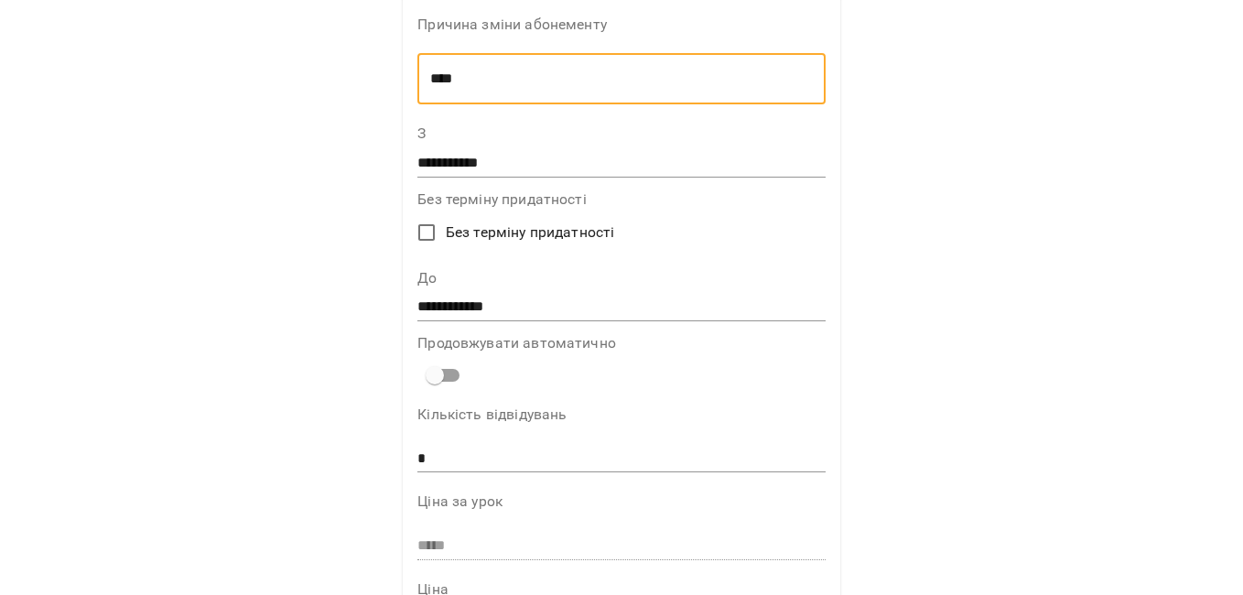
scroll to position [275, 0]
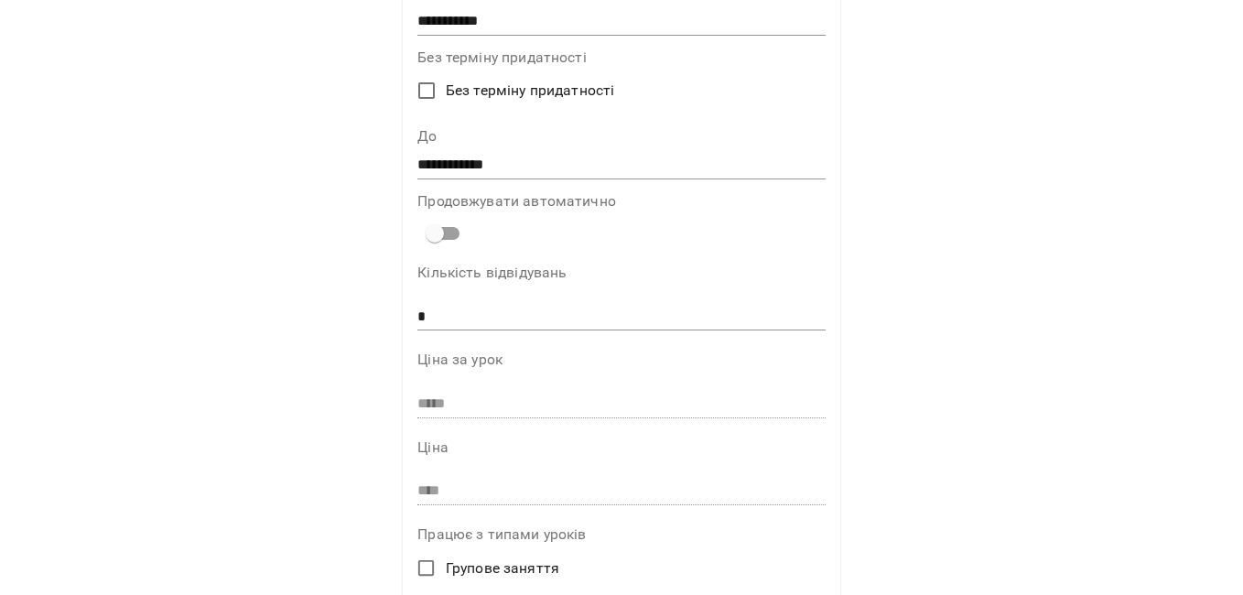
type textarea "****"
drag, startPoint x: 458, startPoint y: 317, endPoint x: 267, endPoint y: 337, distance: 191.4
click at [267, 337] on div "**********" at bounding box center [621, 297] width 1243 height 595
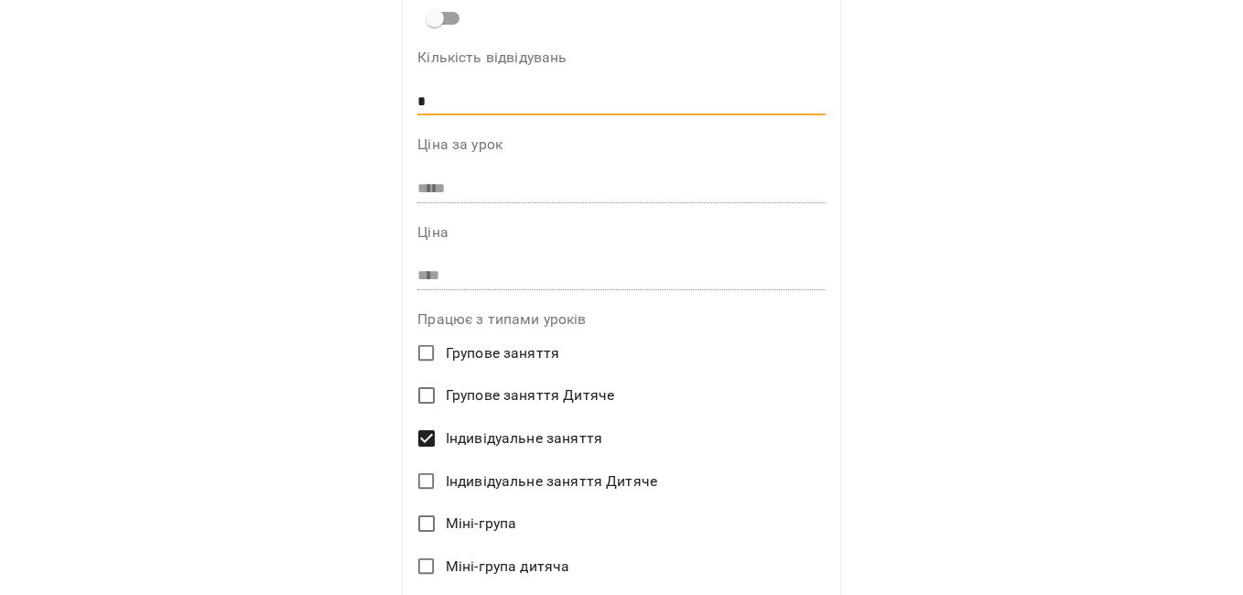
scroll to position [739, 0]
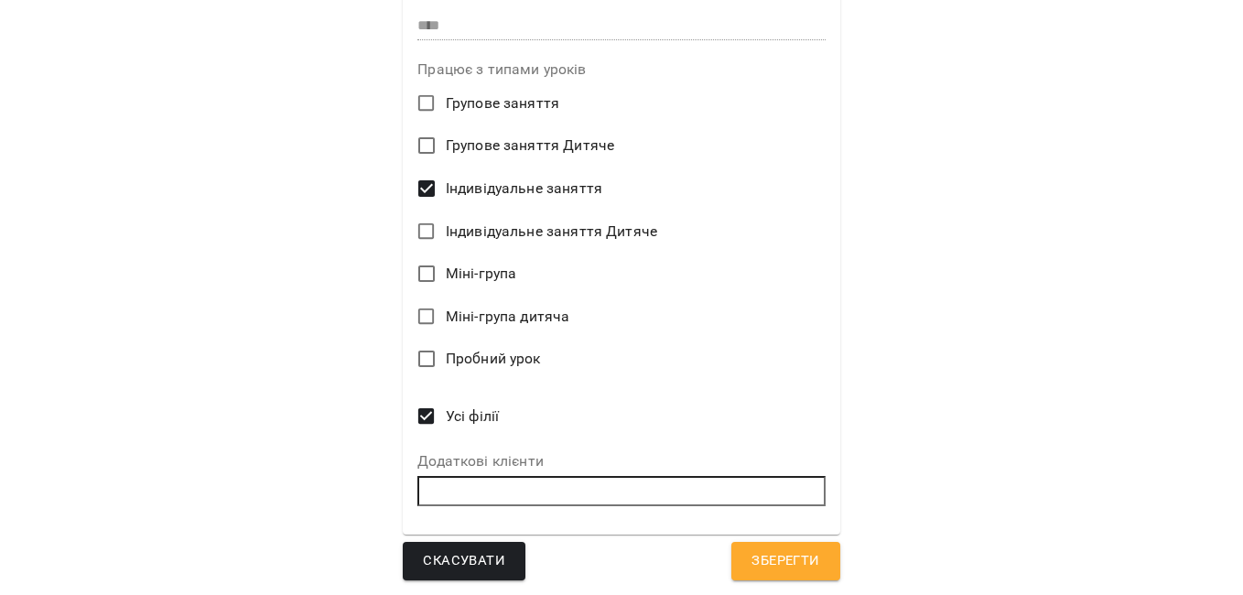
type input "*"
click at [786, 577] on button "Зберегти" at bounding box center [785, 561] width 108 height 38
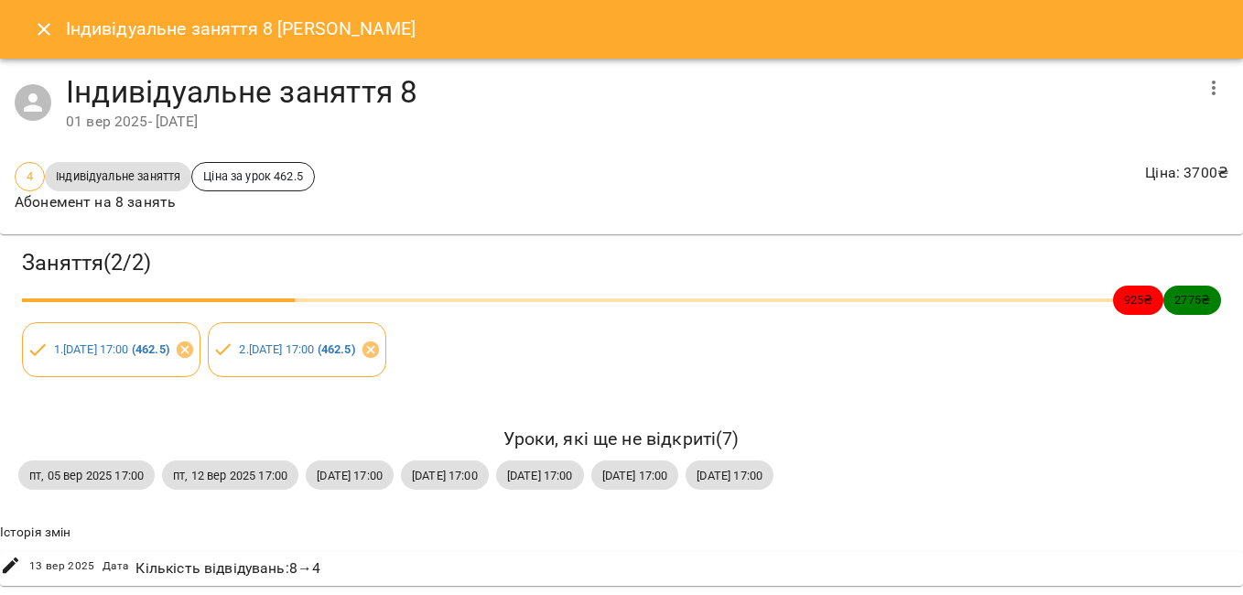
click at [32, 35] on button "Close" at bounding box center [44, 29] width 44 height 44
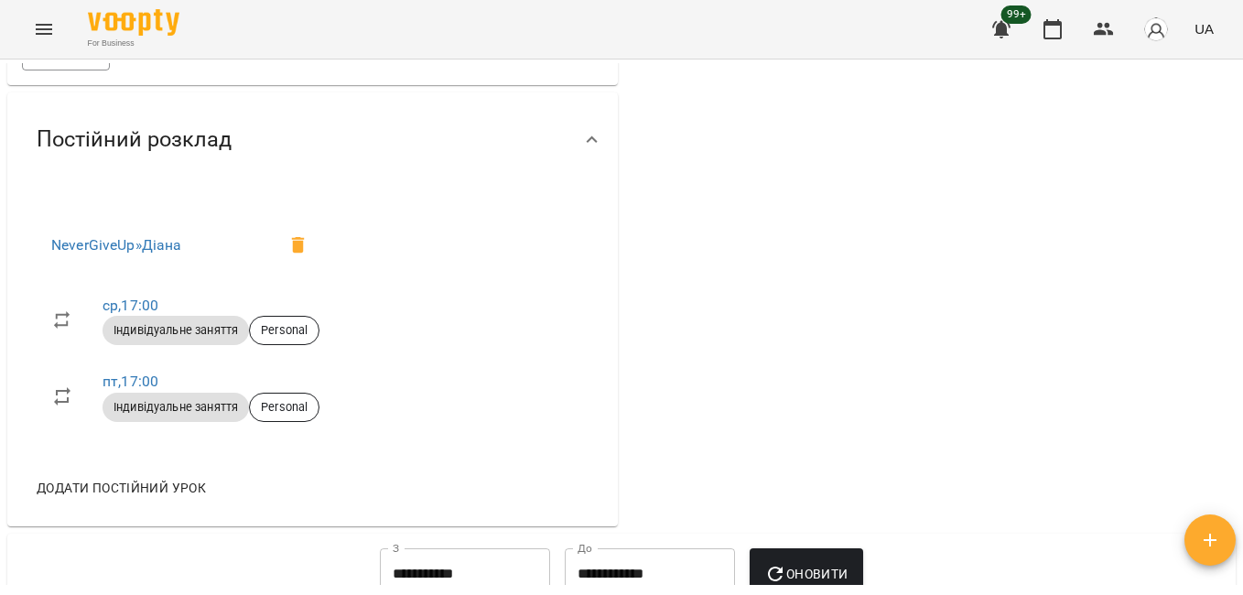
scroll to position [657, 0]
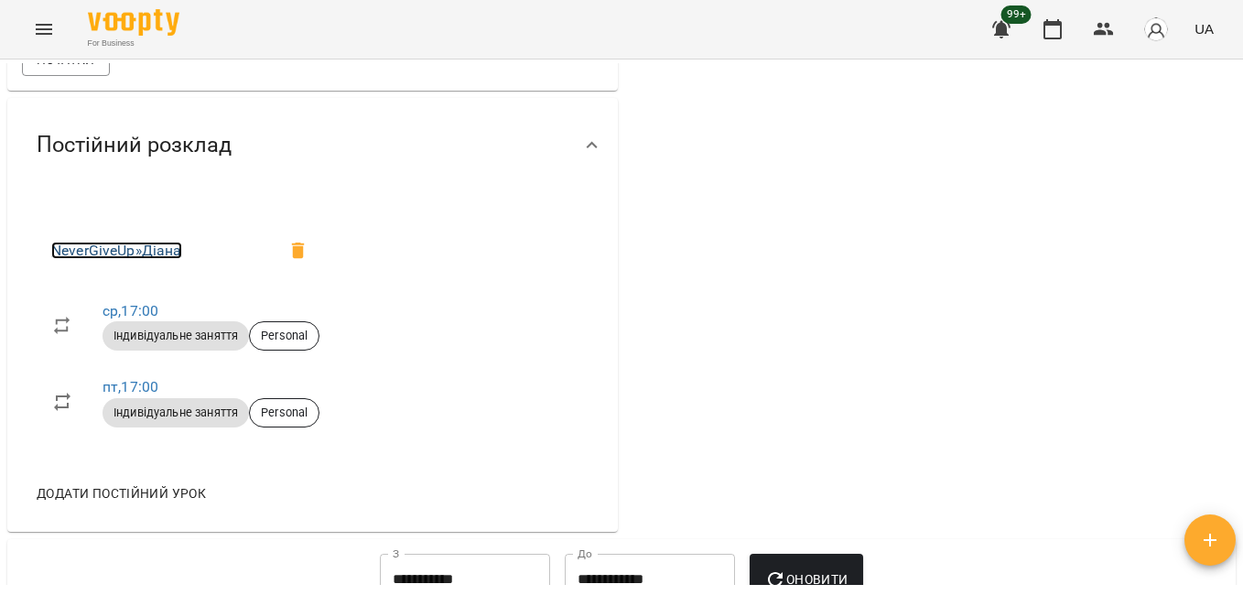
click at [169, 259] on link "NeverGiveUp » Діана" at bounding box center [116, 250] width 131 height 17
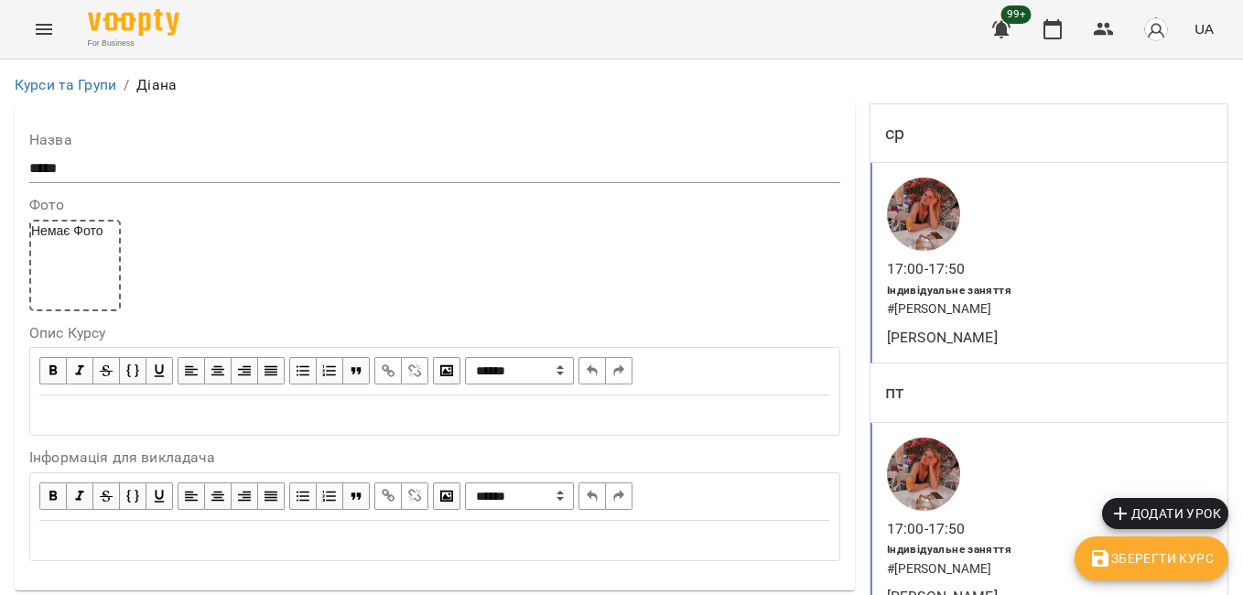
scroll to position [92, 0]
click at [1017, 423] on div "17:00 - 17:50 Індивідуальне заняття # Дмитренко Діана Анна Клочаник" at bounding box center [1048, 523] width 357 height 200
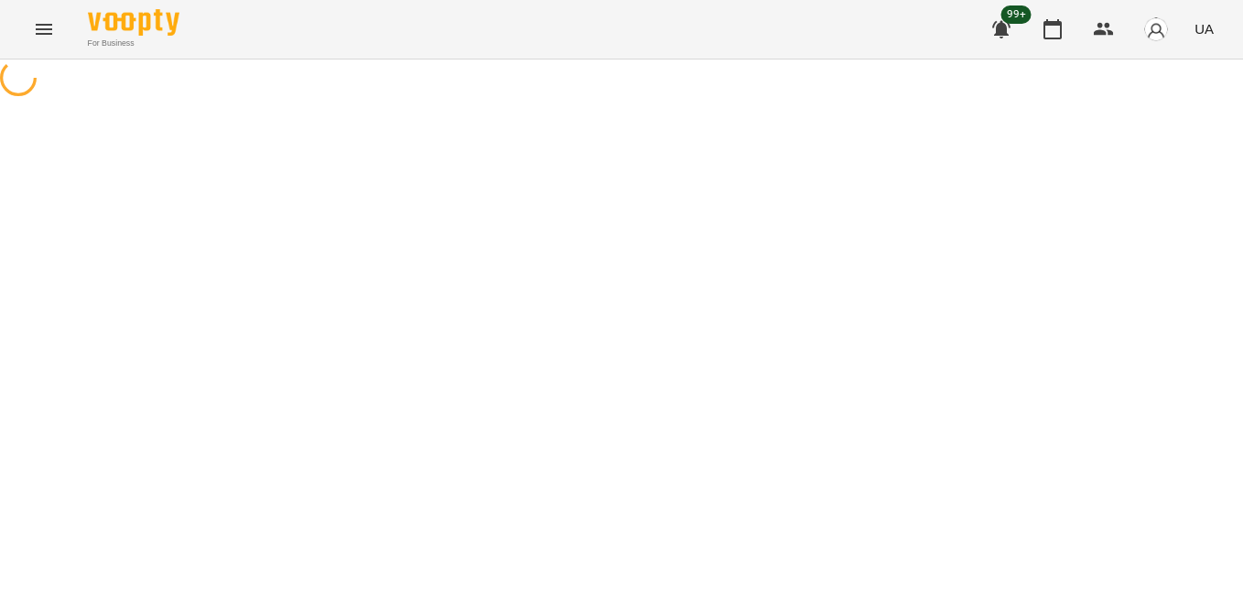
select select "*"
select select "**********"
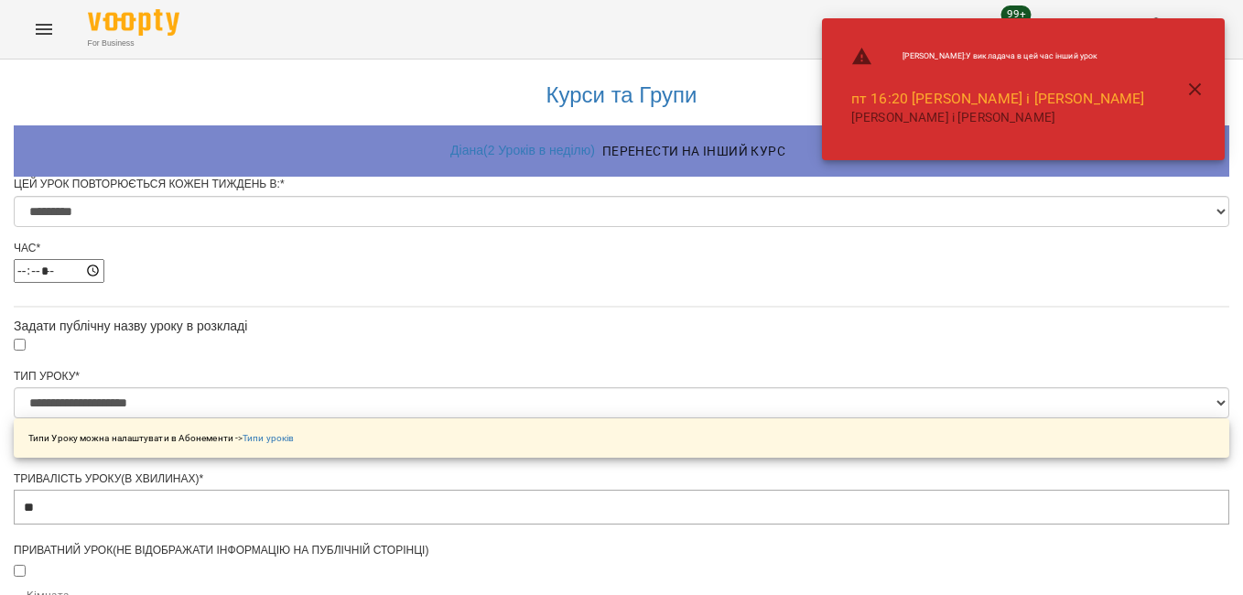
scroll to position [805, 0]
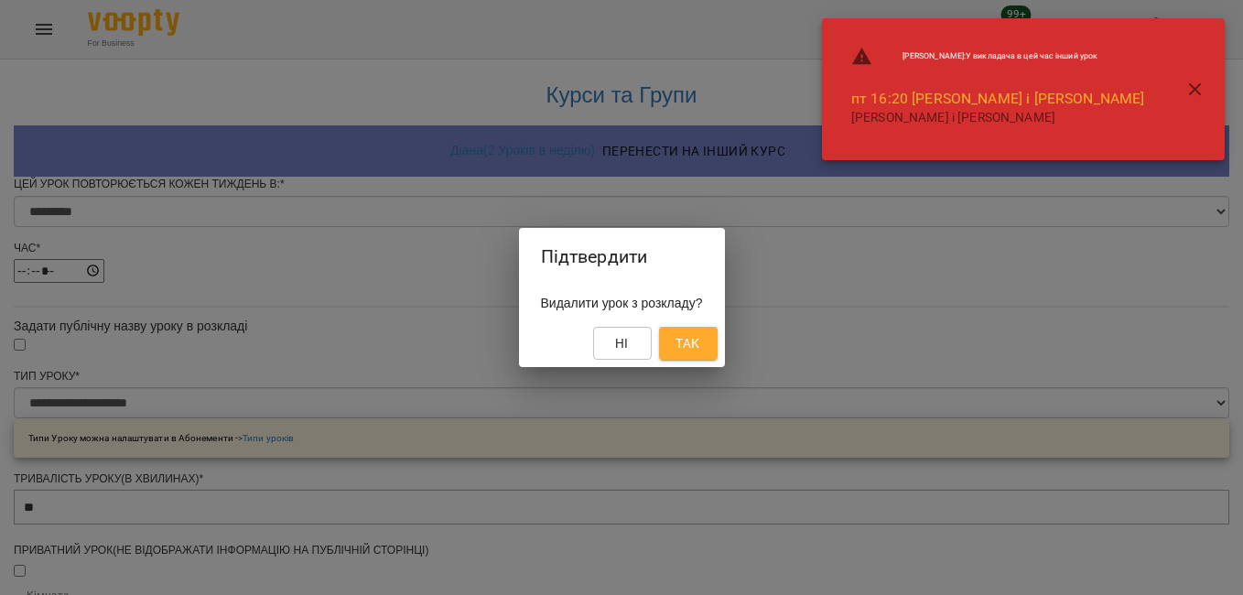
click at [699, 334] on span "Так" at bounding box center [687, 343] width 24 height 22
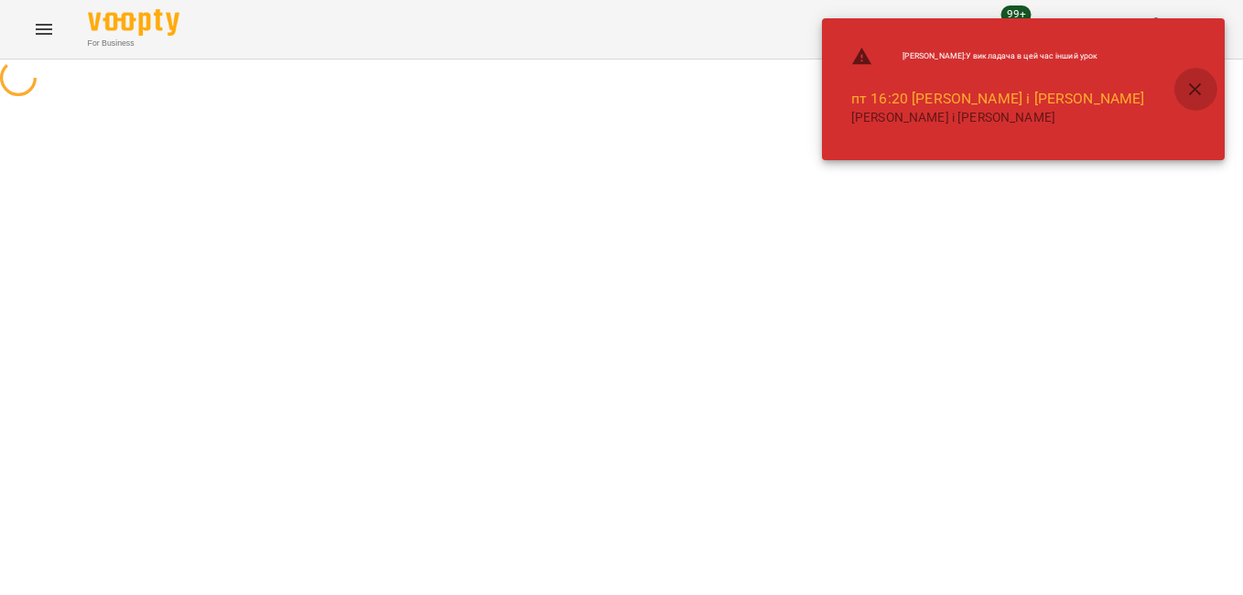
click at [1189, 87] on icon "button" at bounding box center [1195, 90] width 22 height 22
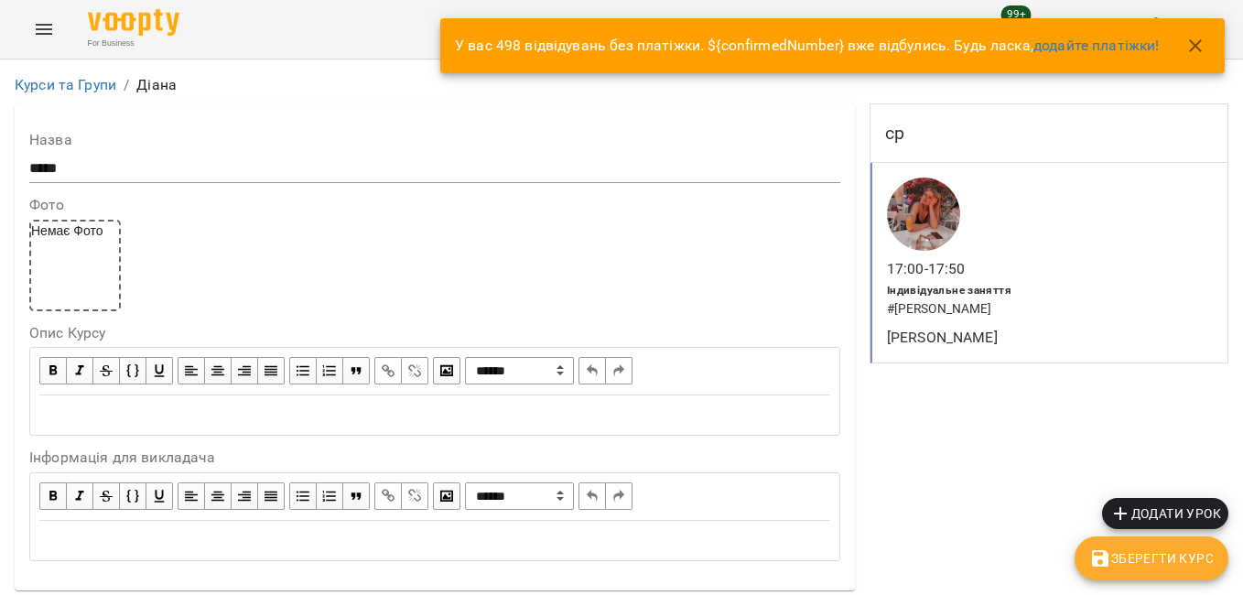
click at [1195, 45] on icon "button" at bounding box center [1195, 45] width 13 height 13
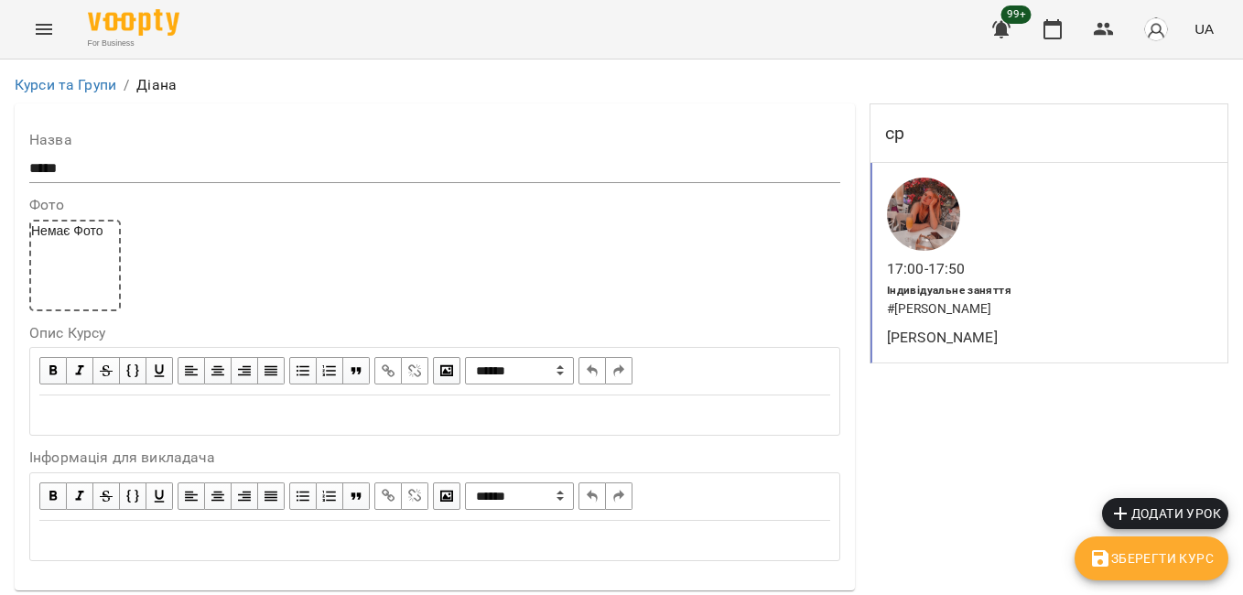
click at [1176, 513] on span "Додати урок" at bounding box center [1165, 513] width 112 height 22
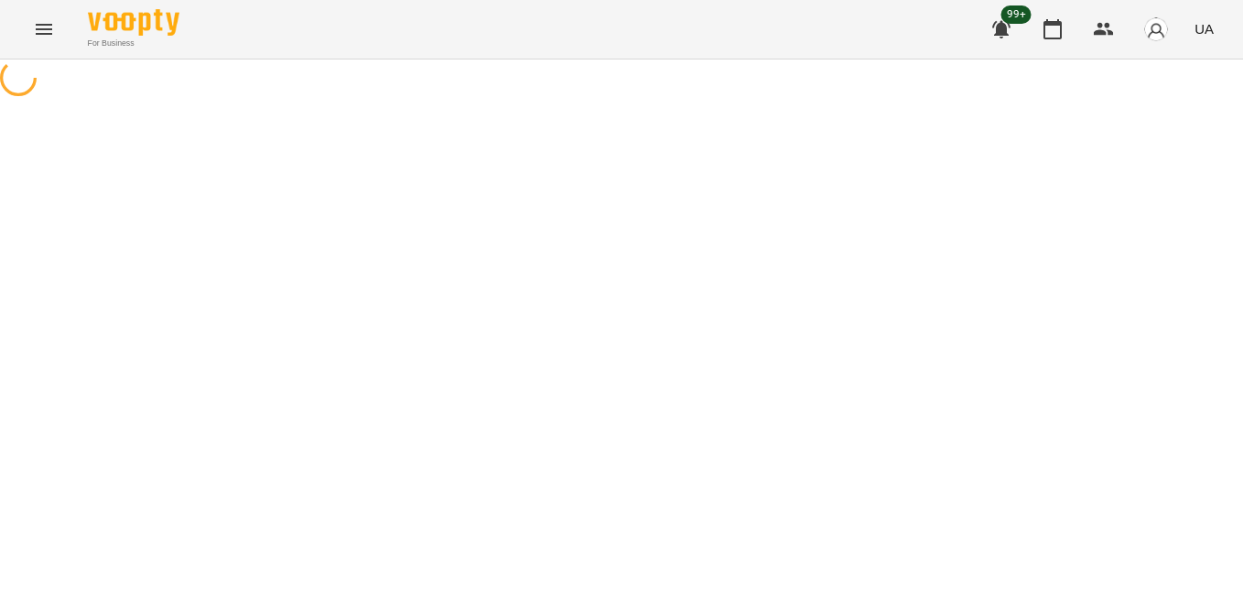
select select "**********"
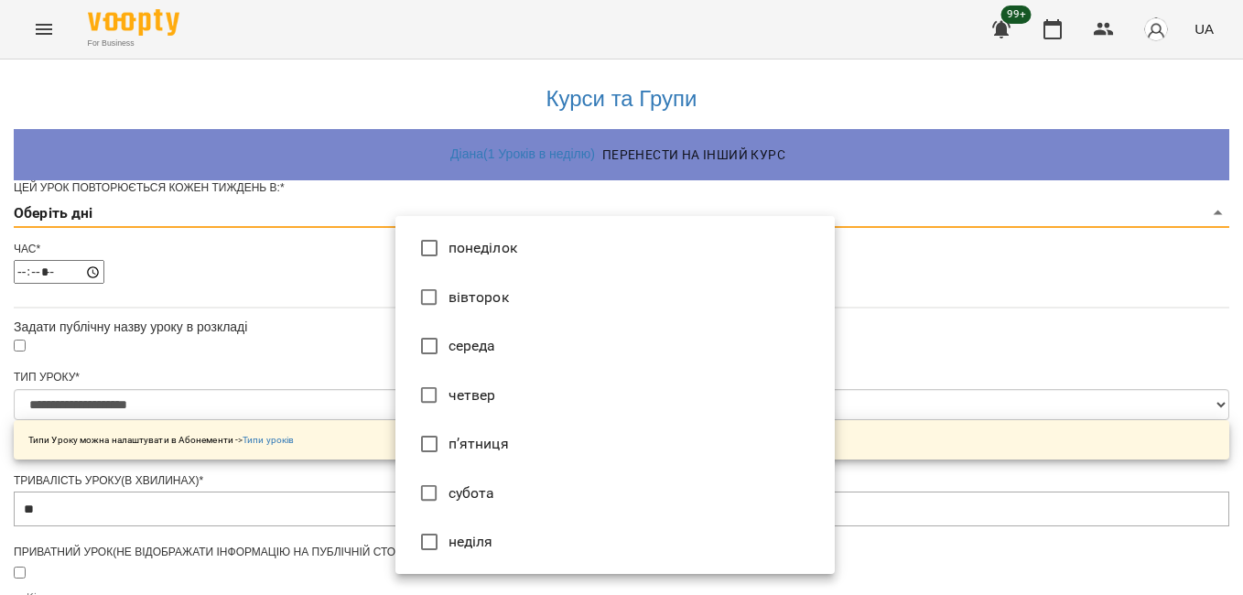
click at [469, 237] on body "**********" at bounding box center [621, 588] width 1243 height 1176
click at [470, 247] on li "понеділок" at bounding box center [614, 247] width 439 height 49
type input "*"
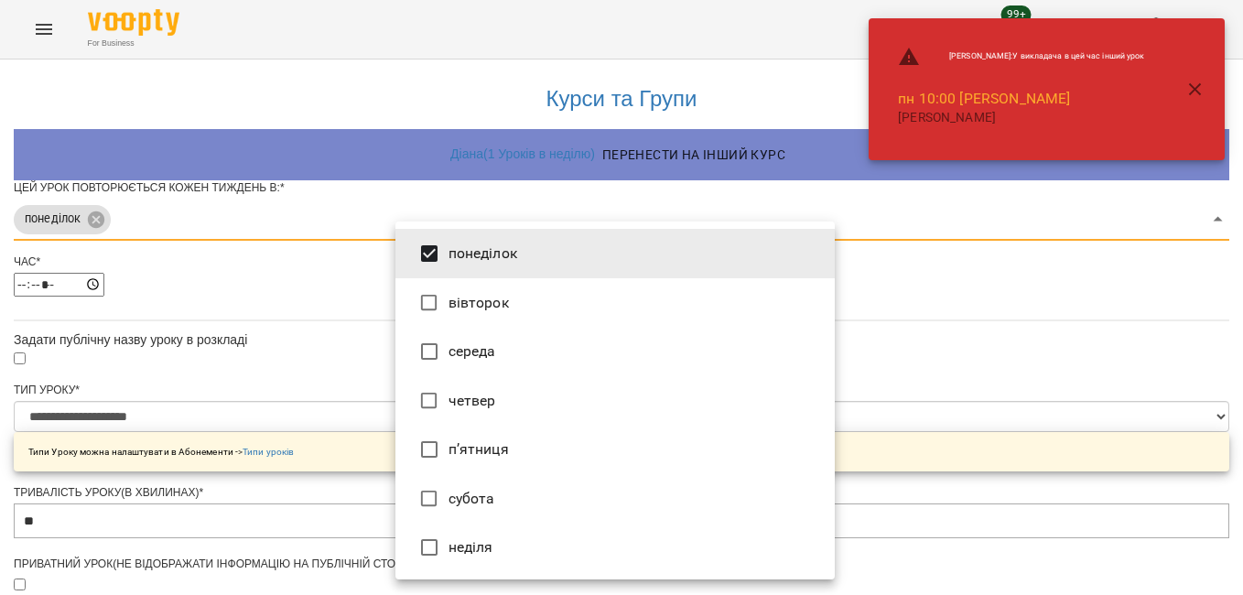
click at [276, 304] on div at bounding box center [621, 297] width 1243 height 595
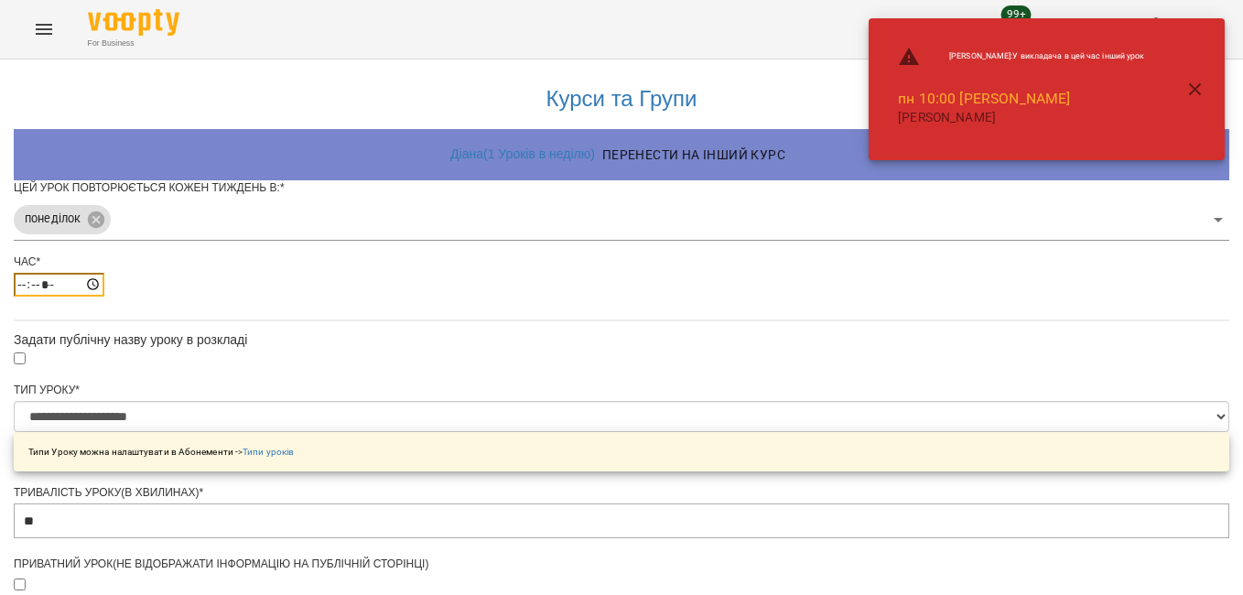
click at [104, 297] on input "*****" at bounding box center [59, 285] width 91 height 24
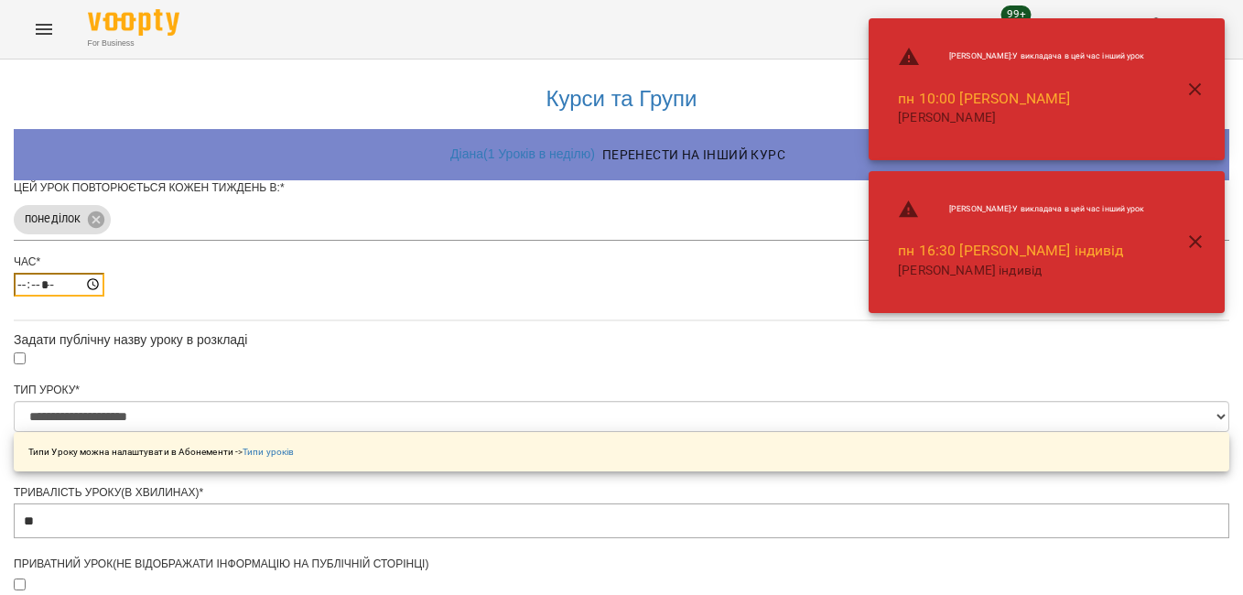
type input "*****"
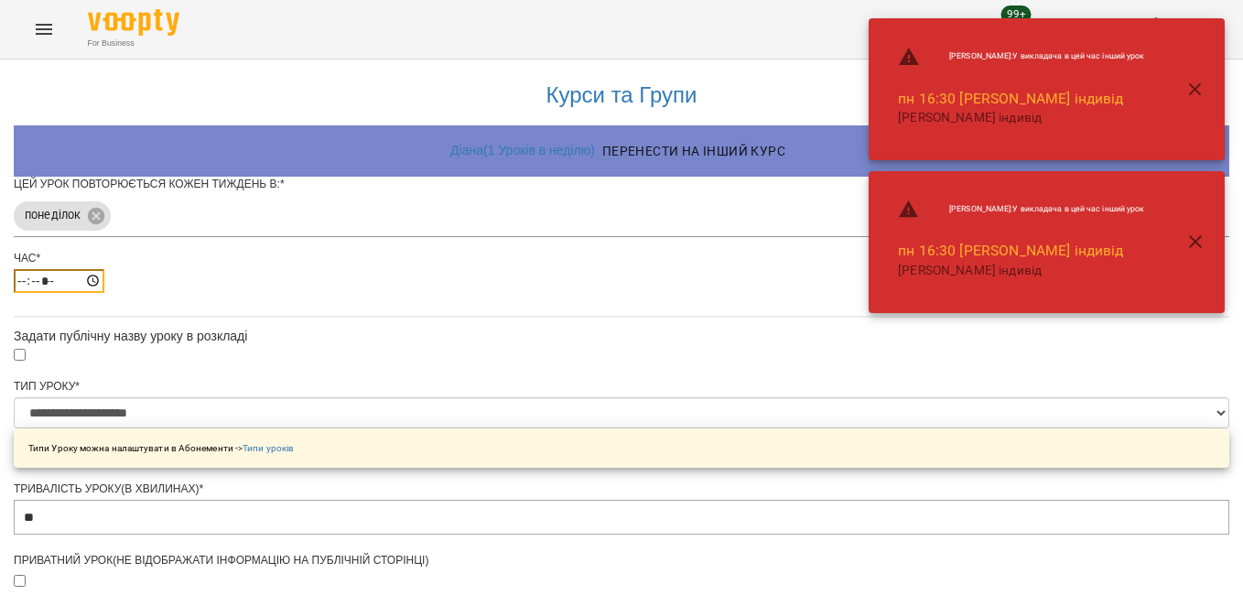
scroll to position [690, 0]
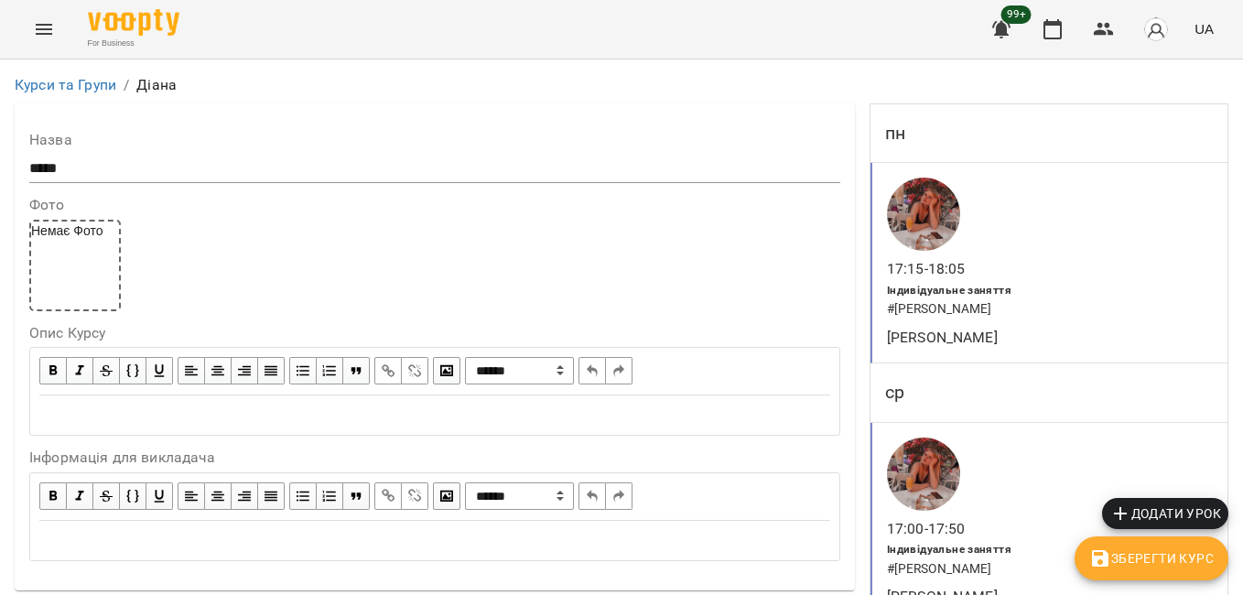
click at [1148, 561] on span "Зберегти Курс" at bounding box center [1151, 558] width 124 height 22
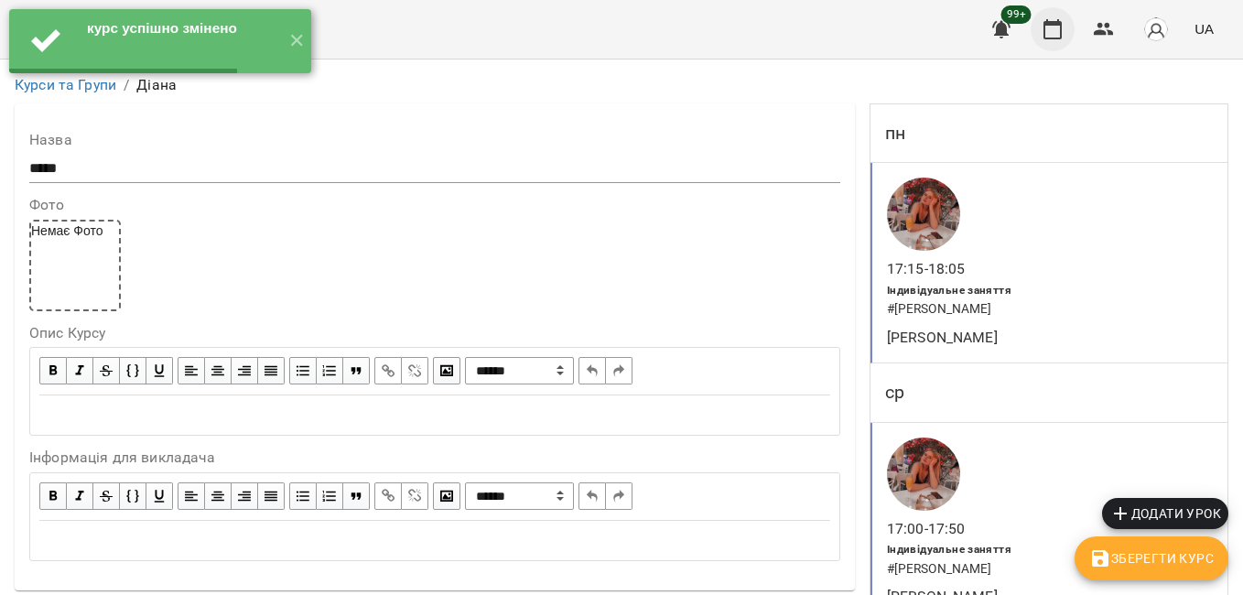
click at [1057, 29] on icon "button" at bounding box center [1052, 29] width 22 height 22
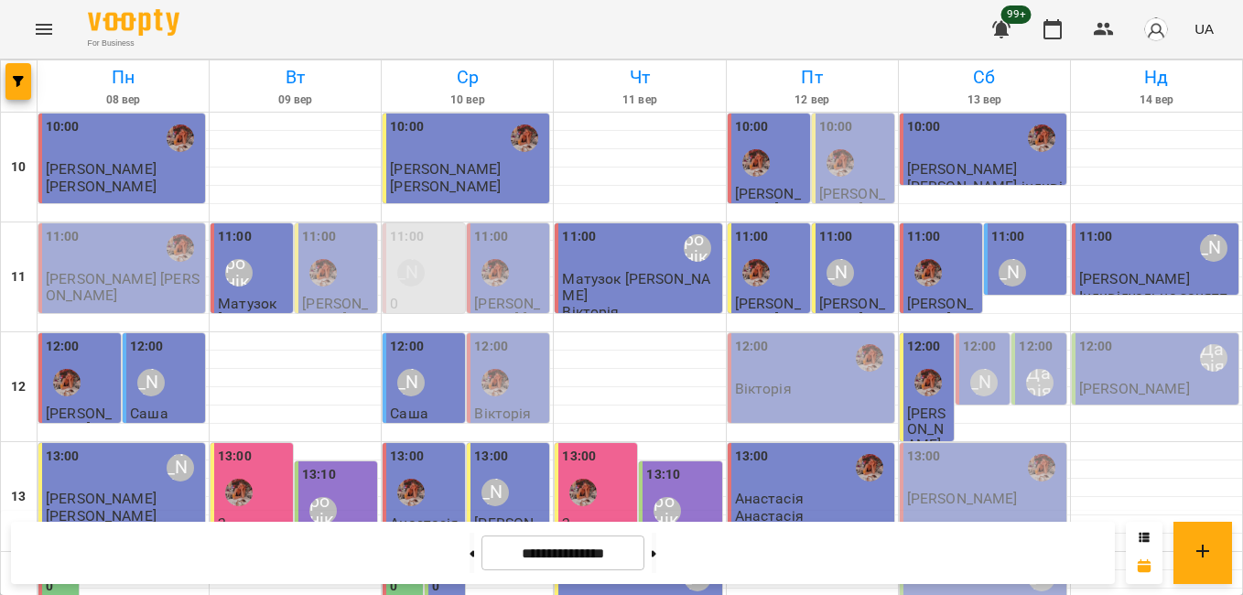
scroll to position [625, 0]
click at [469, 546] on button at bounding box center [471, 553] width 5 height 40
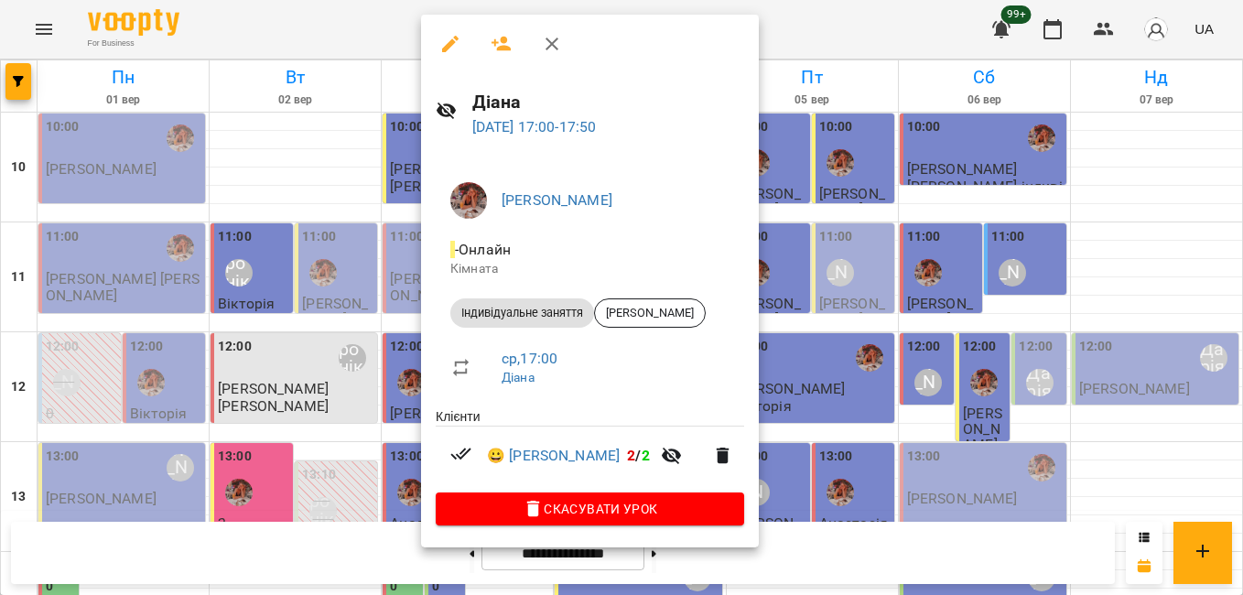
click at [363, 372] on div at bounding box center [621, 297] width 1243 height 595
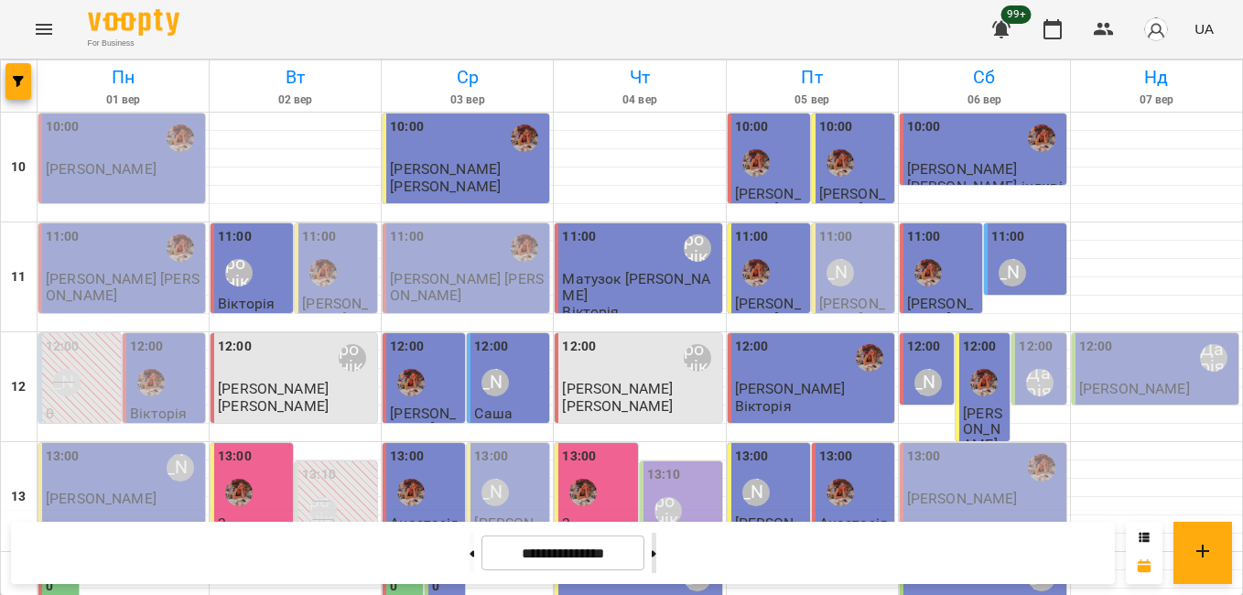
click at [656, 545] on button at bounding box center [654, 553] width 5 height 40
type input "**********"
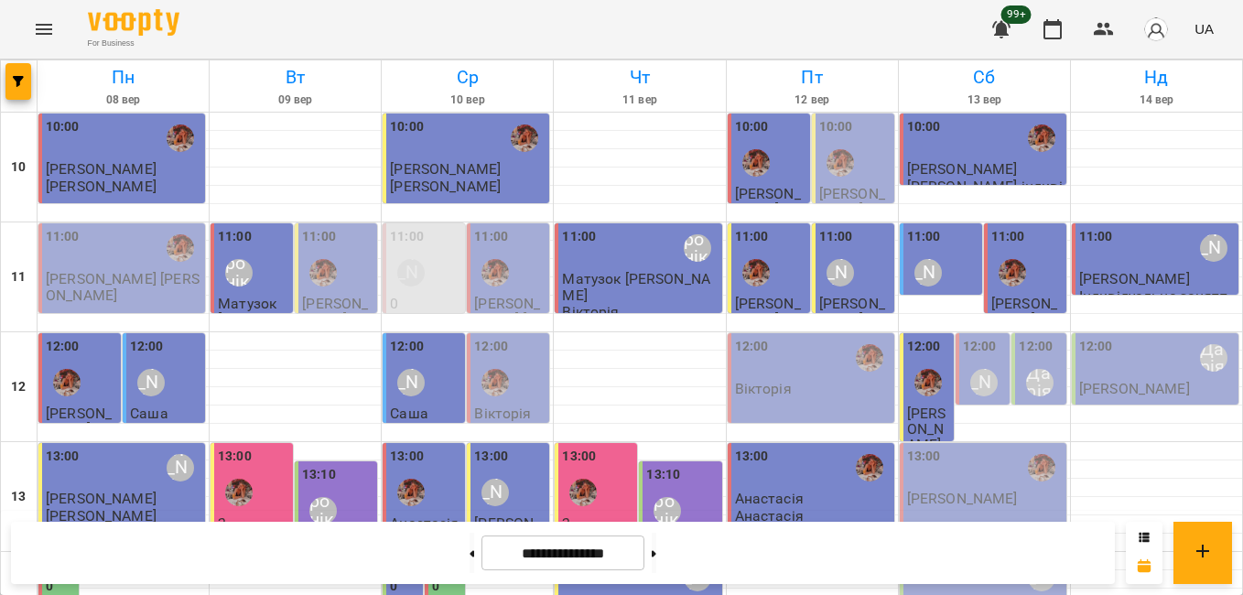
scroll to position [92, 0]
click at [969, 337] on label "12:00" at bounding box center [980, 347] width 34 height 20
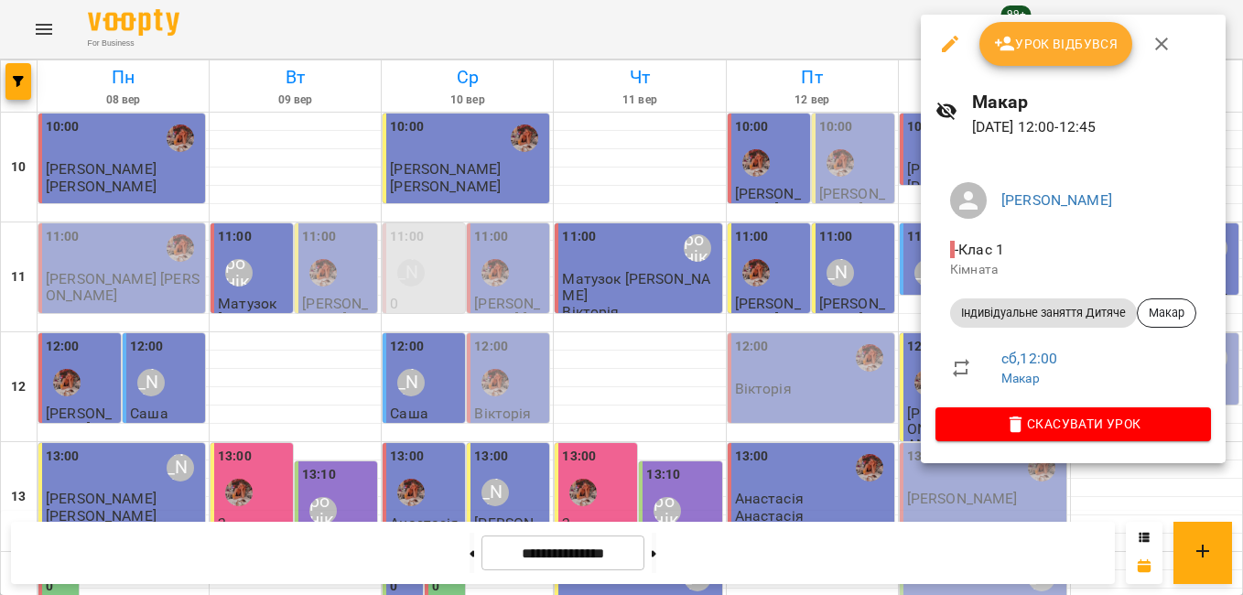
click at [1000, 49] on icon "button" at bounding box center [1005, 44] width 20 height 15
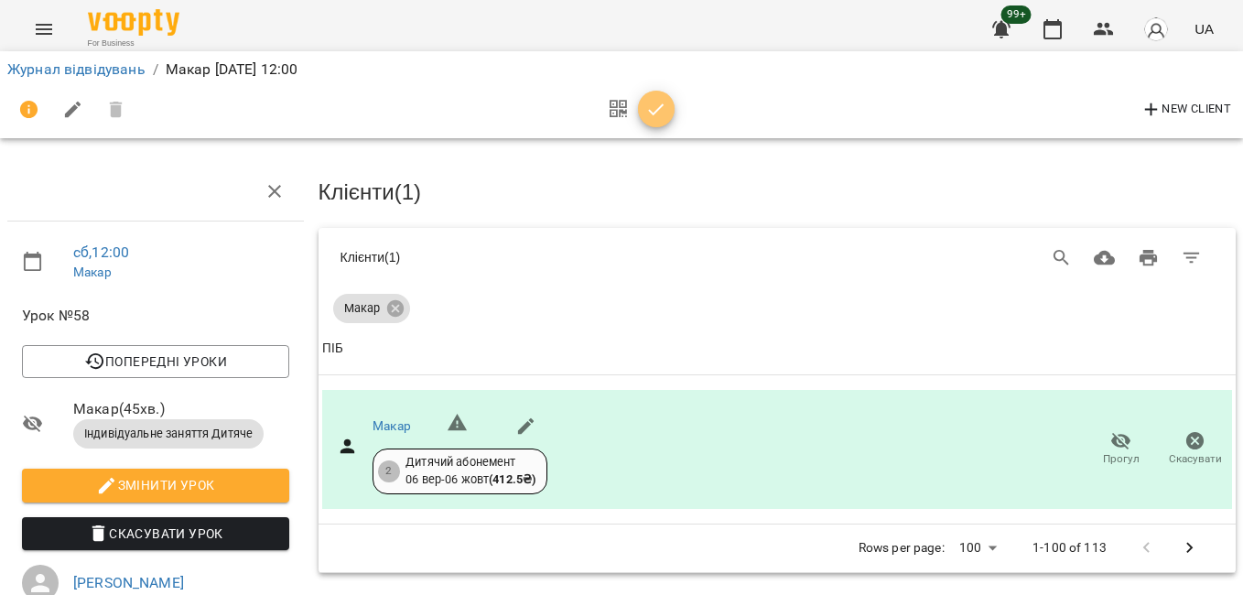
click at [654, 92] on button "button" at bounding box center [656, 109] width 37 height 37
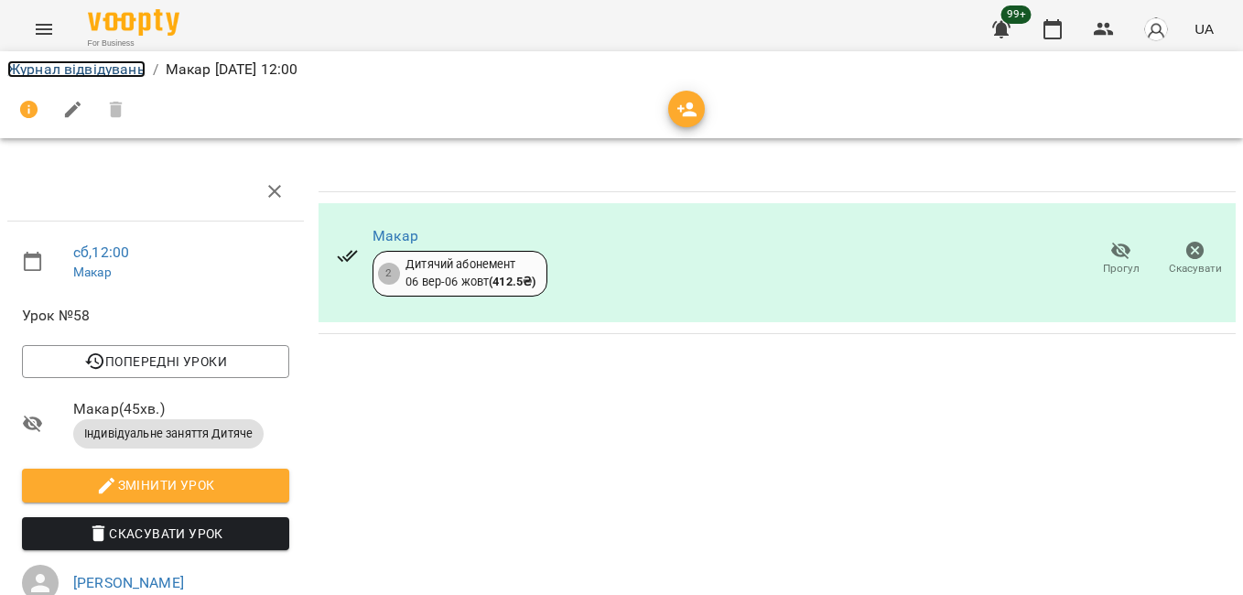
click at [121, 71] on link "Журнал відвідувань" at bounding box center [76, 68] width 138 height 17
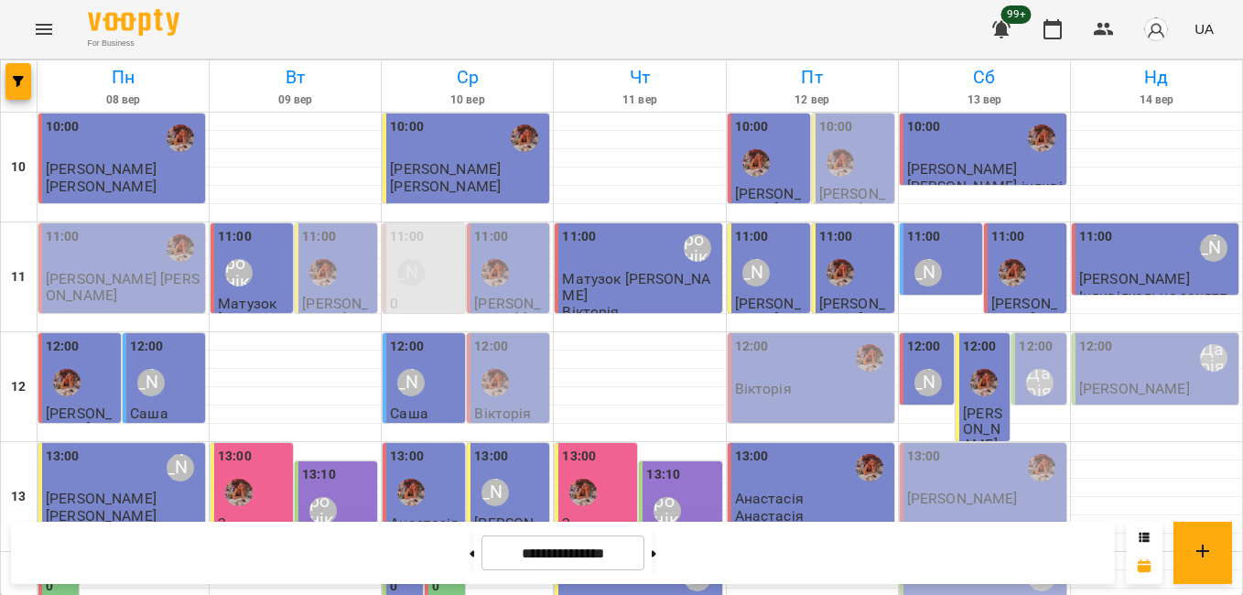
scroll to position [183, 0]
click at [1019, 337] on label "12:00" at bounding box center [1036, 347] width 34 height 20
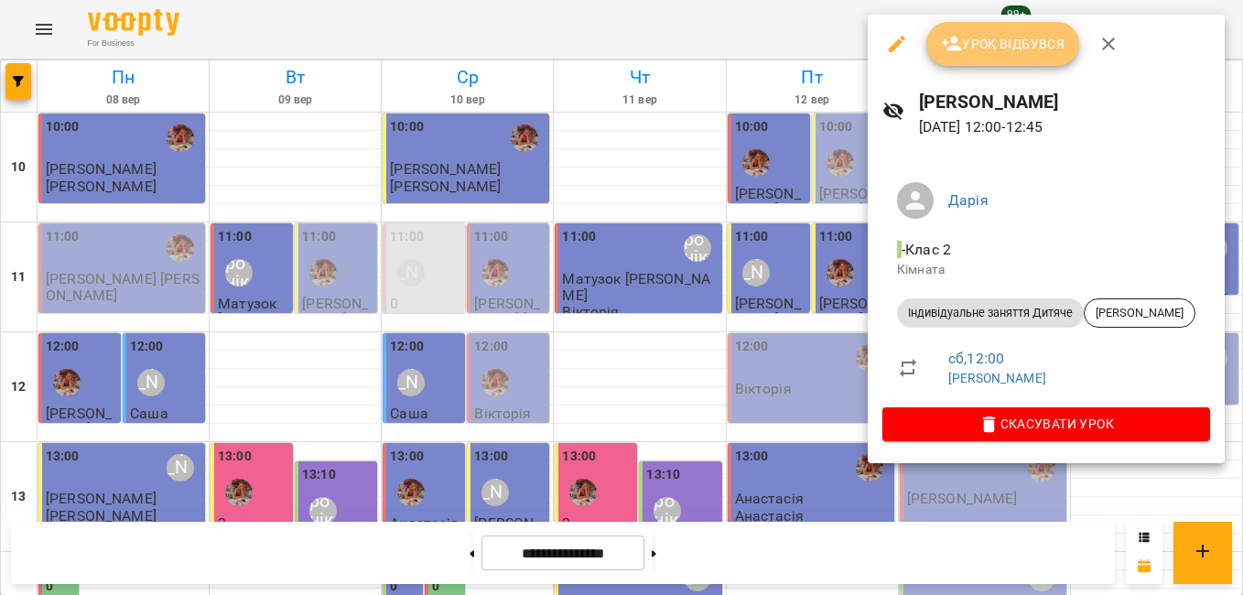
click at [993, 52] on span "Урок відбувся" at bounding box center [1003, 44] width 124 height 22
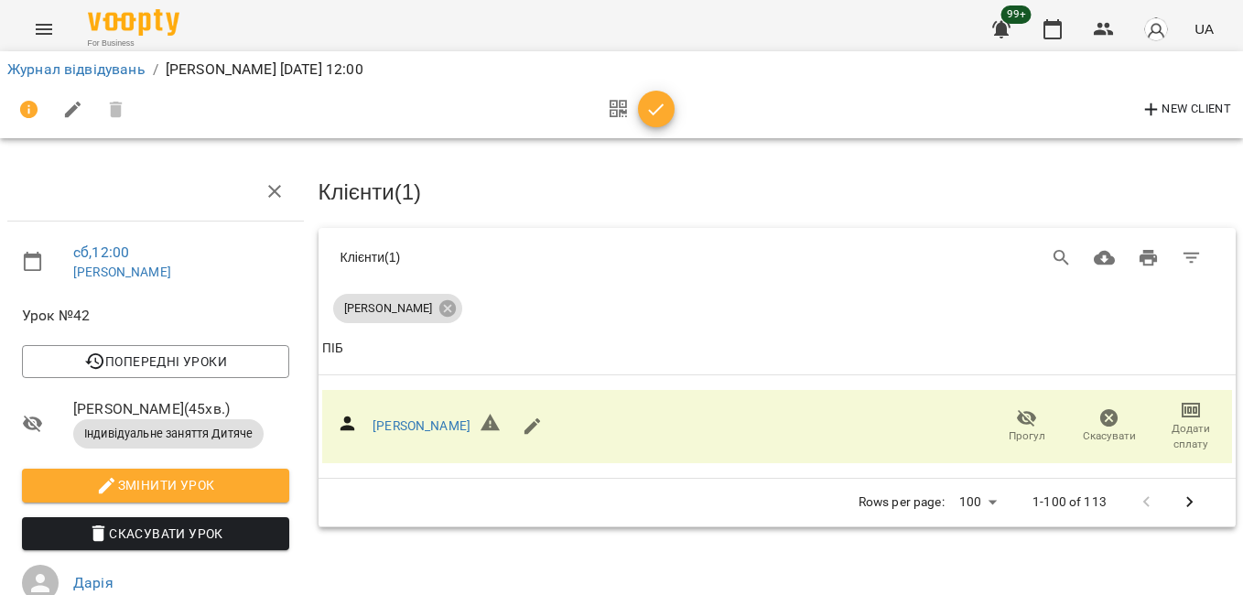
click at [663, 113] on icon "button" at bounding box center [656, 110] width 22 height 22
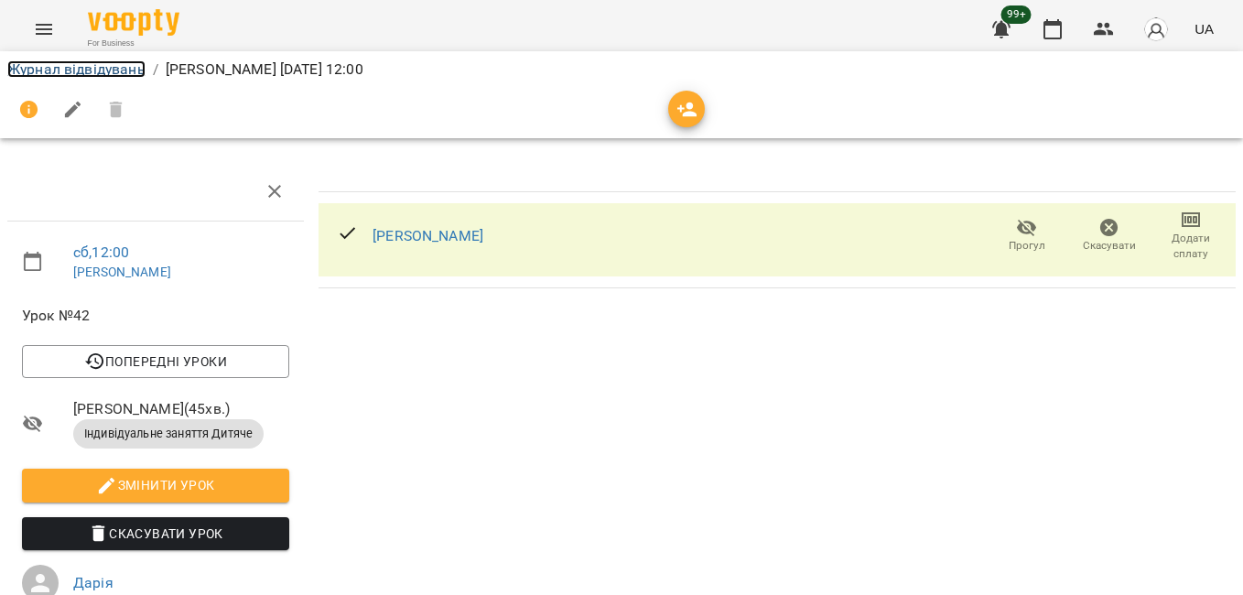
click at [103, 74] on link "Журнал відвідувань" at bounding box center [76, 68] width 138 height 17
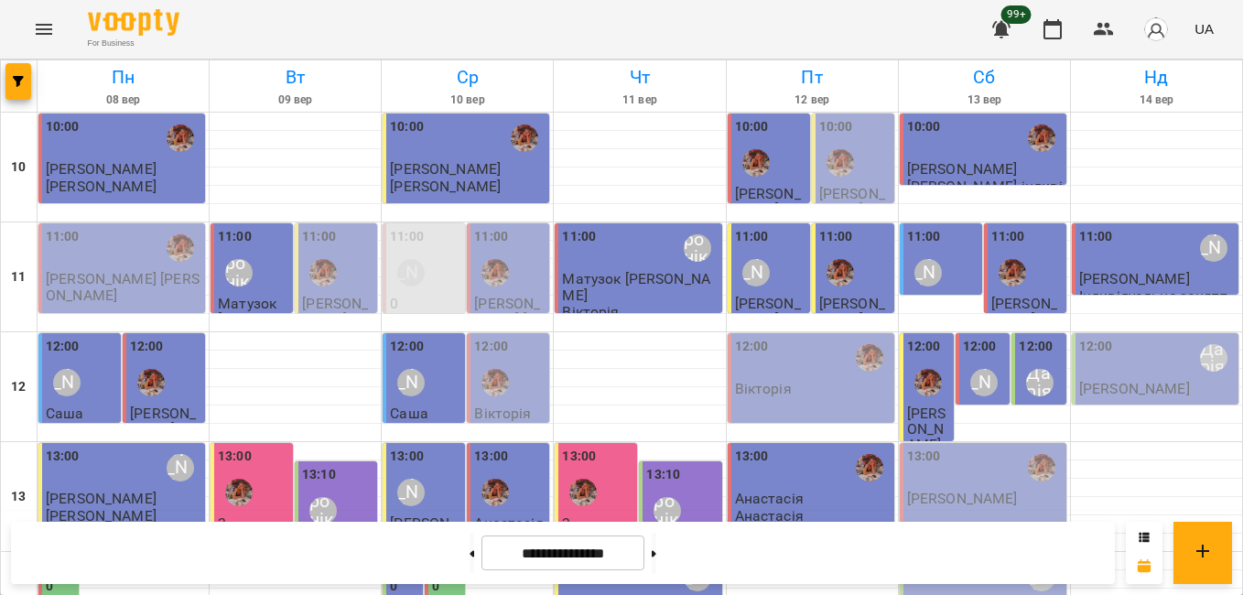
scroll to position [183, 0]
click at [966, 491] on p "Олександра" at bounding box center [962, 499] width 111 height 16
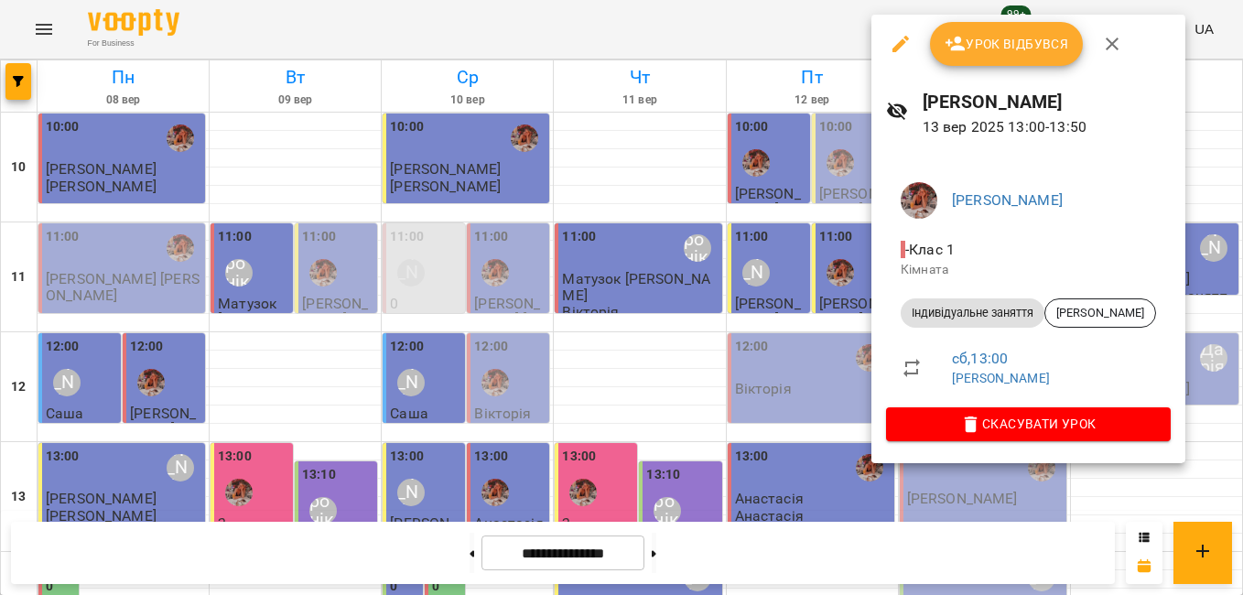
click at [755, 283] on div at bounding box center [621, 297] width 1243 height 595
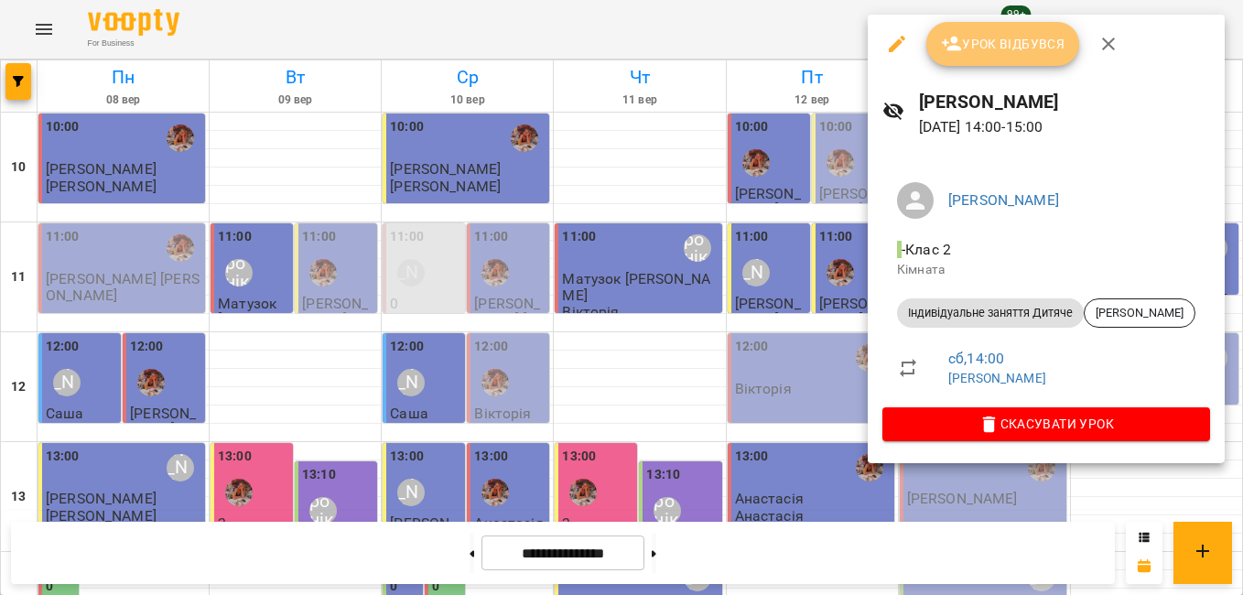
click at [987, 46] on span "Урок відбувся" at bounding box center [1003, 44] width 124 height 22
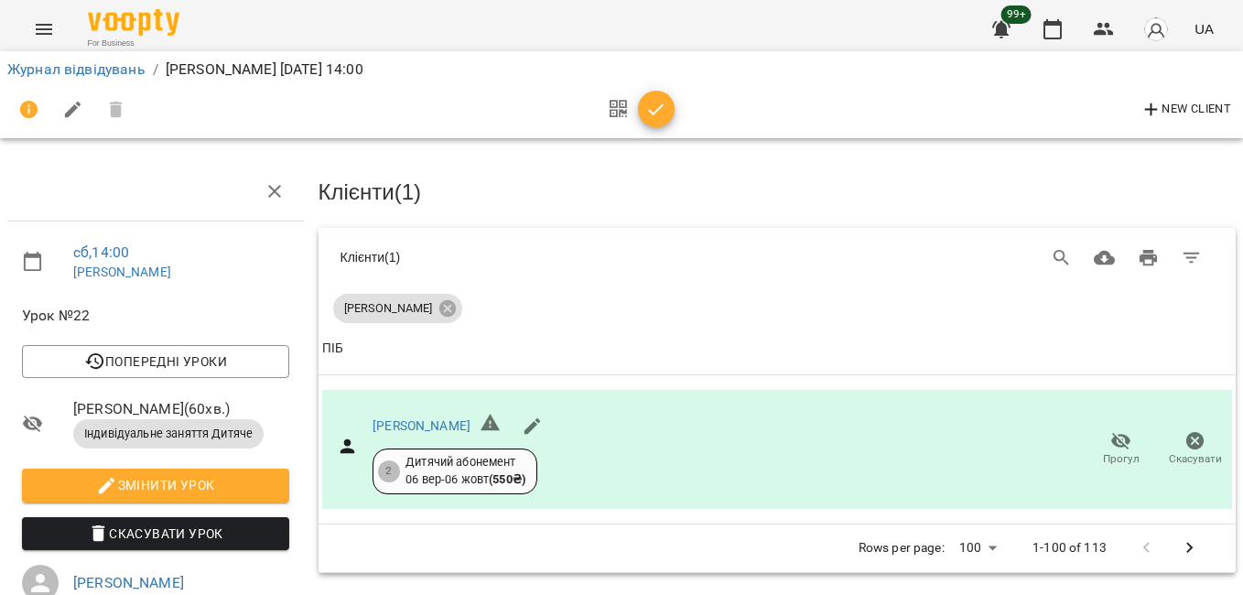
click at [653, 113] on icon "button" at bounding box center [657, 109] width 16 height 12
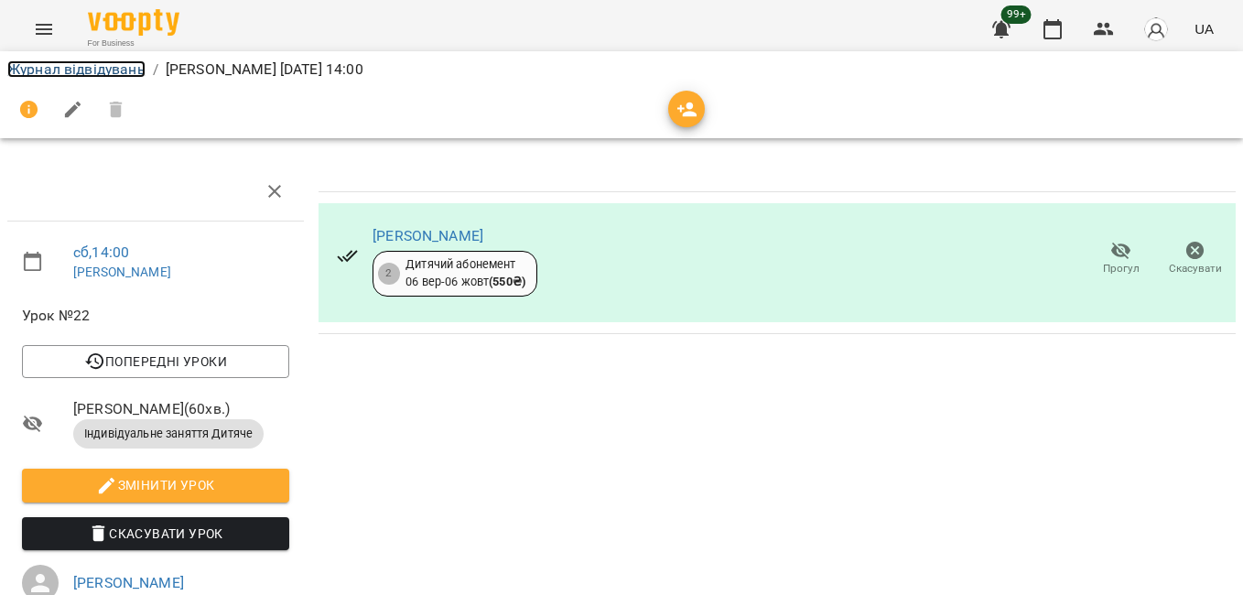
click at [124, 67] on link "Журнал відвідувань" at bounding box center [76, 68] width 138 height 17
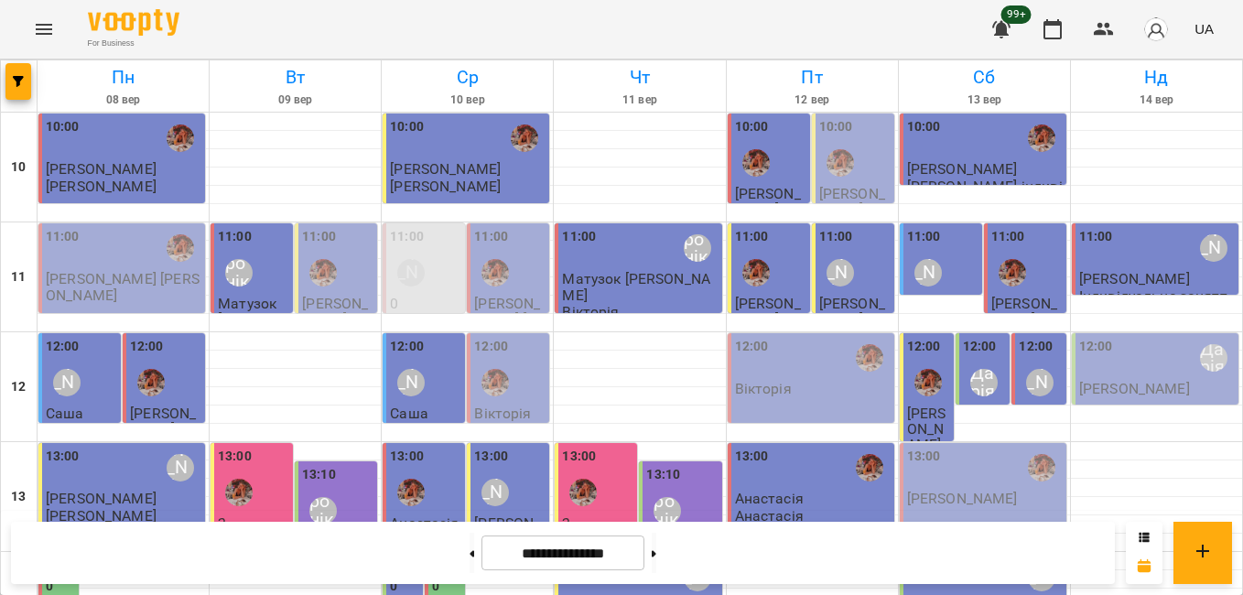
scroll to position [275, 0]
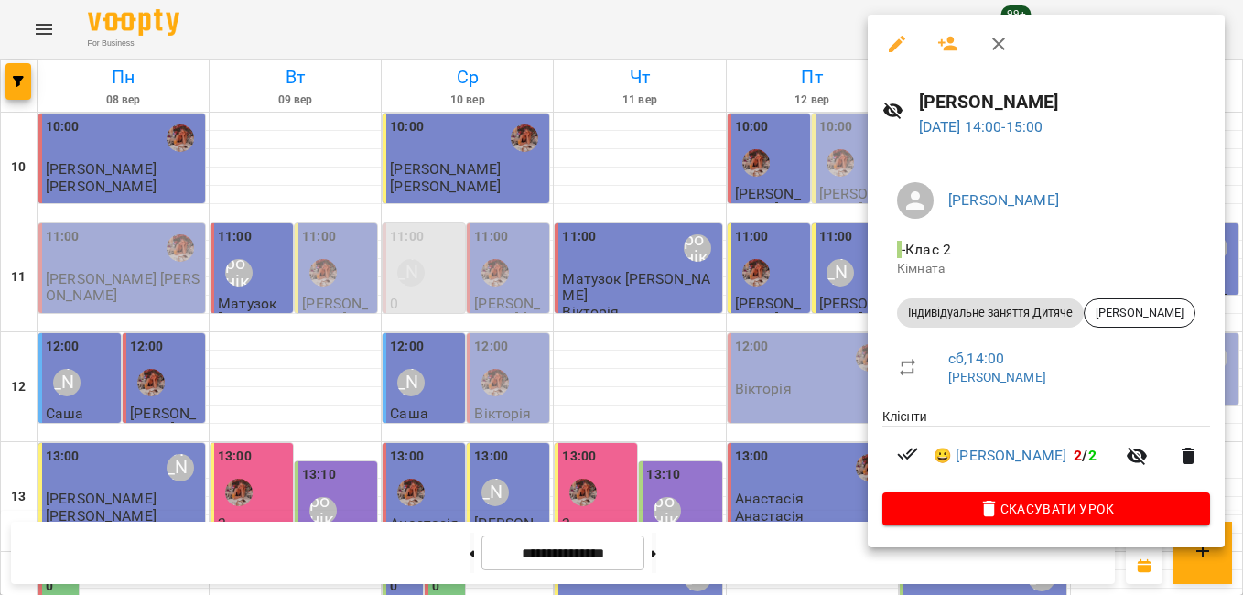
click at [803, 311] on div at bounding box center [621, 297] width 1243 height 595
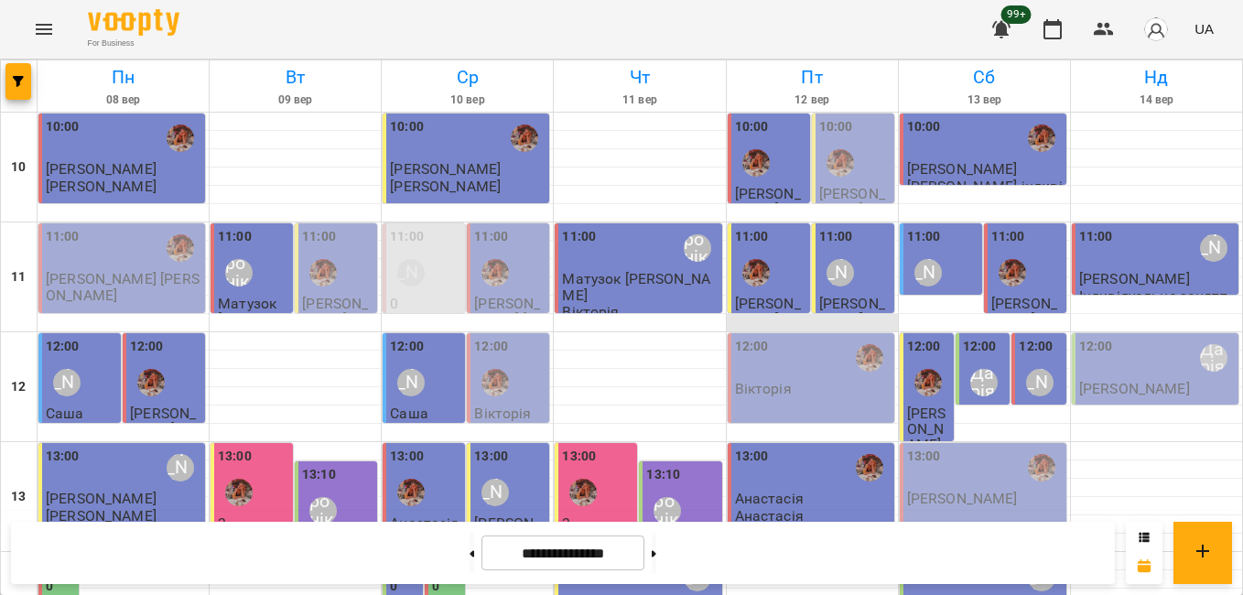
scroll to position [0, 0]
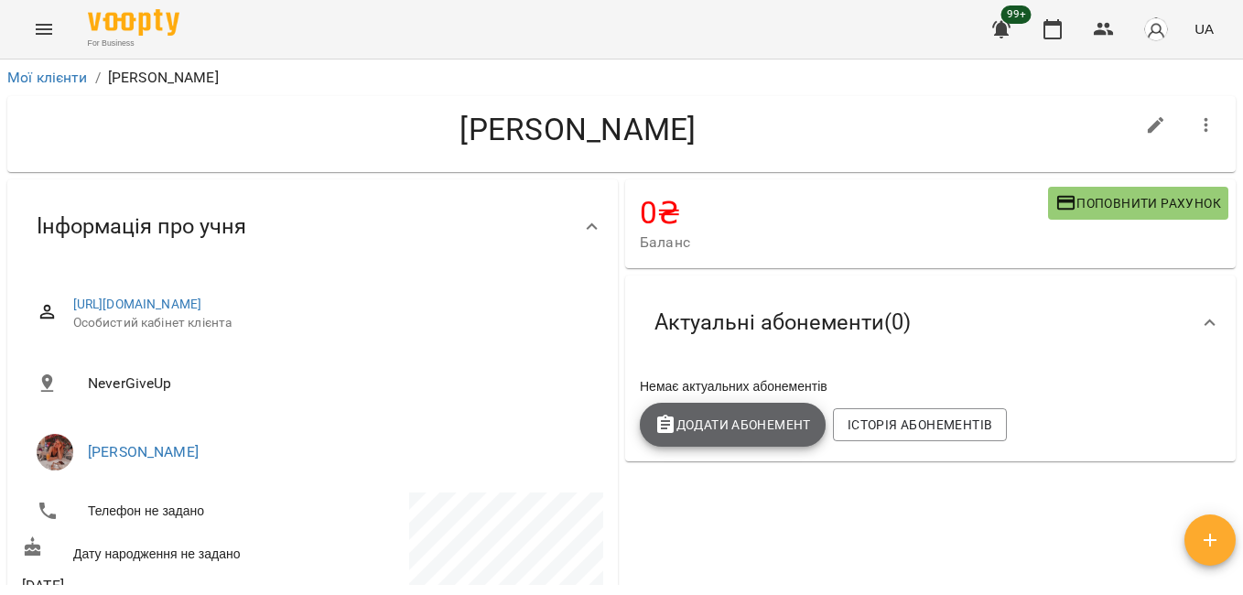
click at [761, 417] on span "Додати Абонемент" at bounding box center [732, 425] width 156 height 22
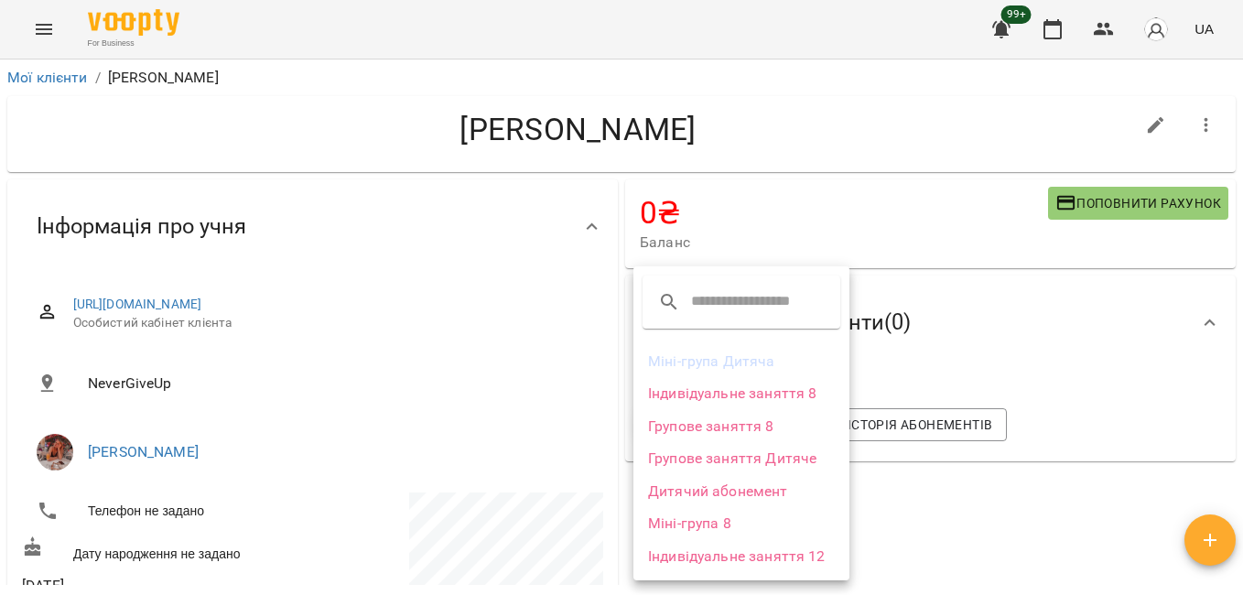
click at [764, 389] on li "Індивідуальне заняття 8" at bounding box center [741, 393] width 216 height 33
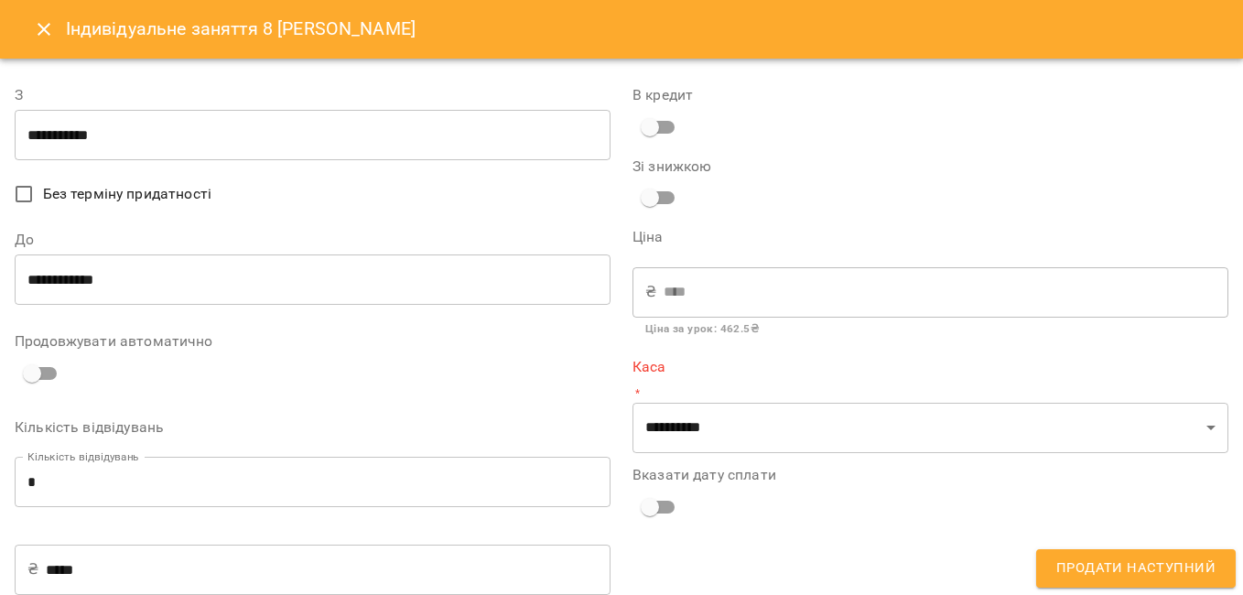
type input "**********"
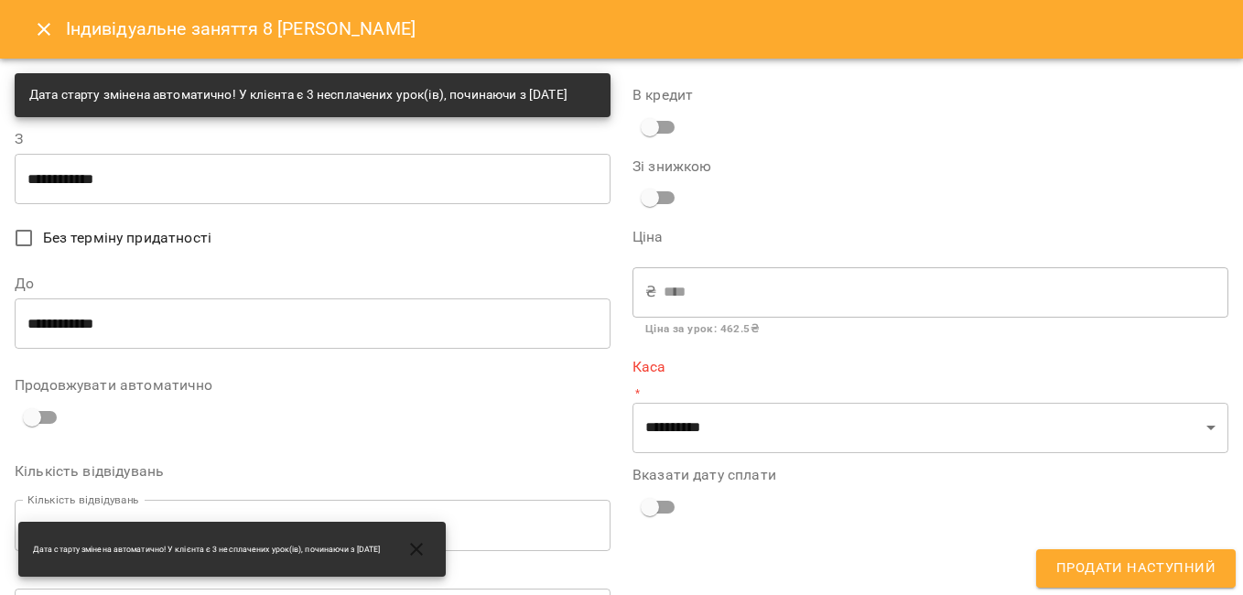
click at [140, 195] on input "**********" at bounding box center [313, 178] width 596 height 51
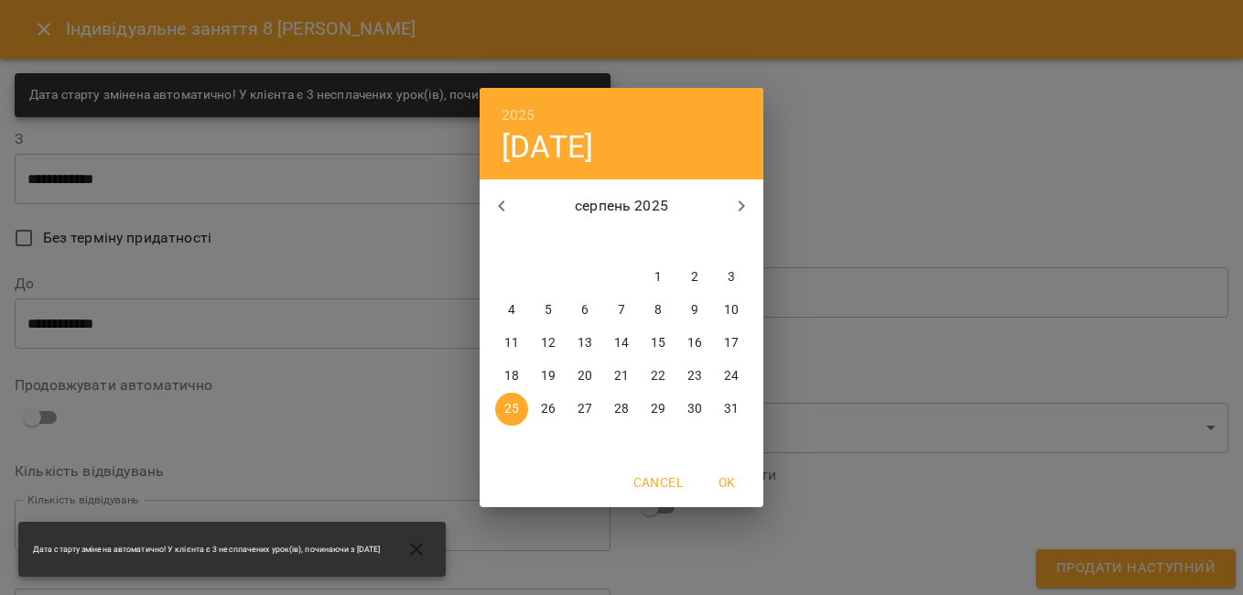
click at [155, 200] on div "2025 пн, серп [DATE] вт ср чт пт сб нд 28 29 30 31 1 2 3 4 5 6 7 8 9 10 11 12 1…" at bounding box center [621, 297] width 1243 height 595
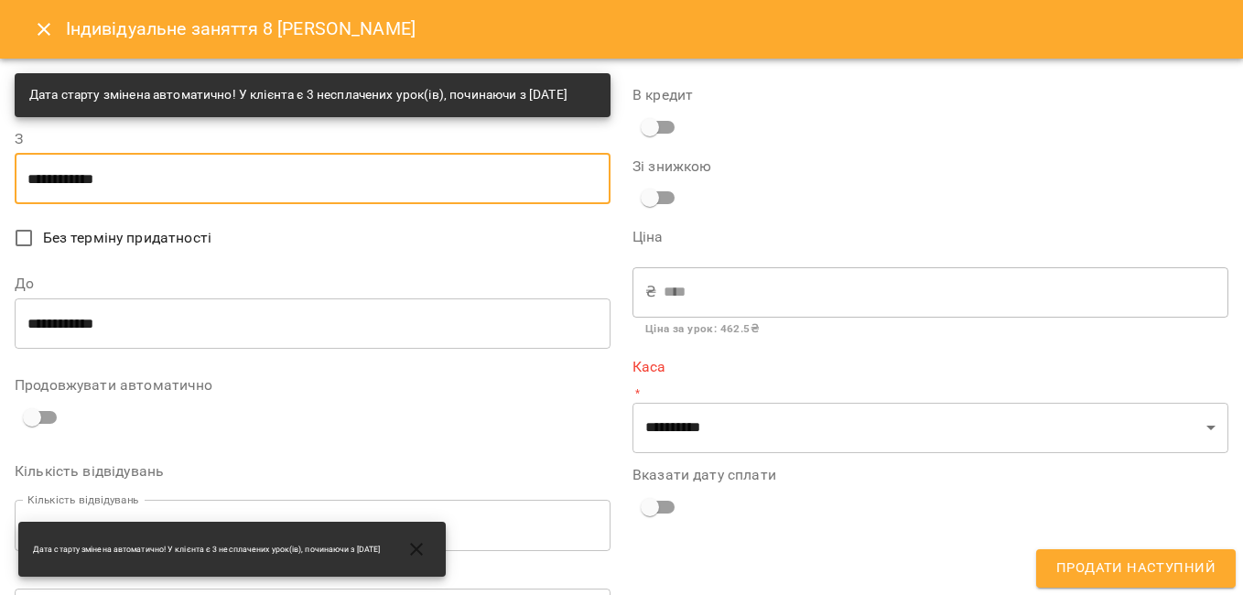
click at [276, 342] on input "**********" at bounding box center [313, 322] width 596 height 51
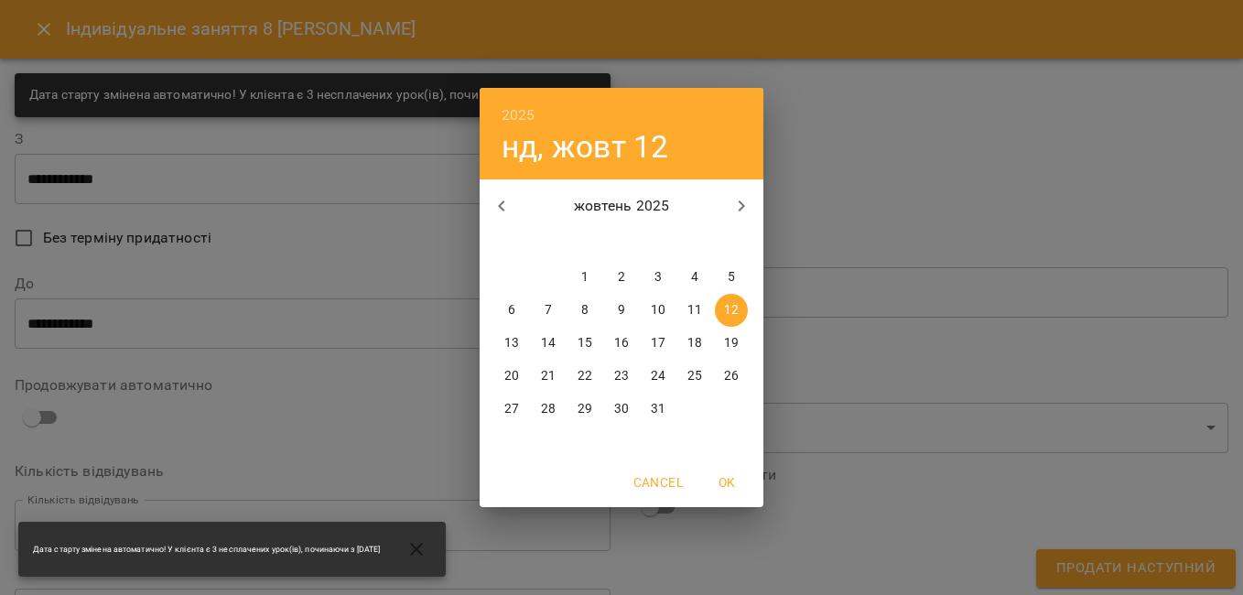
click at [698, 374] on p "25" at bounding box center [694, 376] width 15 height 18
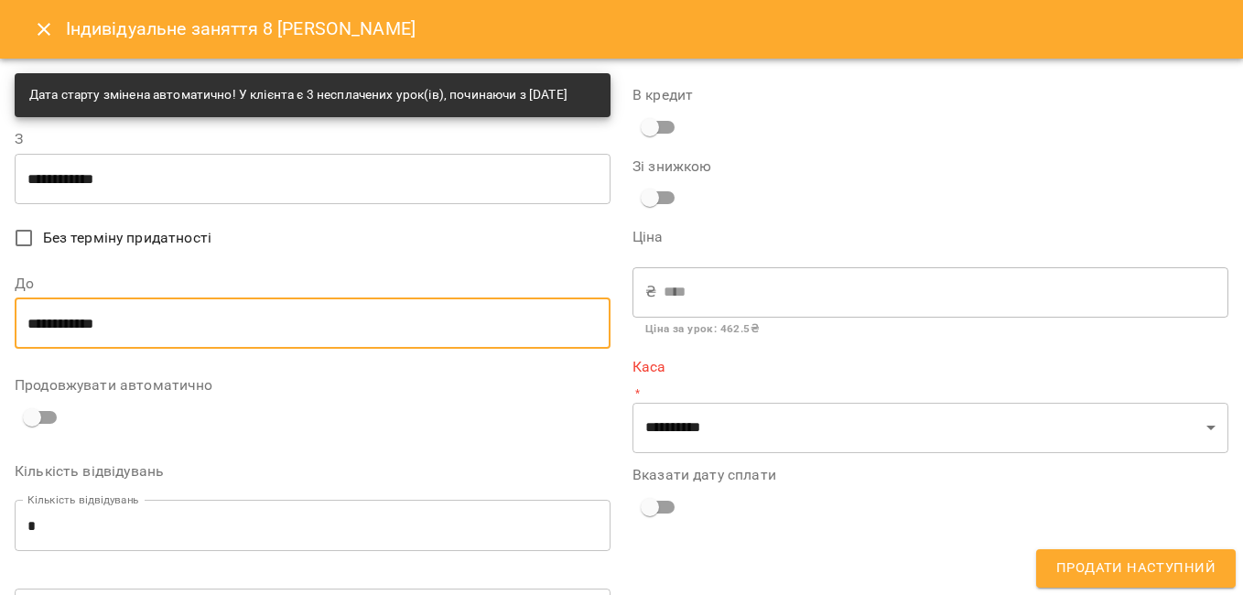
click at [335, 338] on input "**********" at bounding box center [313, 322] width 596 height 51
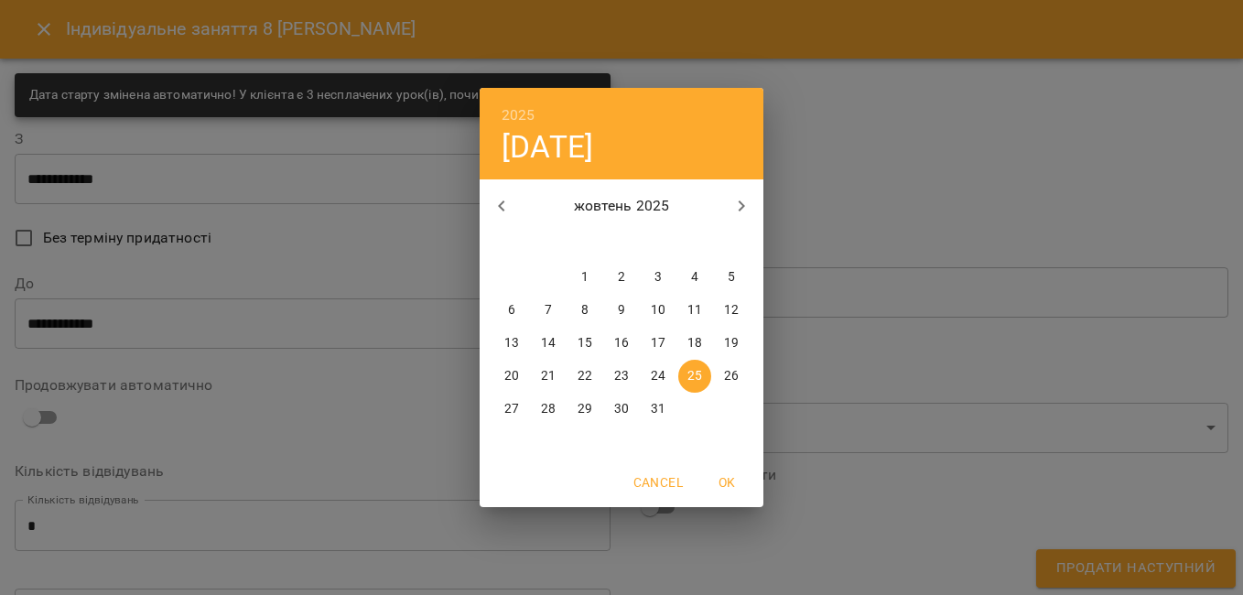
click at [492, 211] on icon "button" at bounding box center [502, 206] width 22 height 22
click at [626, 377] on p "25" at bounding box center [621, 376] width 15 height 18
type input "**********"
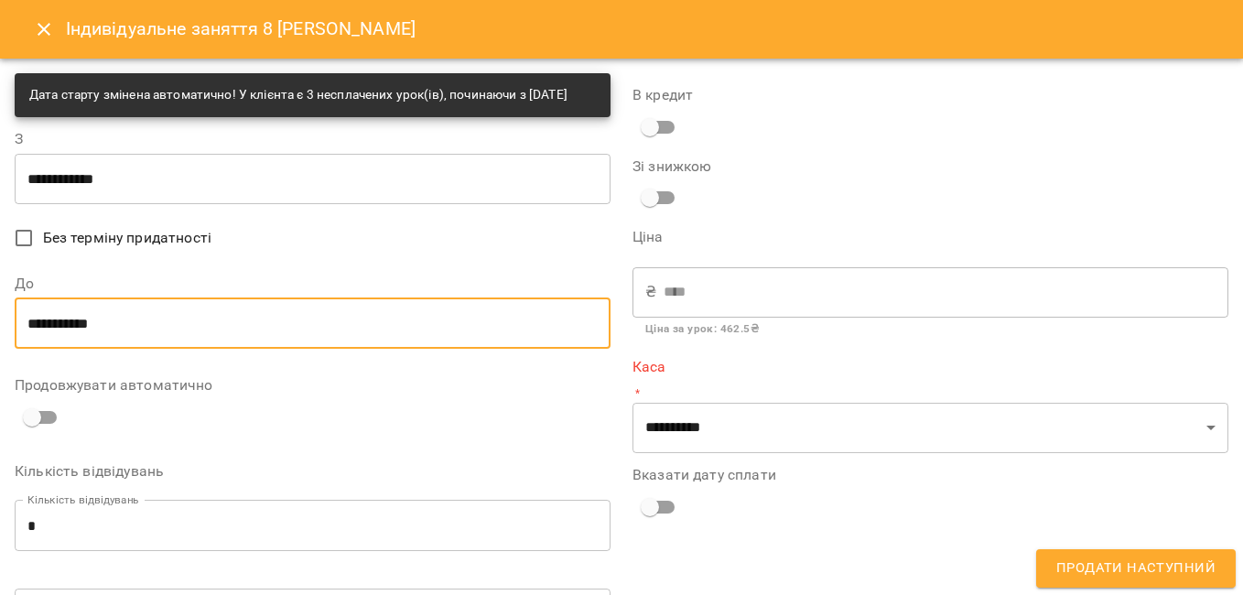
scroll to position [183, 0]
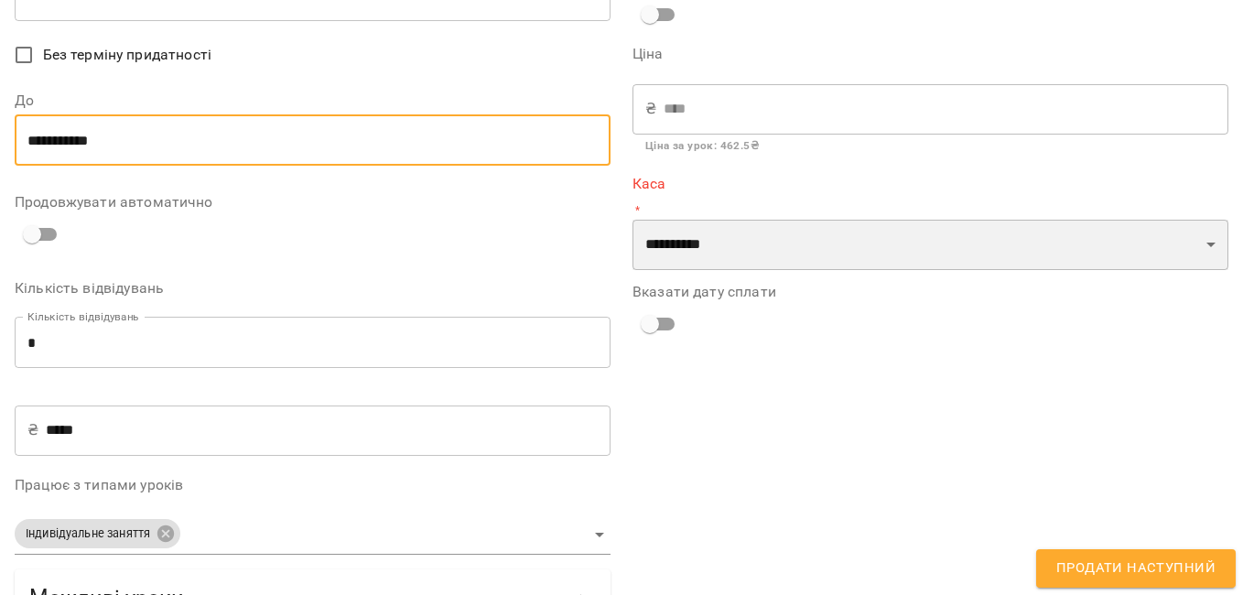
click at [677, 250] on select "**********" at bounding box center [930, 245] width 596 height 51
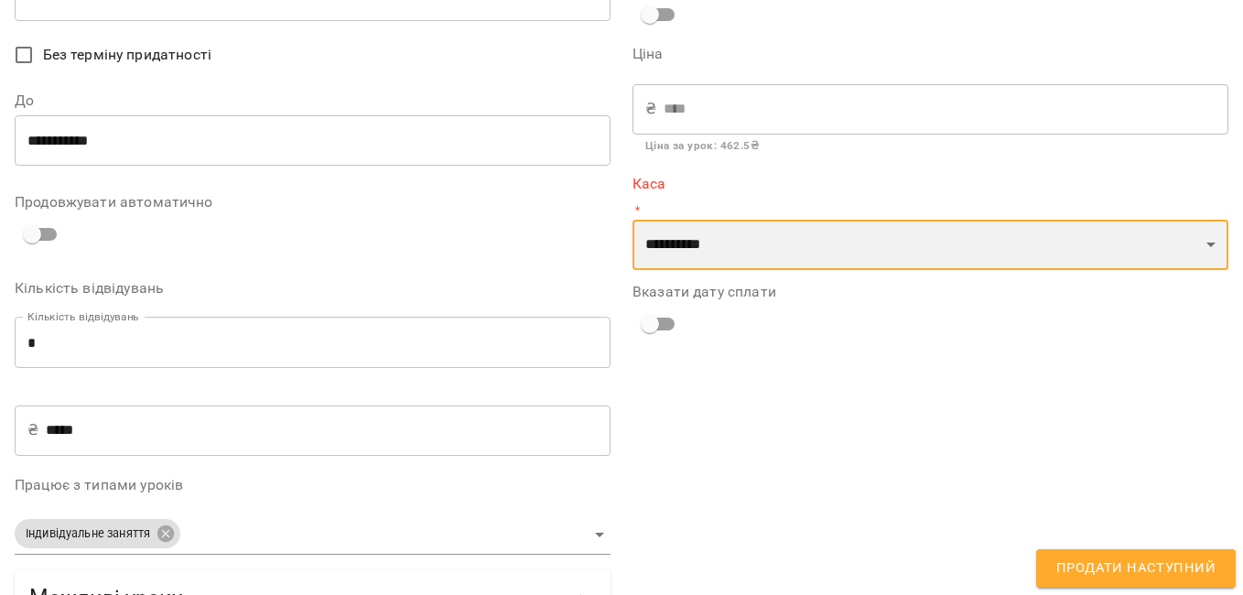
select select "****"
click at [632, 220] on select "**********" at bounding box center [930, 245] width 596 height 51
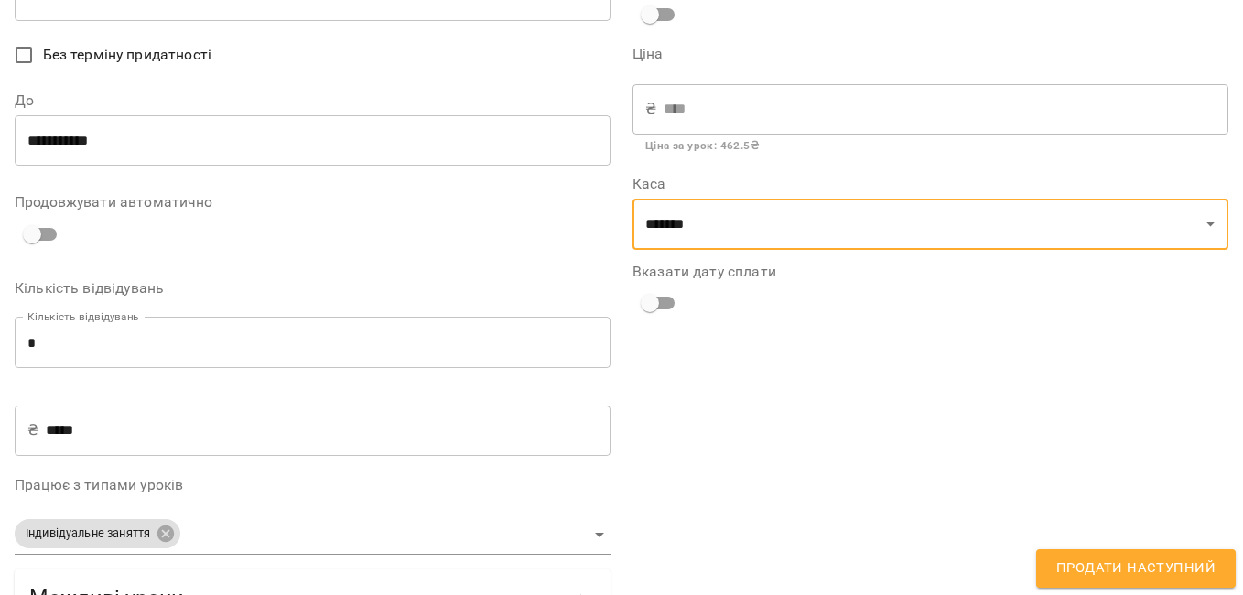
click at [1128, 570] on span "Продати наступний" at bounding box center [1135, 568] width 159 height 24
